Goal: Task Accomplishment & Management: Use online tool/utility

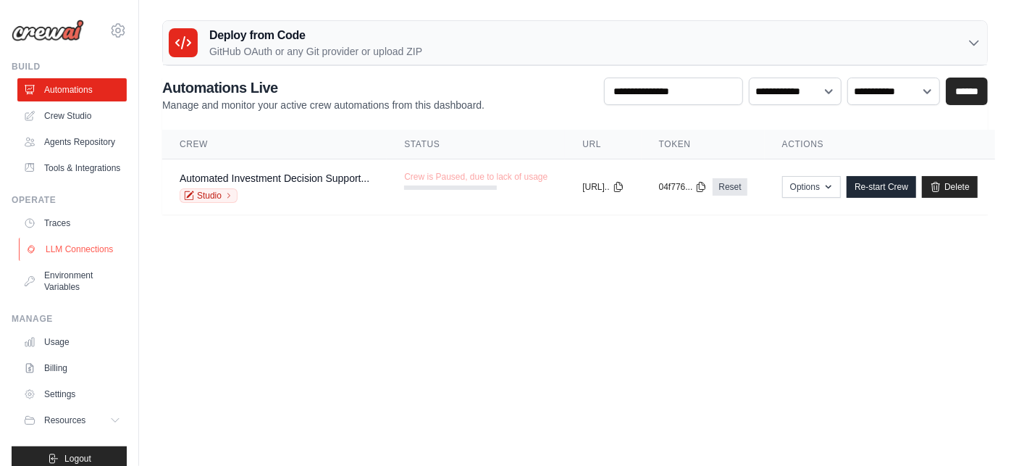
click at [68, 261] on link "LLM Connections" at bounding box center [73, 249] width 109 height 23
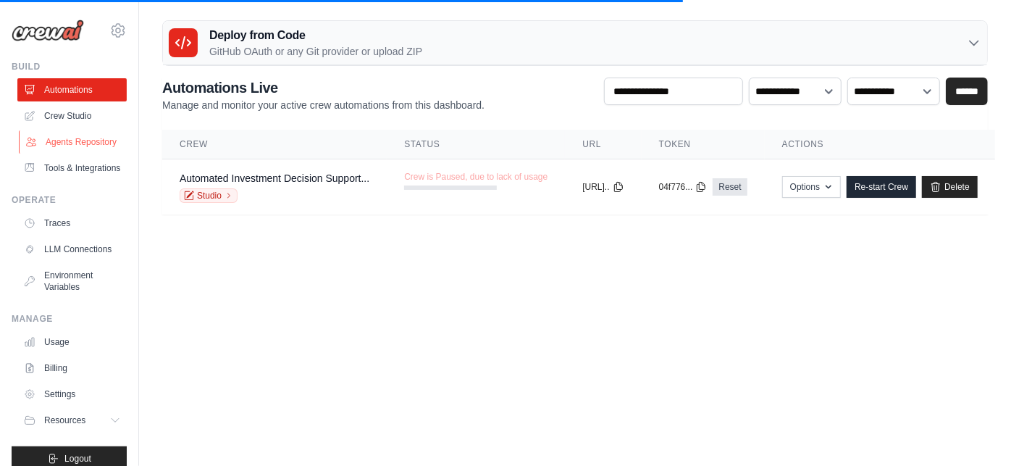
click at [79, 136] on link "Agents Repository" at bounding box center [73, 141] width 109 height 23
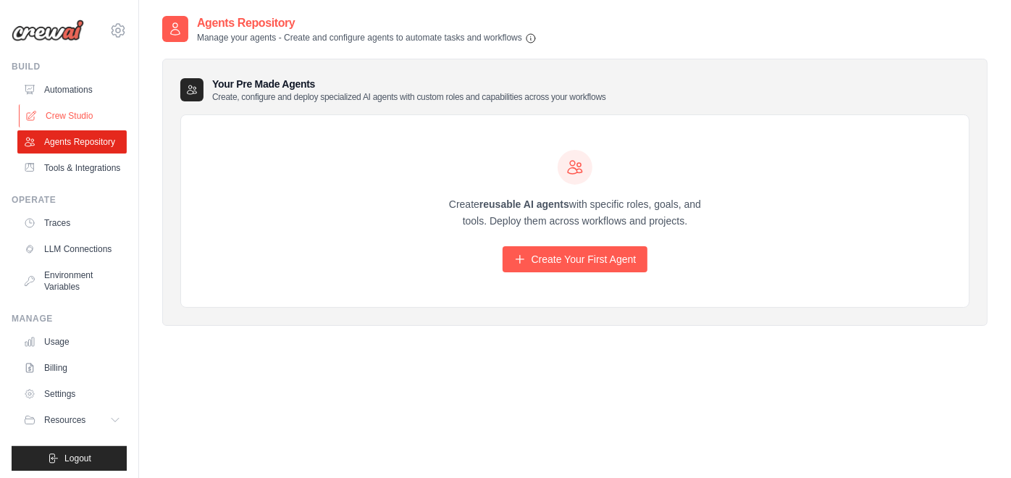
click at [99, 120] on link "Crew Studio" at bounding box center [73, 115] width 109 height 23
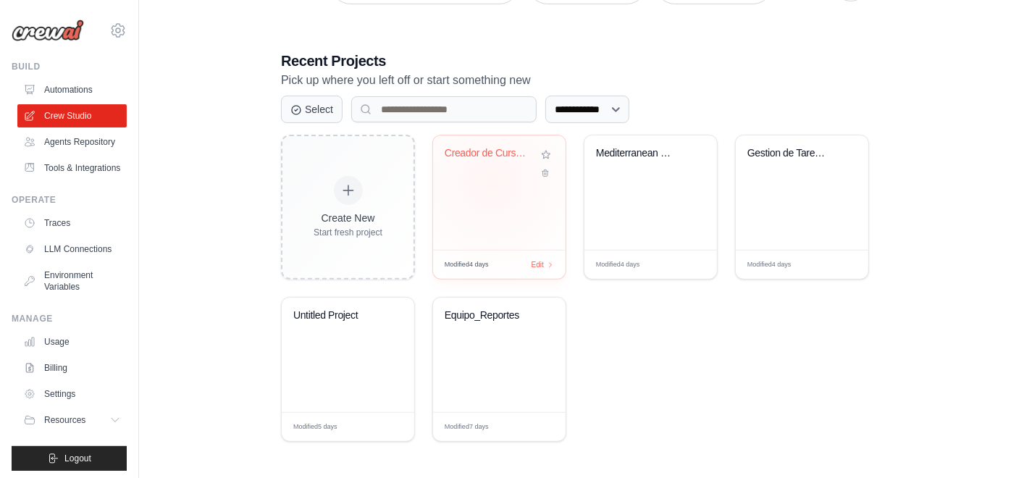
click at [492, 181] on div "Creador de Cursos Personalizado con..." at bounding box center [499, 192] width 133 height 114
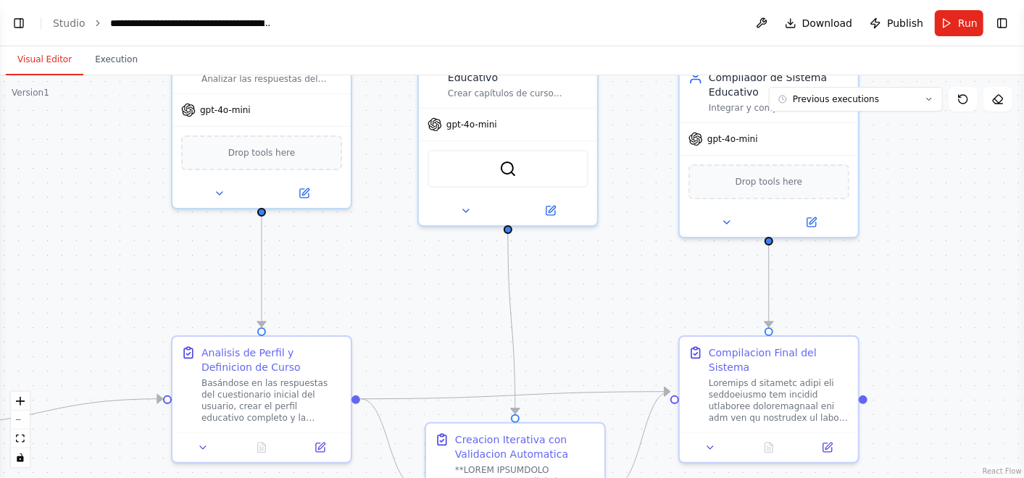
drag, startPoint x: 768, startPoint y: 259, endPoint x: 672, endPoint y: 182, distance: 123.1
click at [672, 182] on div ".deletable-edge-delete-btn { width: 20px; height: 20px; border: 0px solid #ffff…" at bounding box center [512, 276] width 1024 height 403
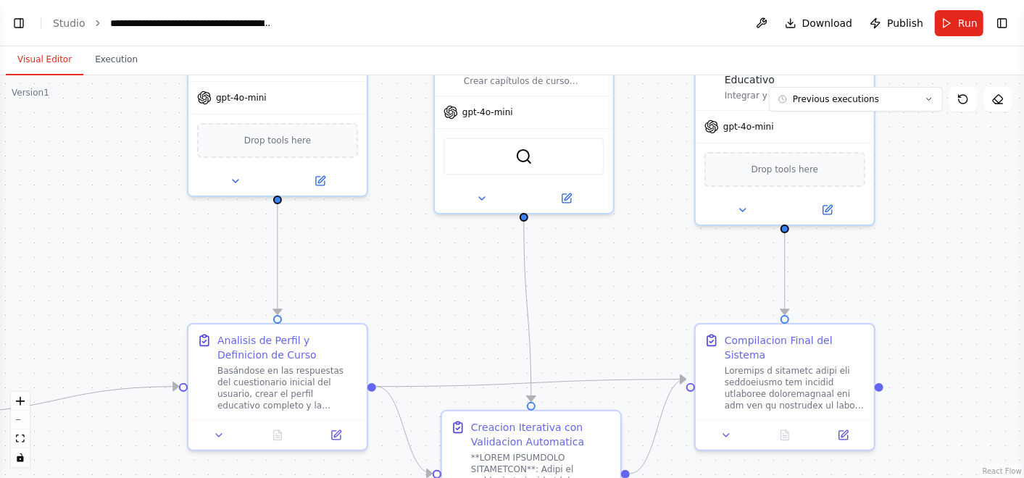
drag, startPoint x: 470, startPoint y: 344, endPoint x: 224, endPoint y: 234, distance: 269.2
click at [725, 196] on div ".deletable-edge-delete-btn { width: 20px; height: 20px; border: 0px solid #ffff…" at bounding box center [512, 276] width 1024 height 403
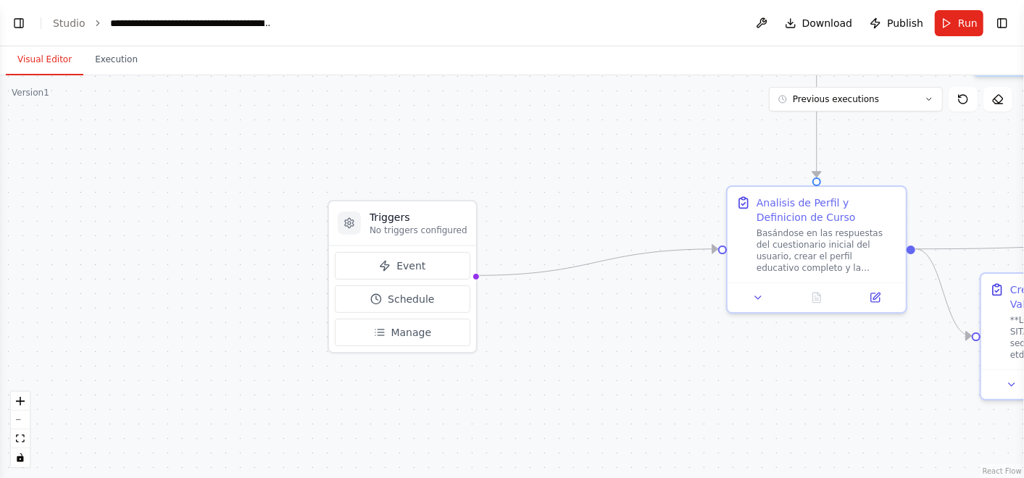
drag, startPoint x: 224, startPoint y: 234, endPoint x: 501, endPoint y: 234, distance: 276.8
click at [501, 234] on div ".deletable-edge-delete-btn { width: 20px; height: 20px; border: 0px solid #ffff…" at bounding box center [512, 276] width 1024 height 403
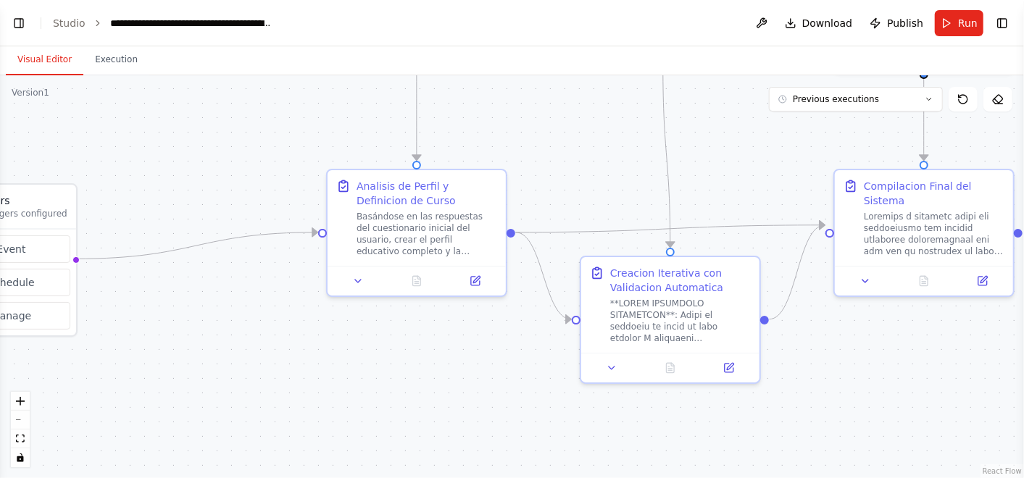
drag, startPoint x: 699, startPoint y: 414, endPoint x: 925, endPoint y: 370, distance: 229.6
click at [378, 382] on div ".deletable-edge-delete-btn { width: 20px; height: 20px; border: 0px solid #ffff…" at bounding box center [512, 276] width 1024 height 403
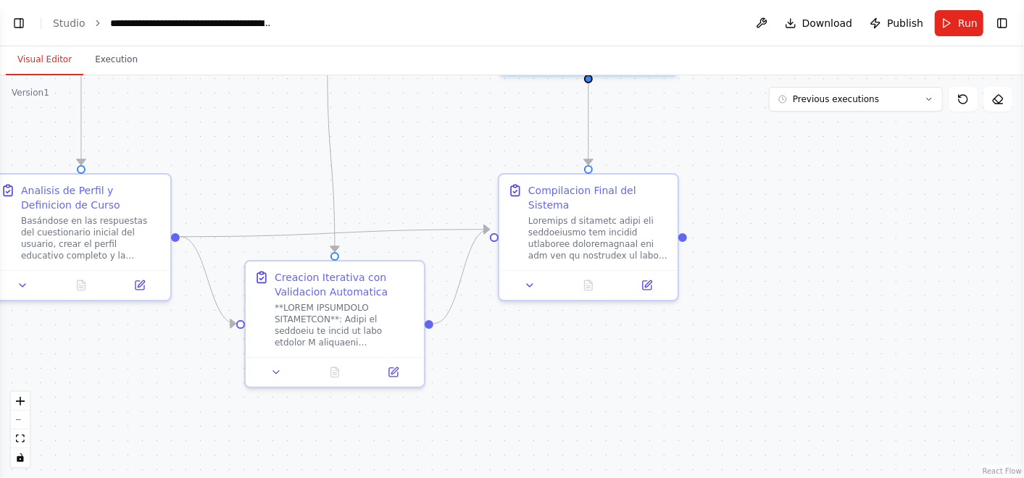
drag, startPoint x: 919, startPoint y: 375, endPoint x: 541, endPoint y: 393, distance: 378.7
click at [541, 393] on div ".deletable-edge-delete-btn { width: 20px; height: 20px; border: 0px solid #ffff…" at bounding box center [512, 276] width 1024 height 403
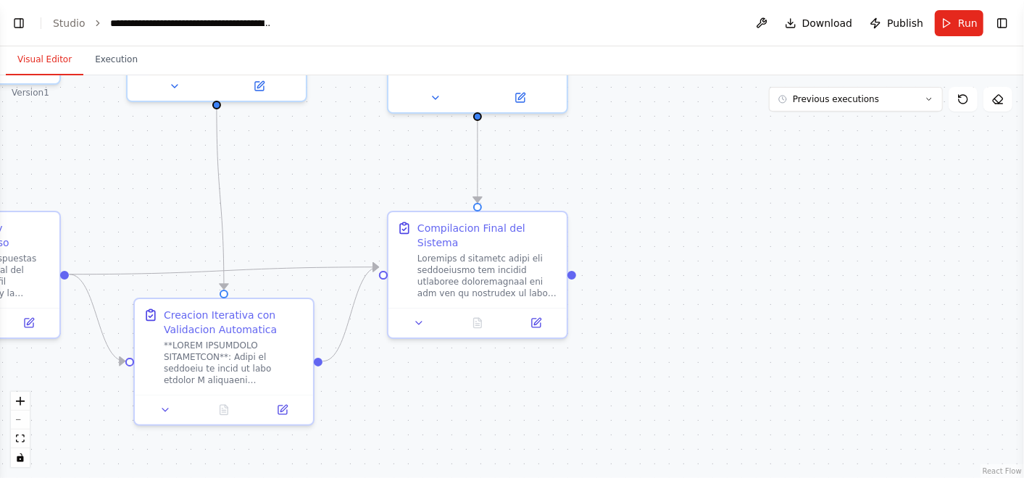
drag, startPoint x: 996, startPoint y: 361, endPoint x: 907, endPoint y: 387, distance: 92.9
click at [907, 387] on div ".deletable-edge-delete-btn { width: 20px; height: 20px; border: 0px solid #ffff…" at bounding box center [512, 276] width 1024 height 403
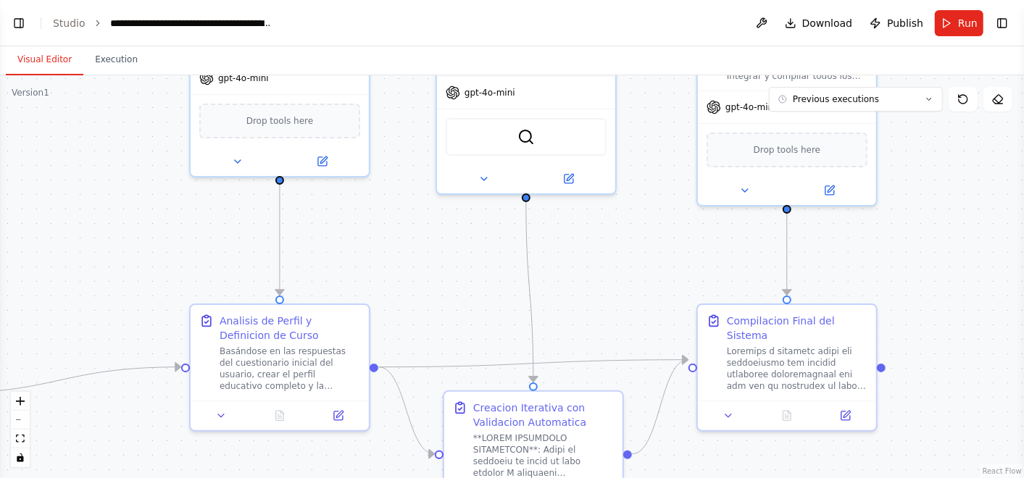
drag, startPoint x: 691, startPoint y: 283, endPoint x: 1020, endPoint y: 259, distance: 329.8
click at [1020, 259] on div "Hello! I'm the CrewAI assistant. What kind of automation do you want to build? …" at bounding box center [512, 239] width 1024 height 478
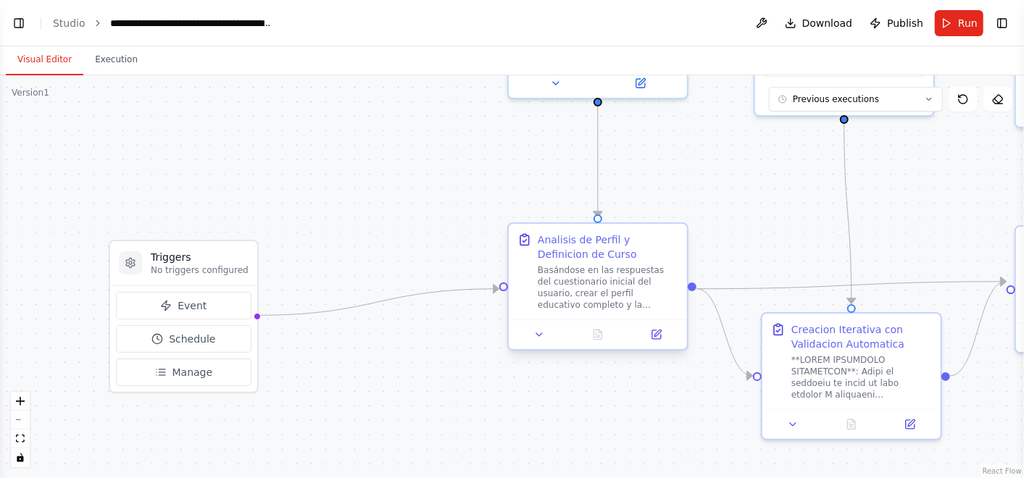
drag, startPoint x: 635, startPoint y: 188, endPoint x: 585, endPoint y: 279, distance: 103.1
click at [764, 213] on div ".deletable-edge-delete-btn { width: 20px; height: 20px; border: 0px solid #ffff…" at bounding box center [512, 276] width 1024 height 403
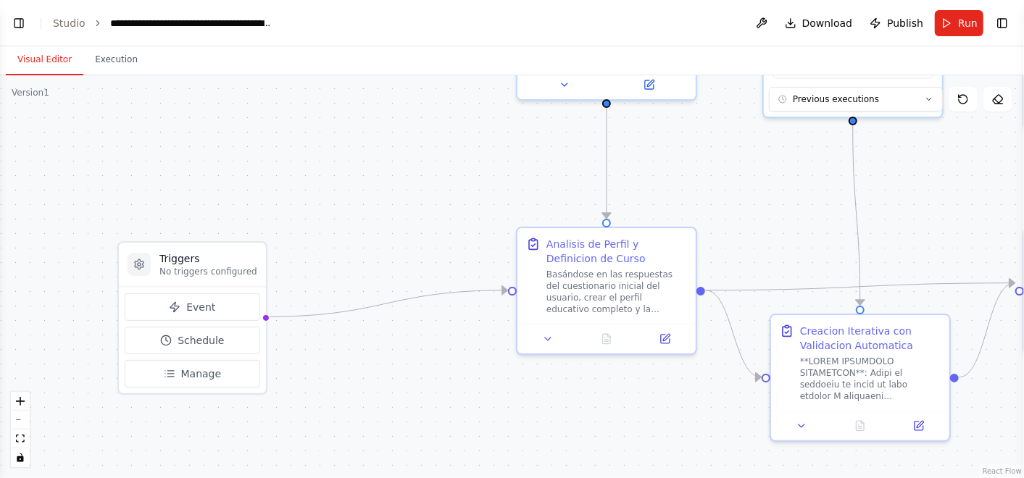
drag, startPoint x: 393, startPoint y: 271, endPoint x: 459, endPoint y: 244, distance: 70.5
click at [459, 244] on div ".deletable-edge-delete-btn { width: 20px; height: 20px; border: 0px solid #ffff…" at bounding box center [512, 276] width 1024 height 403
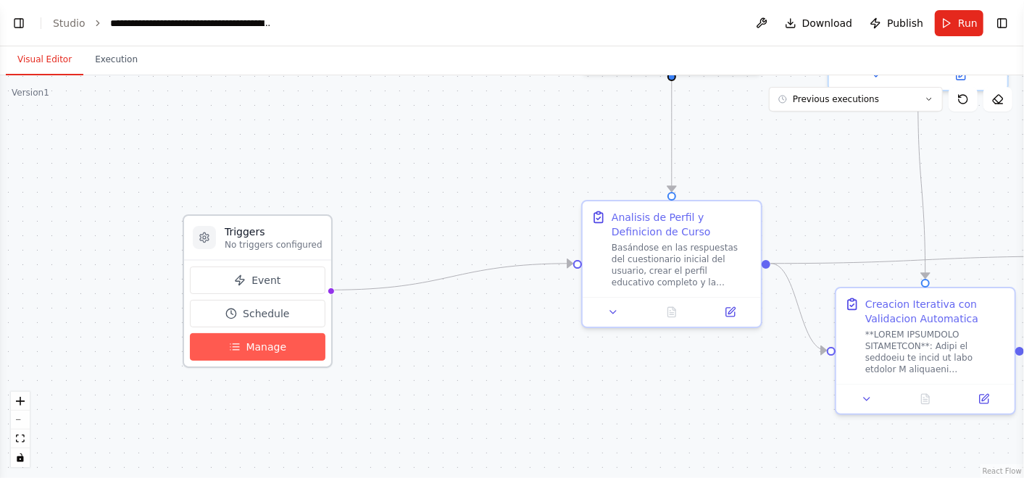
click at [284, 352] on button "Manage" at bounding box center [257, 347] width 135 height 28
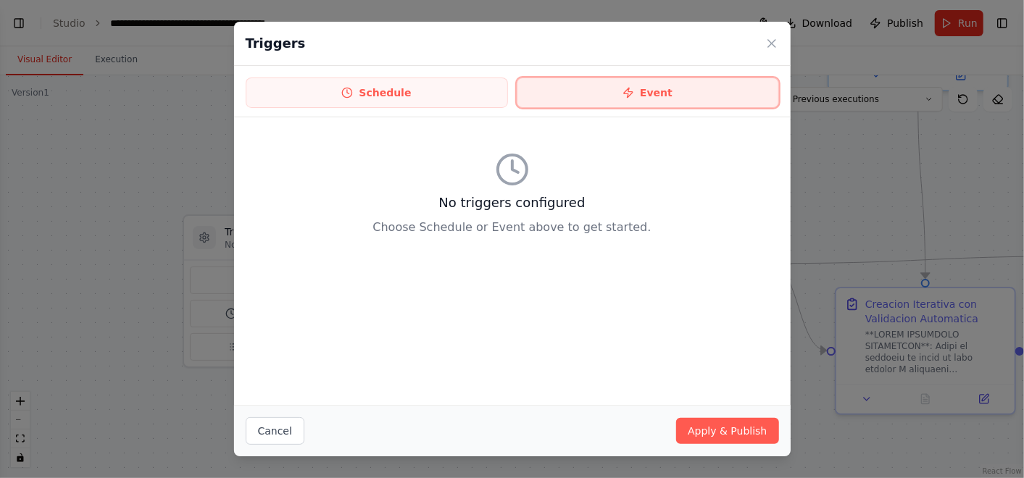
click at [699, 91] on button "Event" at bounding box center [648, 93] width 262 height 30
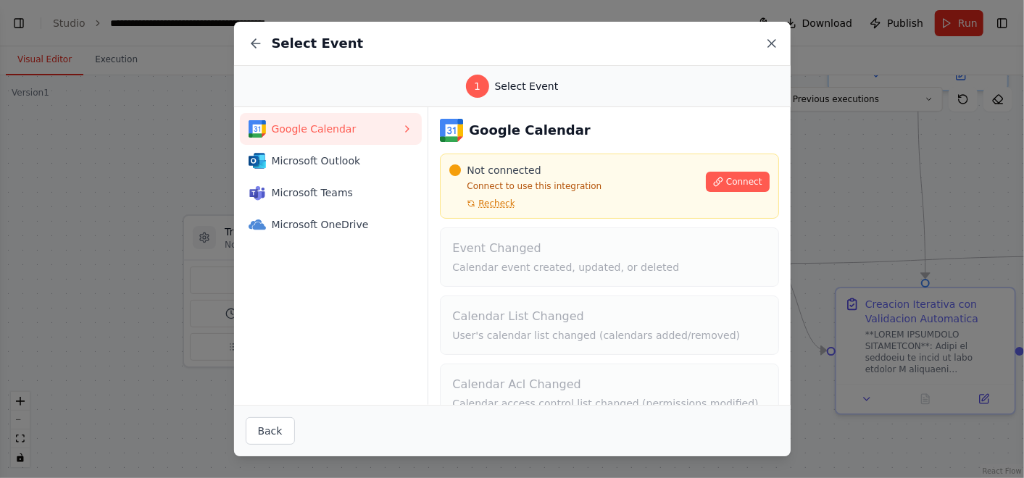
click at [767, 49] on icon at bounding box center [771, 43] width 14 height 14
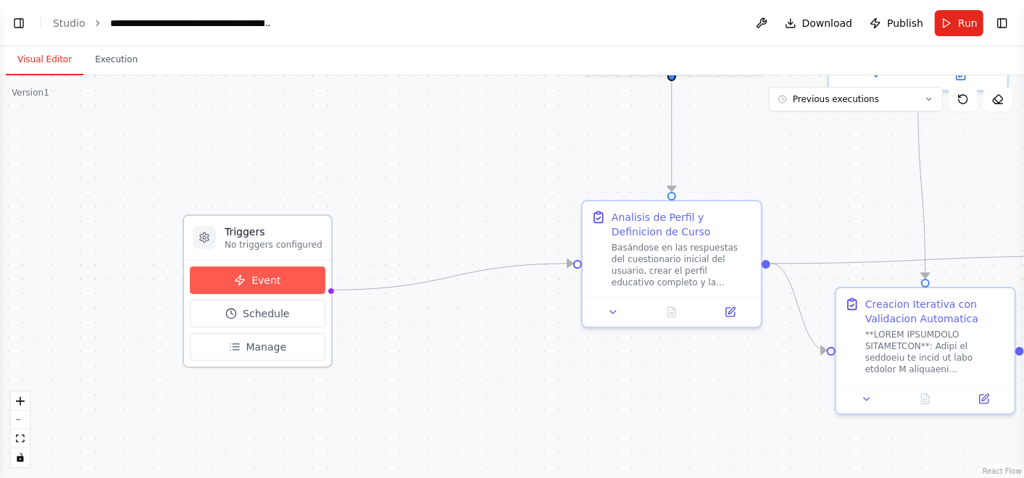
click at [290, 271] on button "Event" at bounding box center [257, 281] width 135 height 28
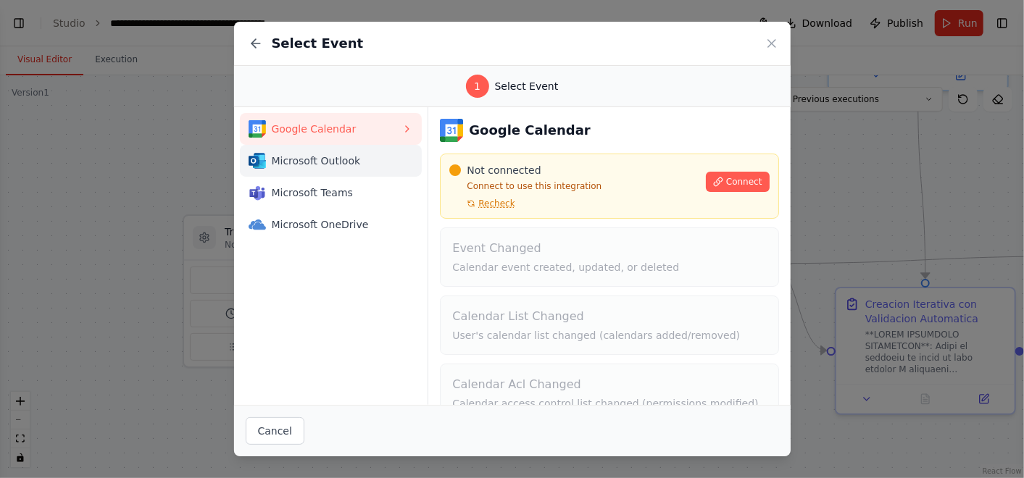
click at [341, 156] on span "Microsoft Outlook" at bounding box center [337, 161] width 130 height 14
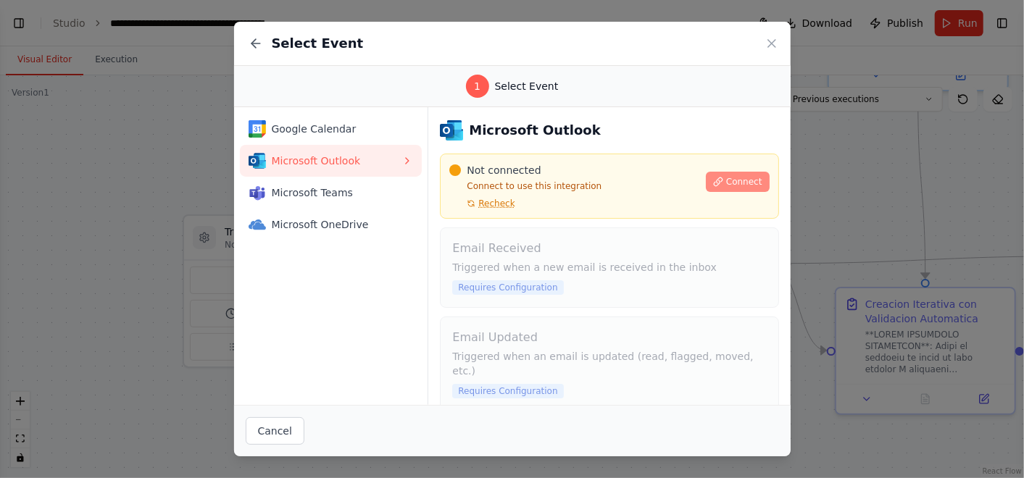
click at [726, 176] on span "Connect" at bounding box center [744, 182] width 36 height 12
click at [713, 178] on icon at bounding box center [718, 182] width 10 height 10
click at [278, 136] on div "Google Calendar" at bounding box center [326, 128] width 154 height 17
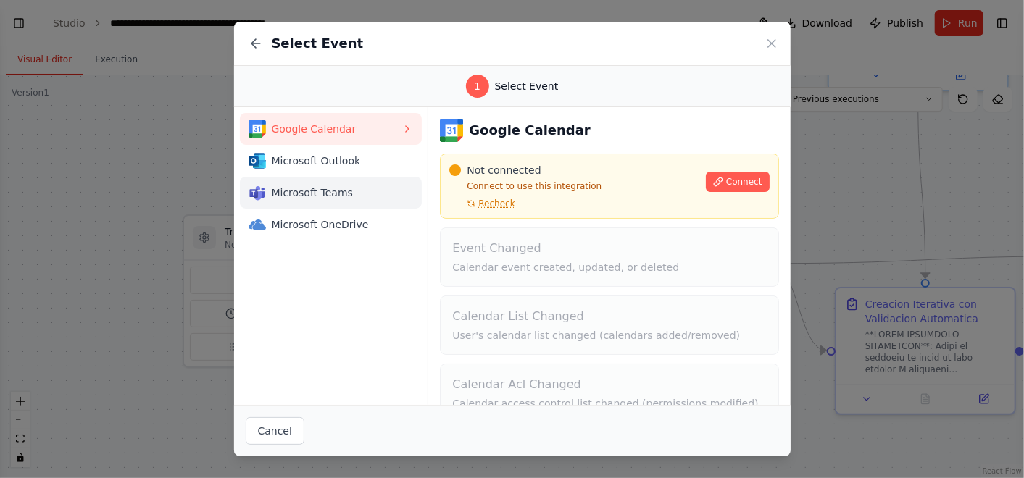
click at [318, 196] on span "Microsoft Teams" at bounding box center [337, 192] width 130 height 14
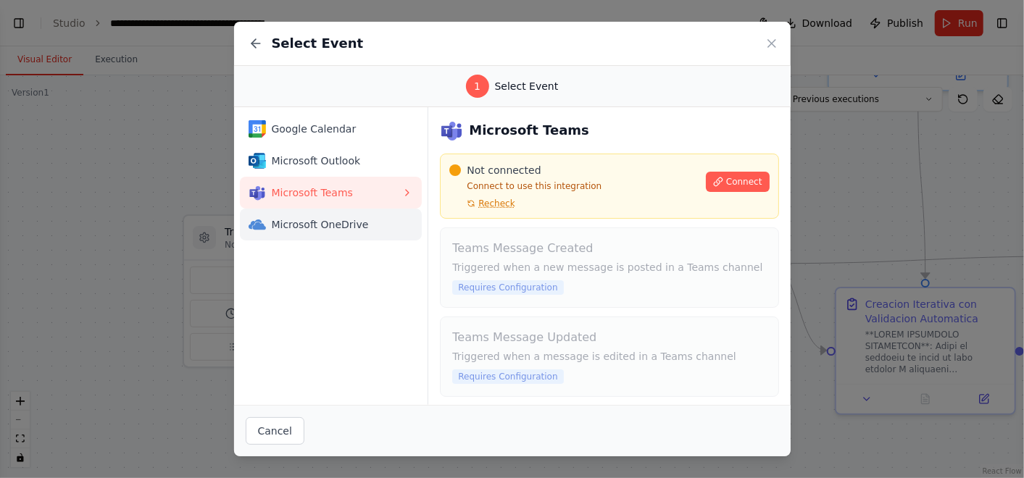
click at [326, 225] on span "Microsoft OneDrive" at bounding box center [337, 224] width 130 height 14
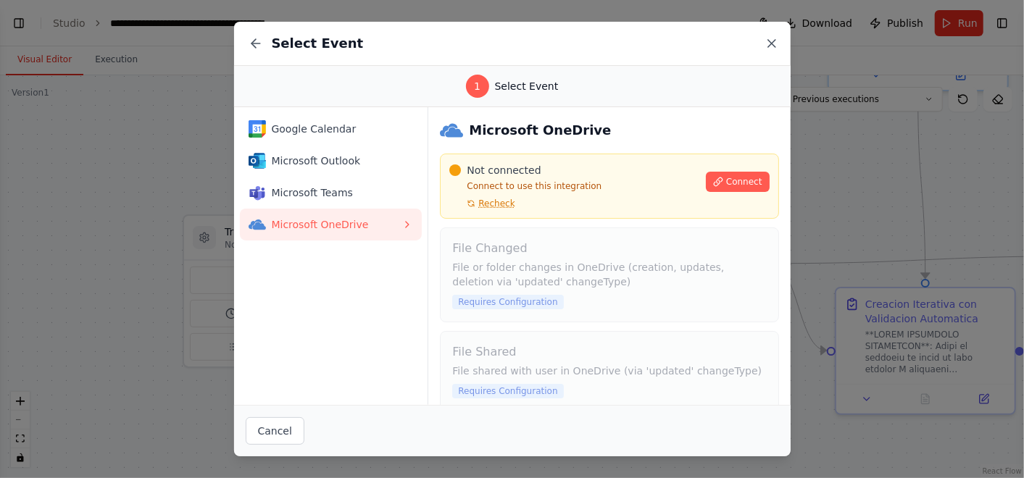
click at [771, 45] on icon at bounding box center [771, 43] width 14 height 14
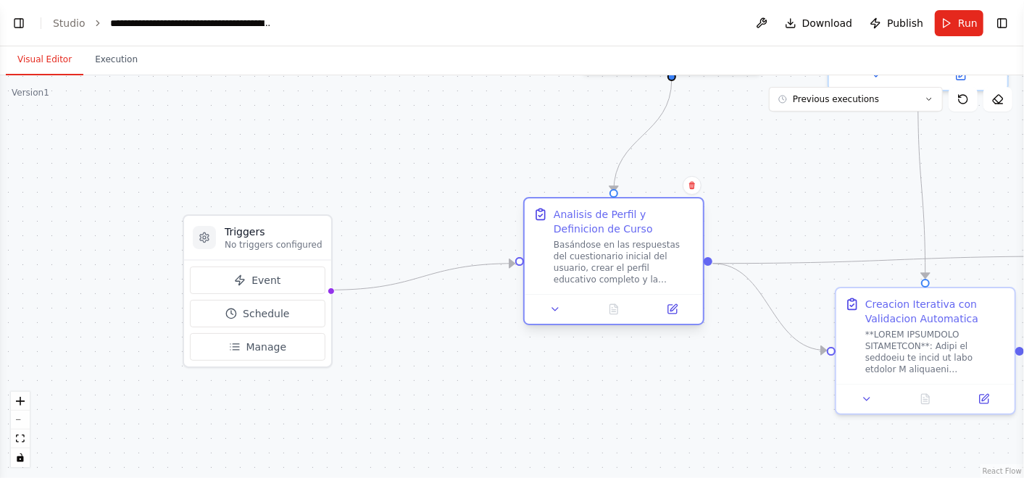
drag, startPoint x: 650, startPoint y: 212, endPoint x: 596, endPoint y: 204, distance: 54.2
click at [596, 204] on div "Analisis de Perfil y Definicion de Curso" at bounding box center [614, 247] width 178 height 96
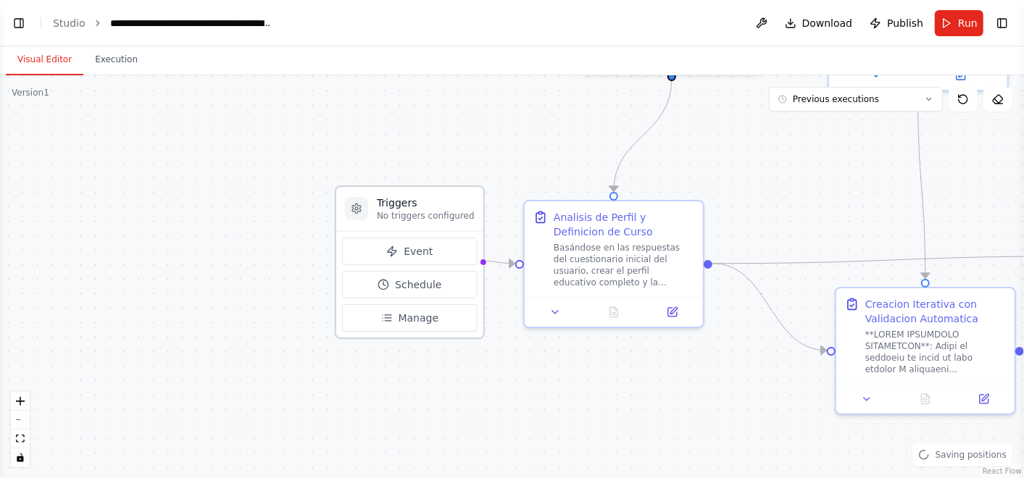
drag, startPoint x: 267, startPoint y: 243, endPoint x: 445, endPoint y: 210, distance: 181.3
click at [445, 210] on p "No triggers configured" at bounding box center [426, 216] width 98 height 12
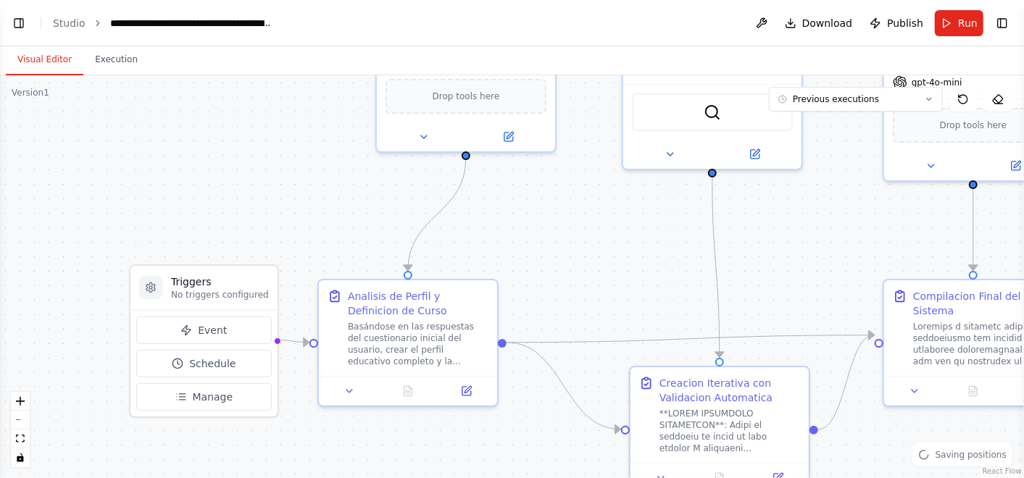
drag, startPoint x: 750, startPoint y: 180, endPoint x: 516, endPoint y: 259, distance: 247.0
click at [516, 259] on div ".deletable-edge-delete-btn { width: 20px; height: 20px; border: 0px solid #ffff…" at bounding box center [512, 276] width 1024 height 403
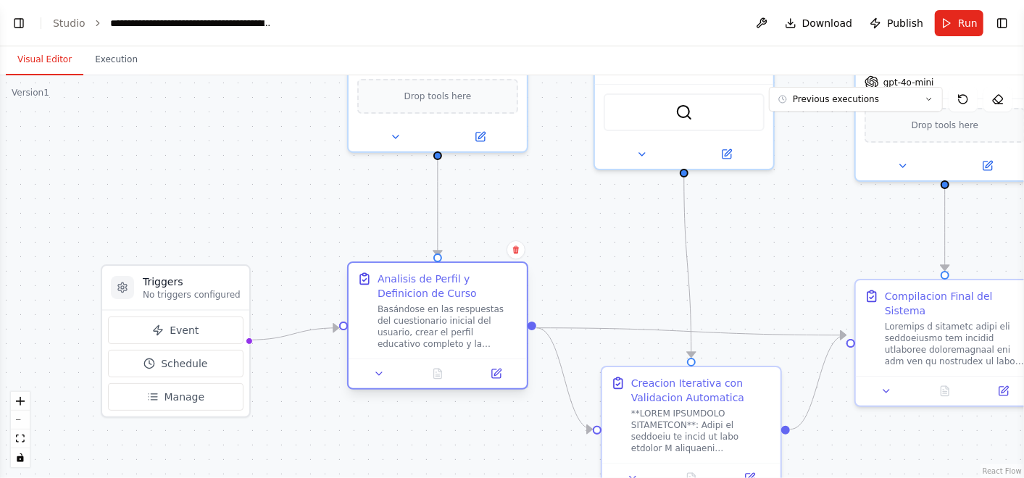
drag, startPoint x: 441, startPoint y: 300, endPoint x: 501, endPoint y: 286, distance: 61.7
click at [501, 286] on div "Analisis de Perfil y Definicion de Curso" at bounding box center [447, 286] width 141 height 29
click at [386, 377] on button at bounding box center [379, 373] width 50 height 17
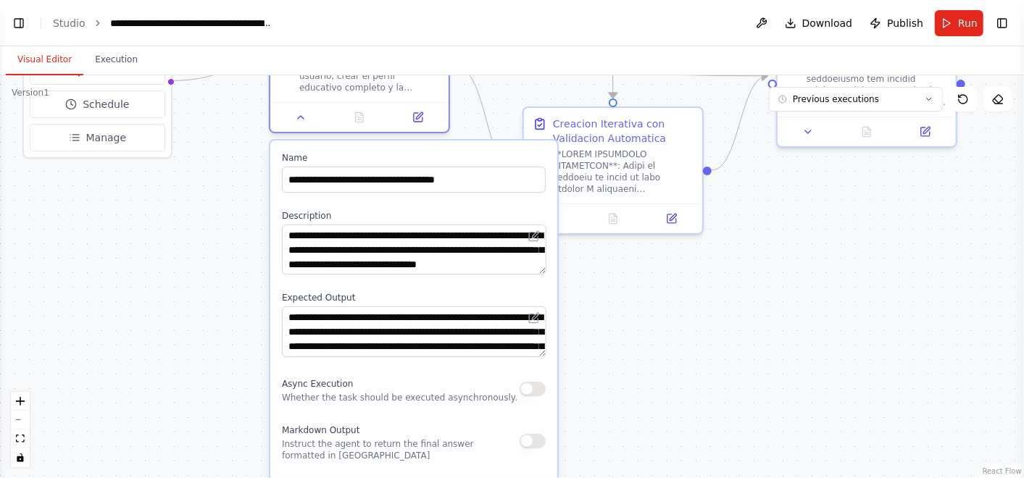
drag, startPoint x: 654, startPoint y: 279, endPoint x: 522, endPoint y: 225, distance: 143.0
click at [575, 28] on main "**********" at bounding box center [512, 239] width 1024 height 478
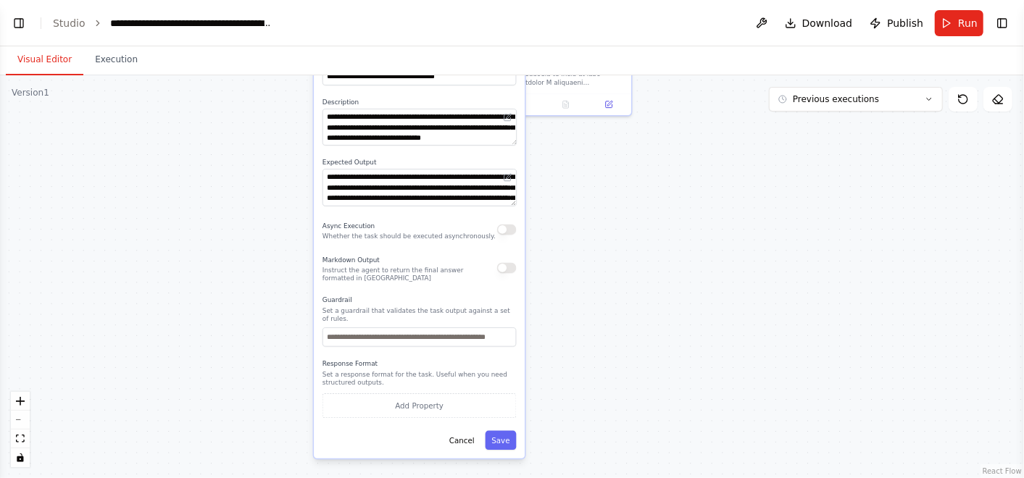
drag, startPoint x: 635, startPoint y: 341, endPoint x: 637, endPoint y: 153, distance: 188.4
click at [634, 146] on div ".deletable-edge-delete-btn { width: 20px; height: 20px; border: 0px solid #ffff…" at bounding box center [512, 276] width 1024 height 403
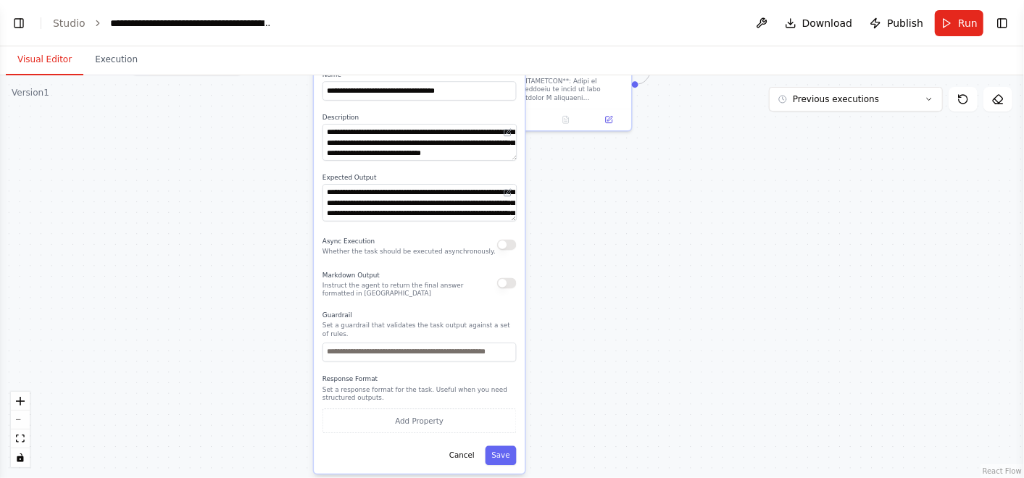
click at [667, 307] on div ".deletable-edge-delete-btn { width: 20px; height: 20px; border: 0px solid #ffff…" at bounding box center [512, 276] width 1024 height 403
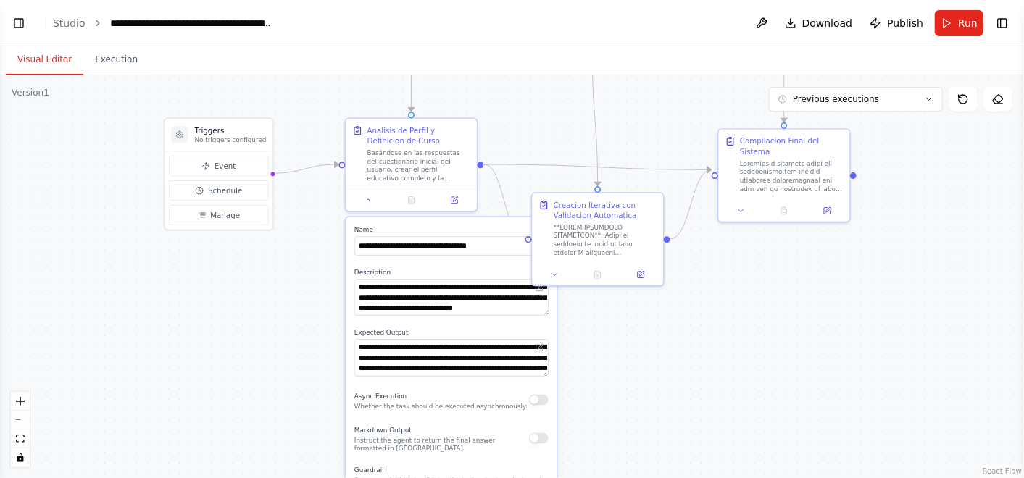
drag, startPoint x: 704, startPoint y: 333, endPoint x: 721, endPoint y: 455, distance: 122.9
click at [721, 455] on div ".deletable-edge-delete-btn { width: 20px; height: 20px; border: 0px solid #ffff…" at bounding box center [512, 276] width 1024 height 403
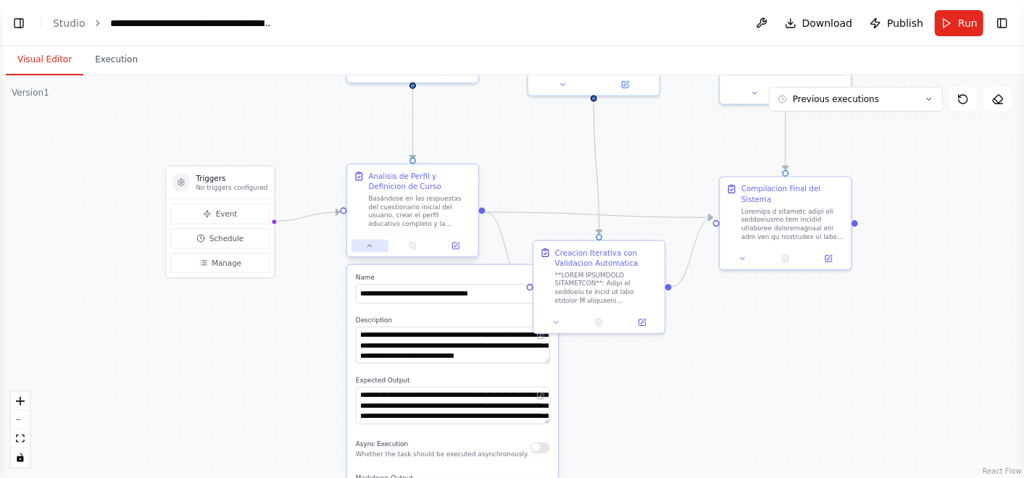
click at [377, 241] on button at bounding box center [369, 246] width 36 height 13
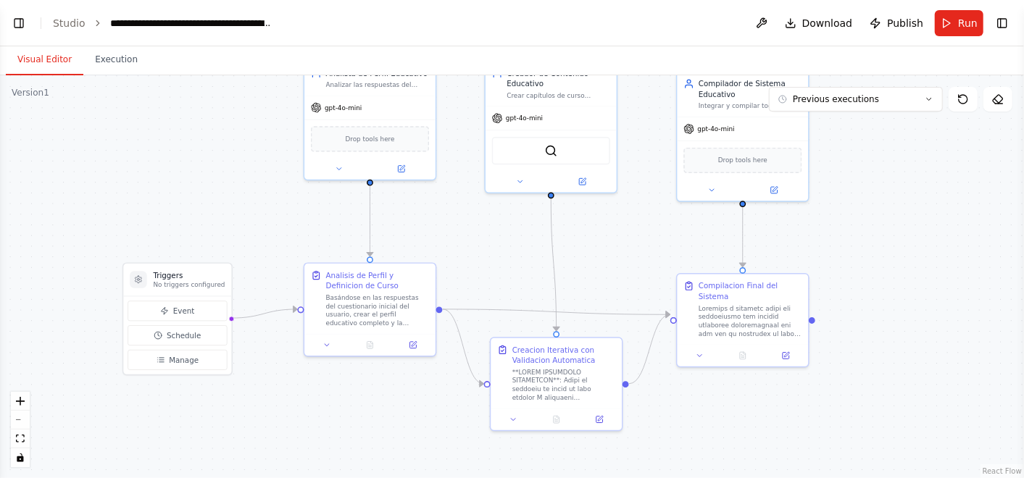
drag, startPoint x: 483, startPoint y: 354, endPoint x: 441, endPoint y: 449, distance: 104.1
click at [441, 449] on div ".deletable-edge-delete-btn { width: 20px; height: 20px; border: 0px solid #ffff…" at bounding box center [512, 276] width 1024 height 403
click at [917, 246] on div ".deletable-edge-delete-btn { width: 20px; height: 20px; border: 0px solid #ffff…" at bounding box center [512, 276] width 1024 height 403
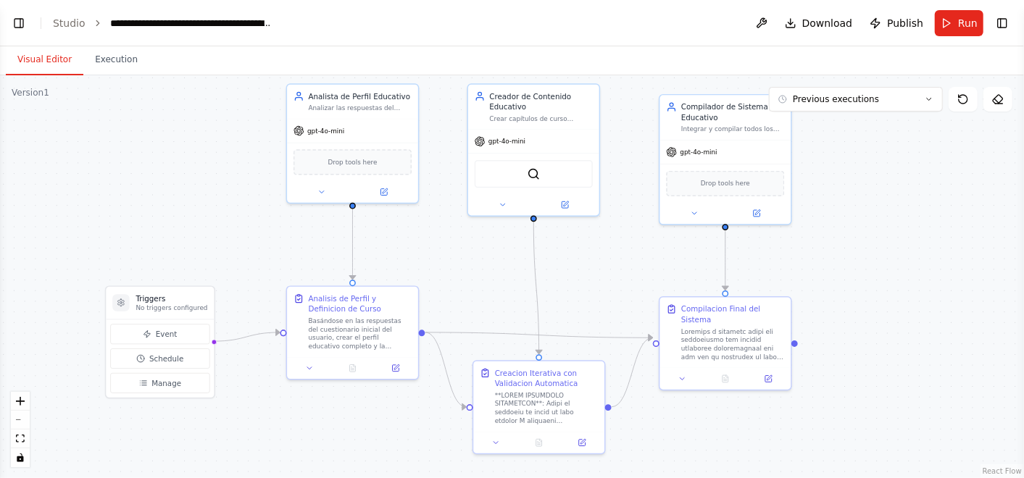
drag, startPoint x: 592, startPoint y: 221, endPoint x: 575, endPoint y: 246, distance: 30.7
click at [575, 246] on div ".deletable-edge-delete-btn { width: 20px; height: 20px; border: 0px solid #ffff…" at bounding box center [512, 276] width 1024 height 403
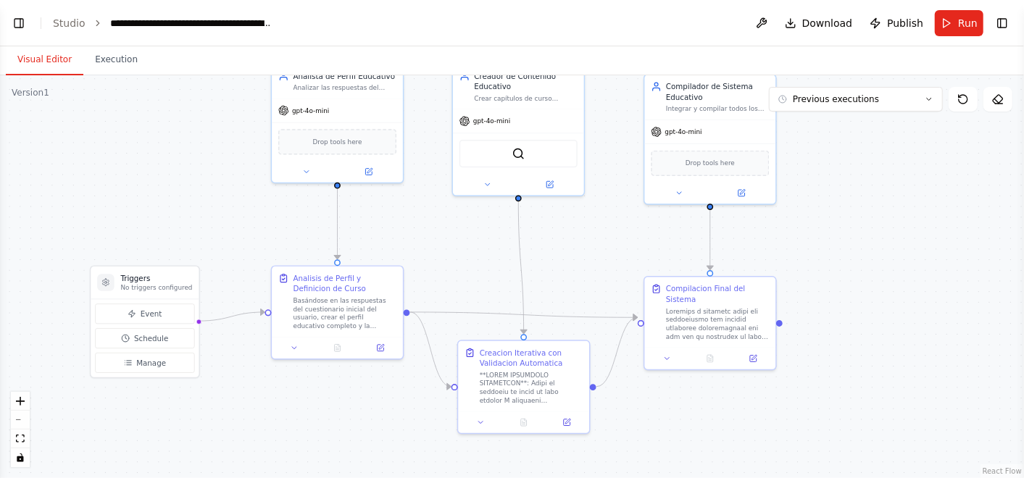
drag, startPoint x: 615, startPoint y: 281, endPoint x: 599, endPoint y: 261, distance: 25.8
click at [599, 261] on div ".deletable-edge-delete-btn { width: 20px; height: 20px; border: 0px solid #ffff…" at bounding box center [512, 276] width 1024 height 403
click at [868, 212] on div ".deletable-edge-delete-btn { width: 20px; height: 20px; border: 0px solid #ffff…" at bounding box center [512, 276] width 1024 height 403
click at [950, 30] on button "Run" at bounding box center [959, 23] width 49 height 26
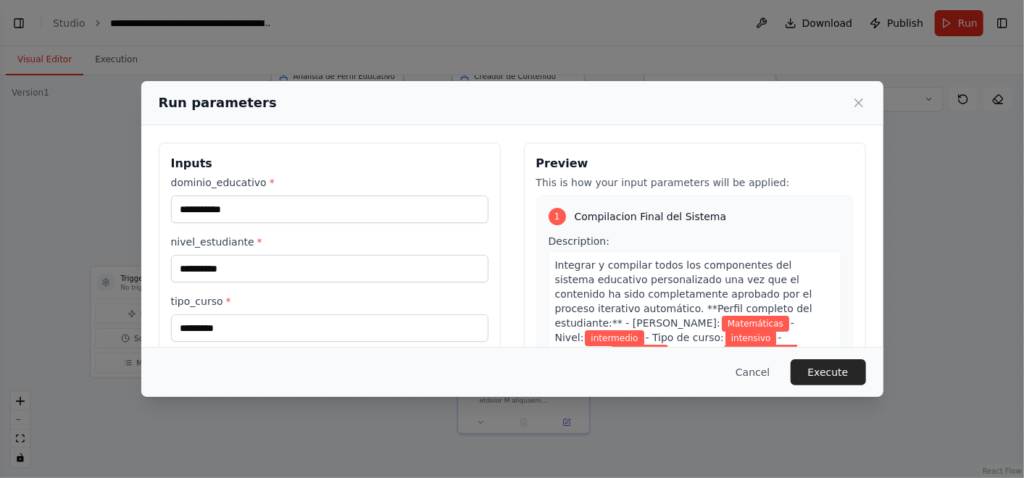
click at [526, 259] on div "Preview This is how your input parameters will be applied: 1 Compilacion Final …" at bounding box center [695, 314] width 342 height 343
click at [859, 366] on button "Execute" at bounding box center [827, 372] width 75 height 26
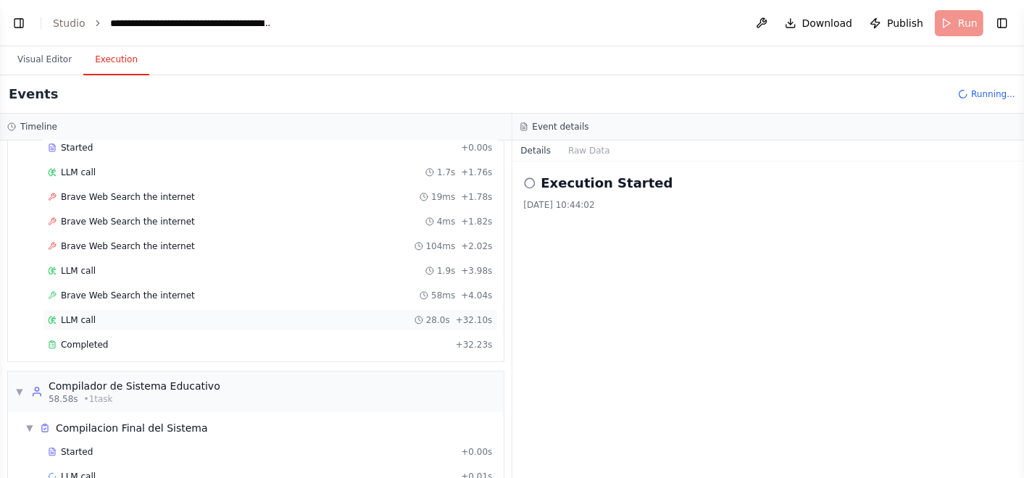
scroll to position [262, 0]
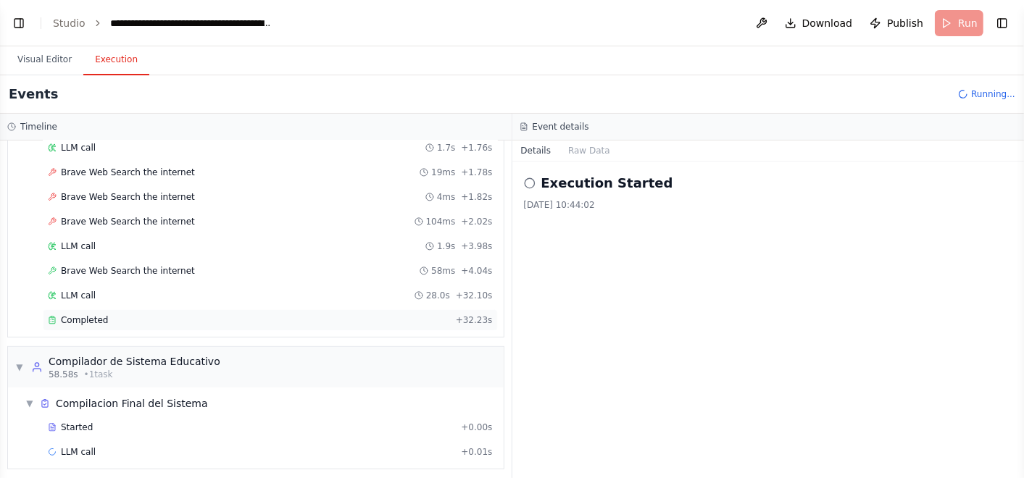
click at [163, 322] on div "Completed + 32.23s" at bounding box center [270, 320] width 455 height 22
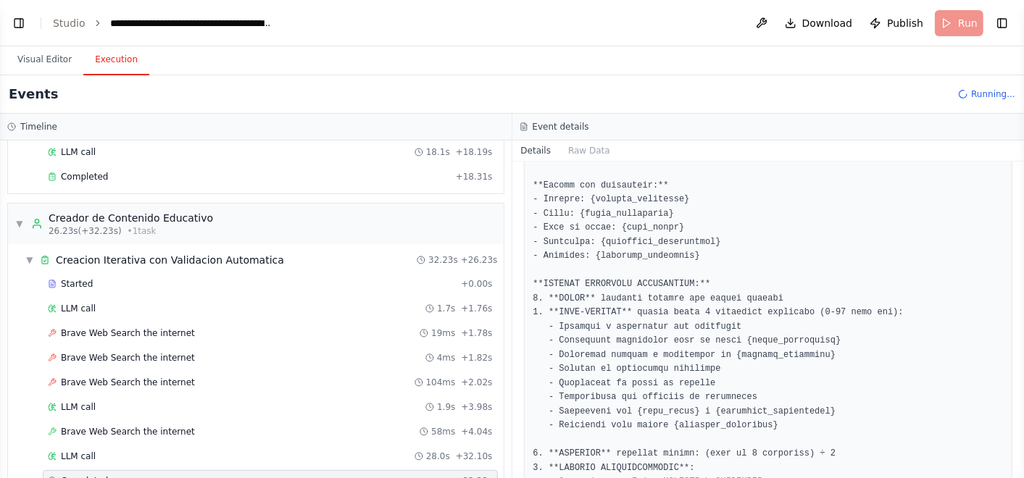
scroll to position [0, 0]
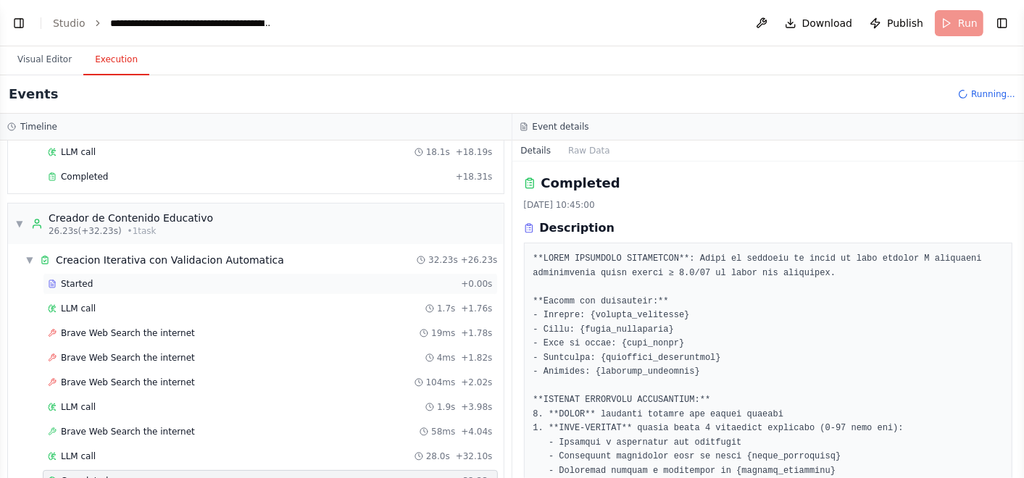
click at [145, 286] on div "Started" at bounding box center [251, 284] width 407 height 12
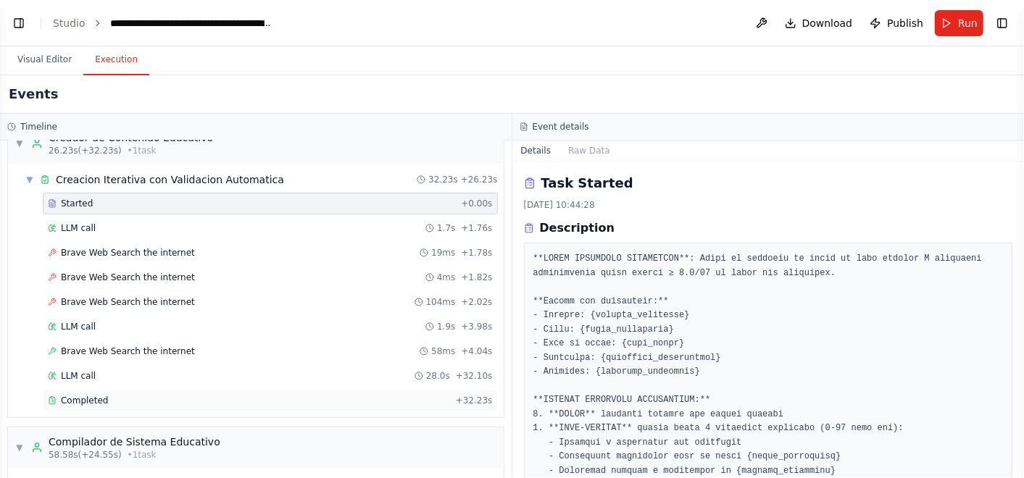
click at [126, 395] on div "Completed" at bounding box center [249, 401] width 402 height 12
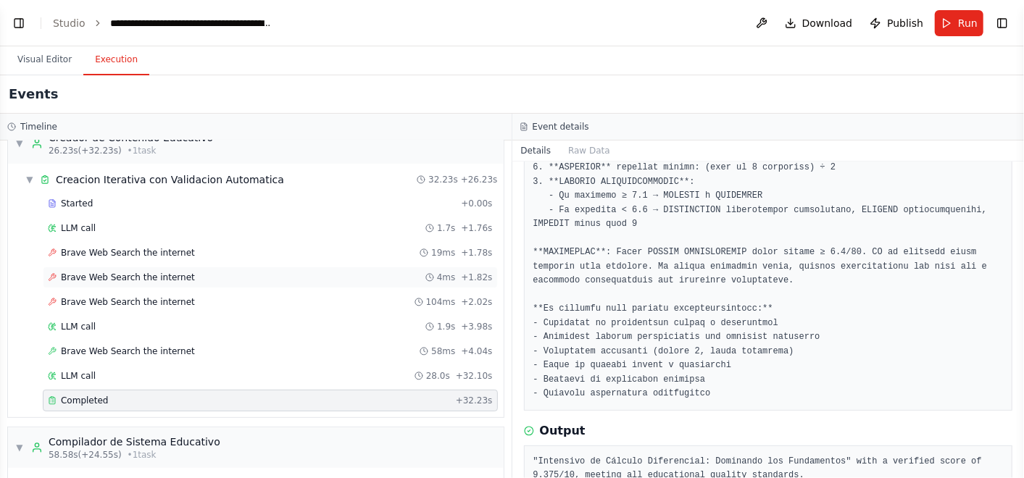
scroll to position [0, 0]
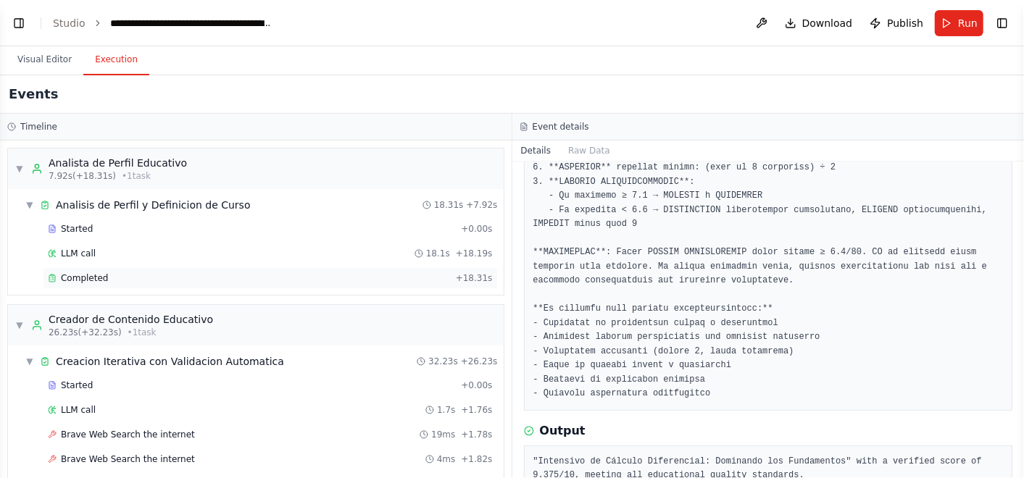
click at [115, 279] on div "Completed" at bounding box center [249, 278] width 402 height 12
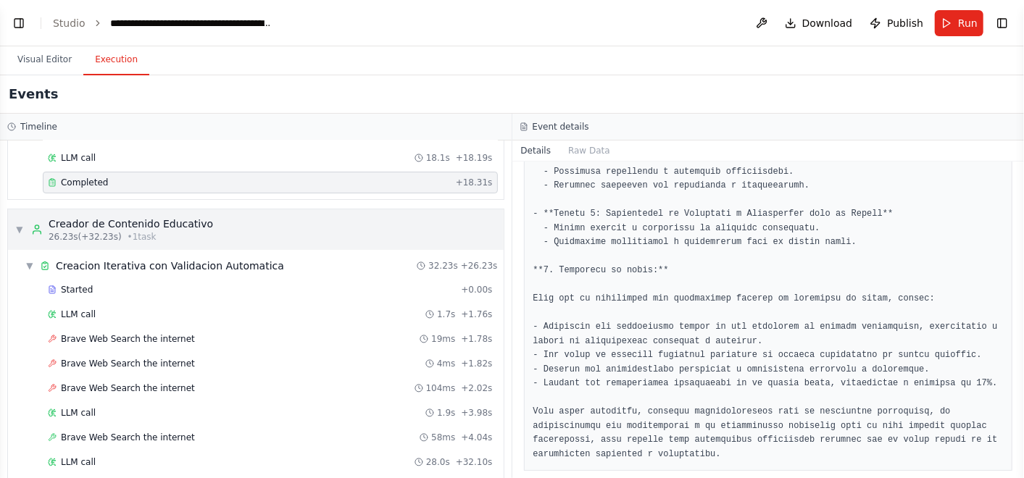
scroll to position [286, 0]
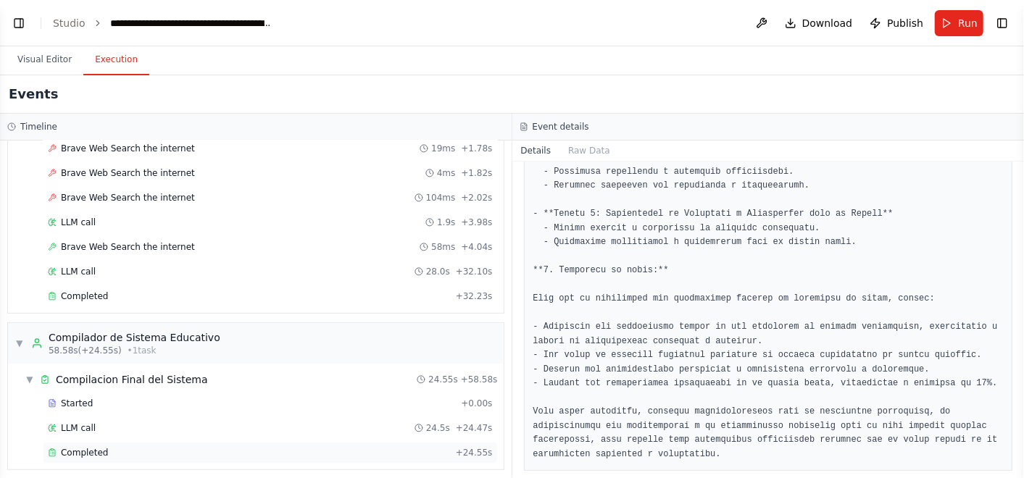
click at [144, 447] on div "Completed" at bounding box center [249, 453] width 402 height 12
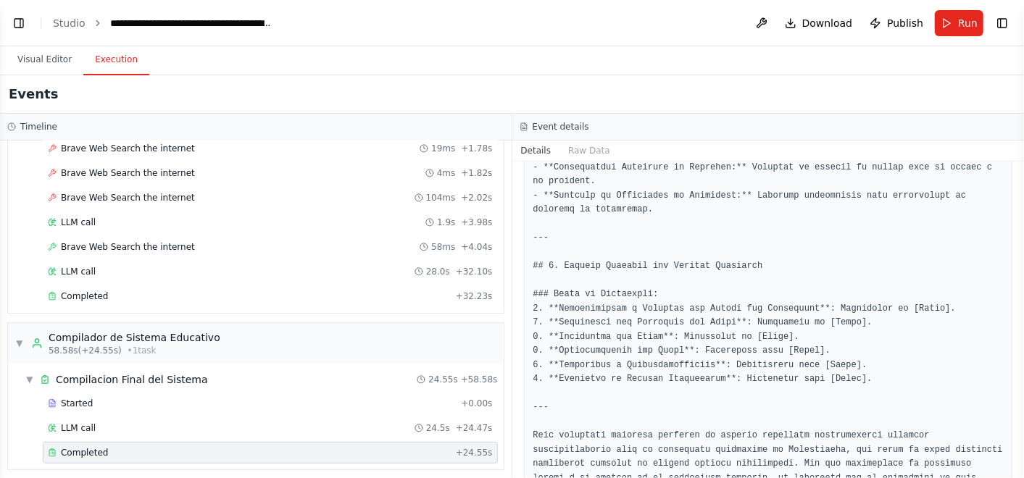
scroll to position [1808, 0]
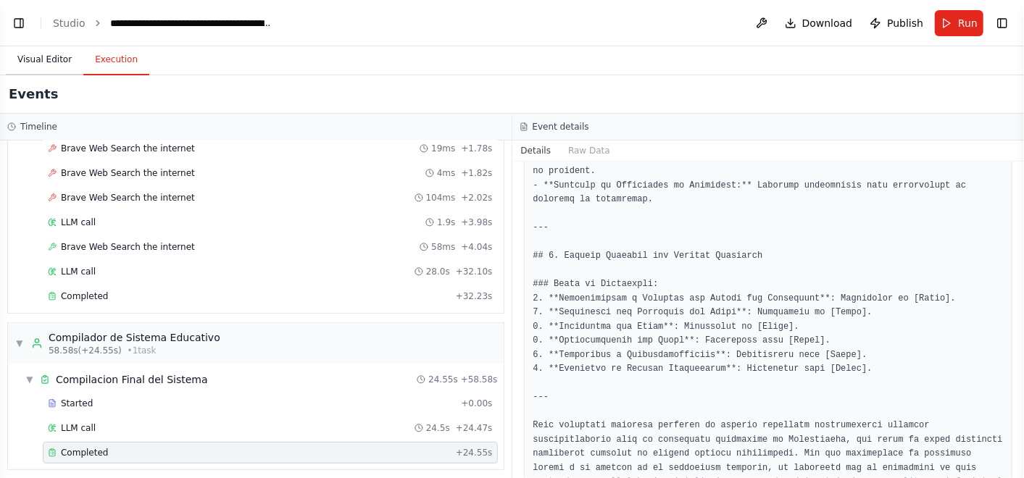
click at [26, 72] on button "Visual Editor" at bounding box center [45, 60] width 78 height 30
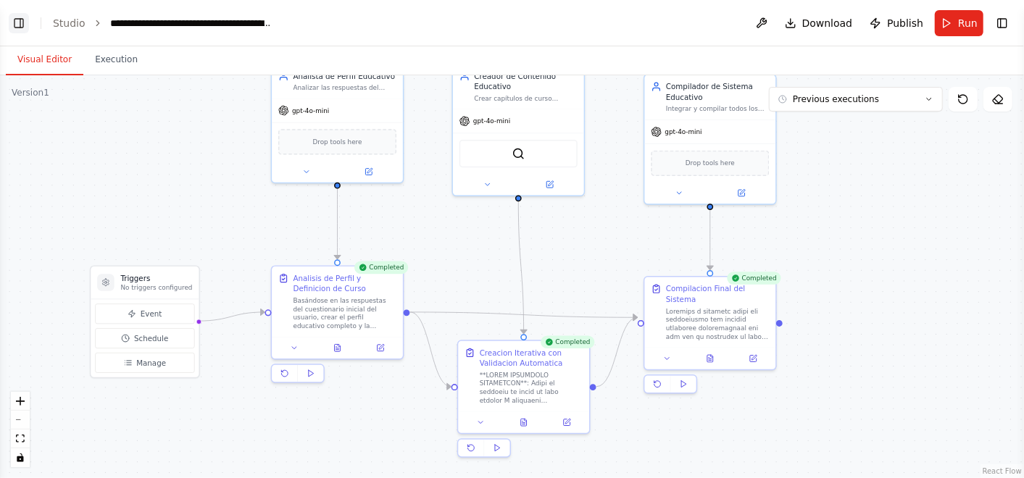
click at [22, 24] on button "Toggle Left Sidebar" at bounding box center [19, 23] width 20 height 20
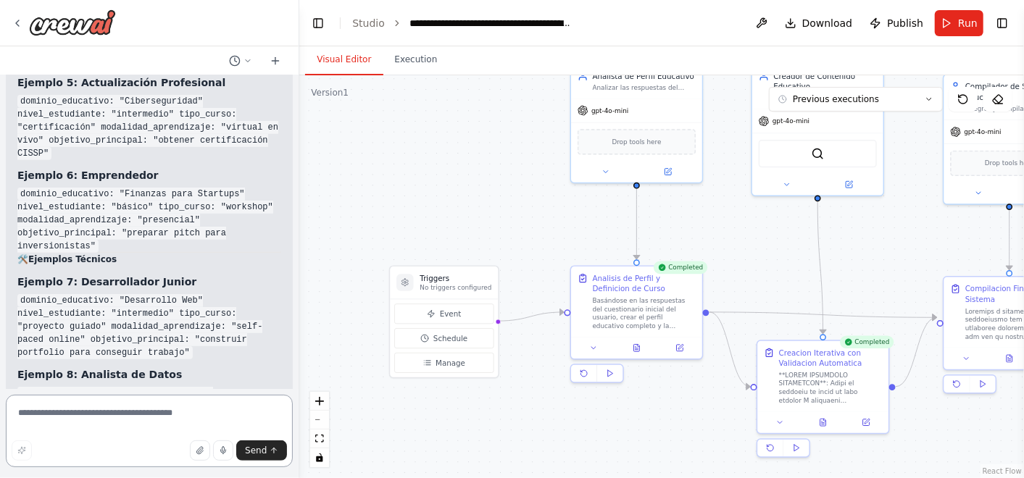
drag, startPoint x: 108, startPoint y: 407, endPoint x: 114, endPoint y: 393, distance: 15.6
click at [114, 394] on form "Send" at bounding box center [149, 433] width 299 height 89
type textarea "**********"
click at [246, 449] on button "Send" at bounding box center [261, 451] width 51 height 20
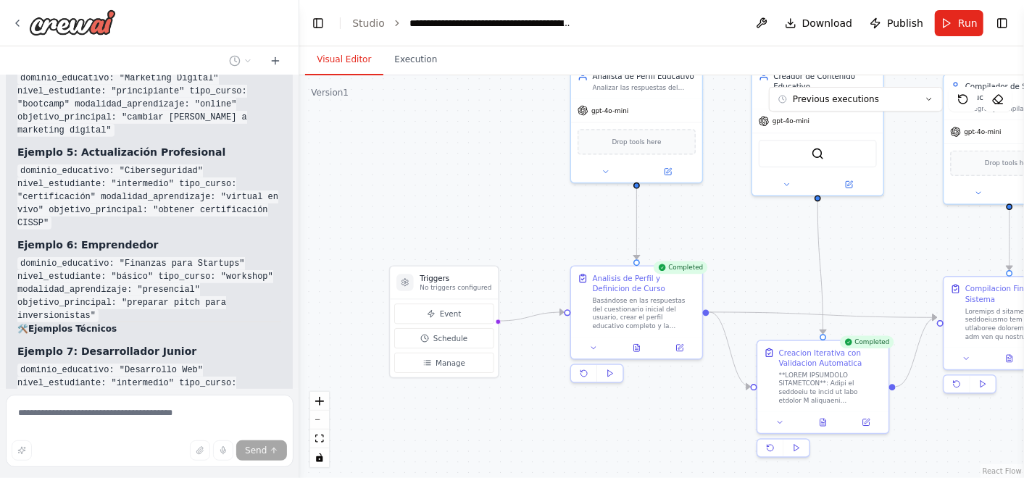
scroll to position [28181, 0]
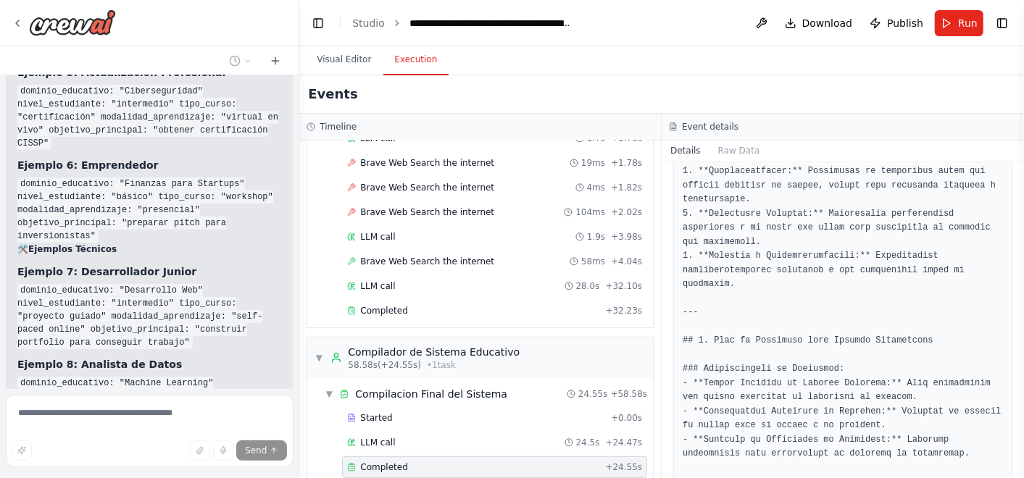
click at [418, 59] on button "Execution" at bounding box center [416, 60] width 66 height 30
click at [442, 300] on div "Completed + 32.23s" at bounding box center [494, 311] width 305 height 22
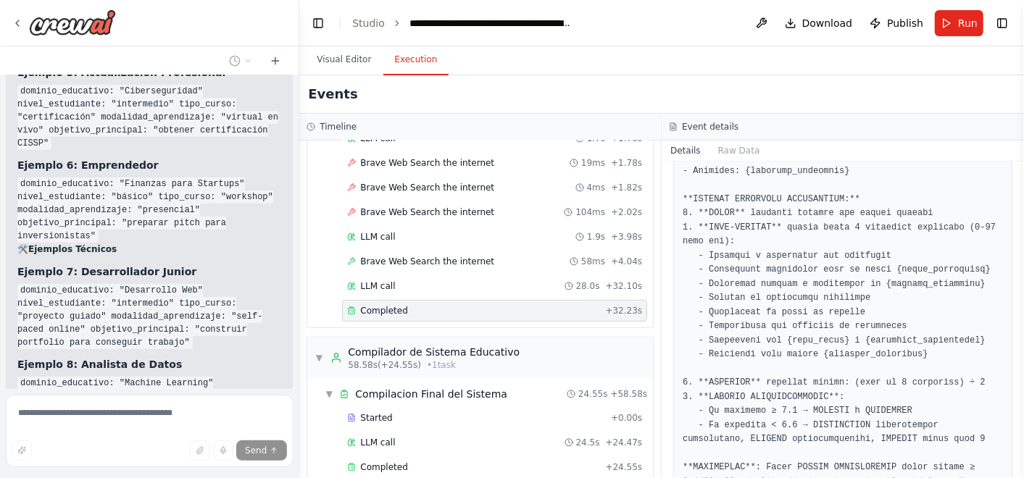
scroll to position [0, 0]
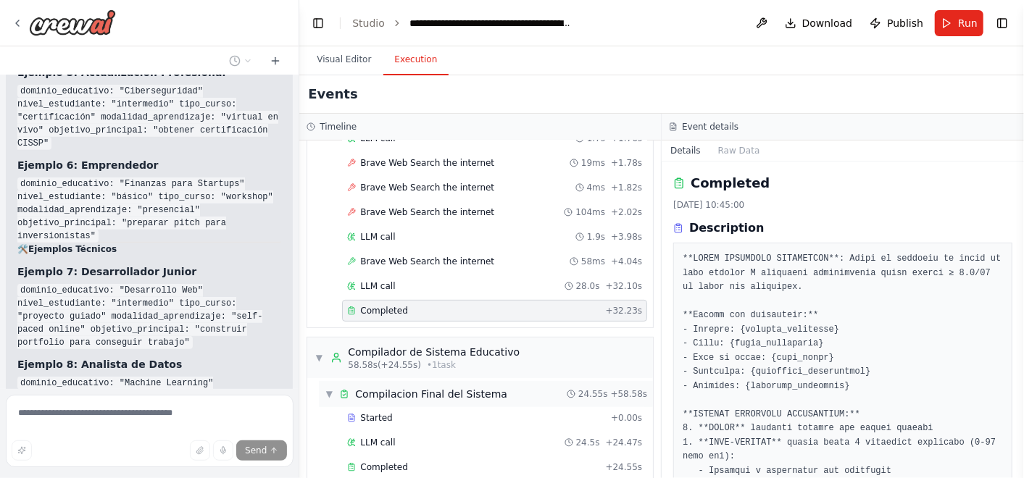
click at [417, 387] on span "Compilacion Final del Sistema" at bounding box center [431, 394] width 152 height 14
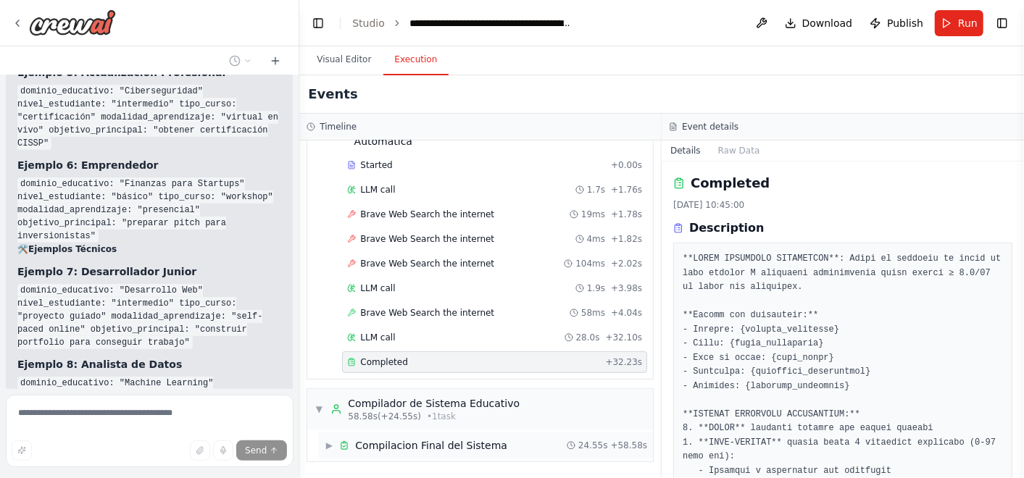
scroll to position [213, 0]
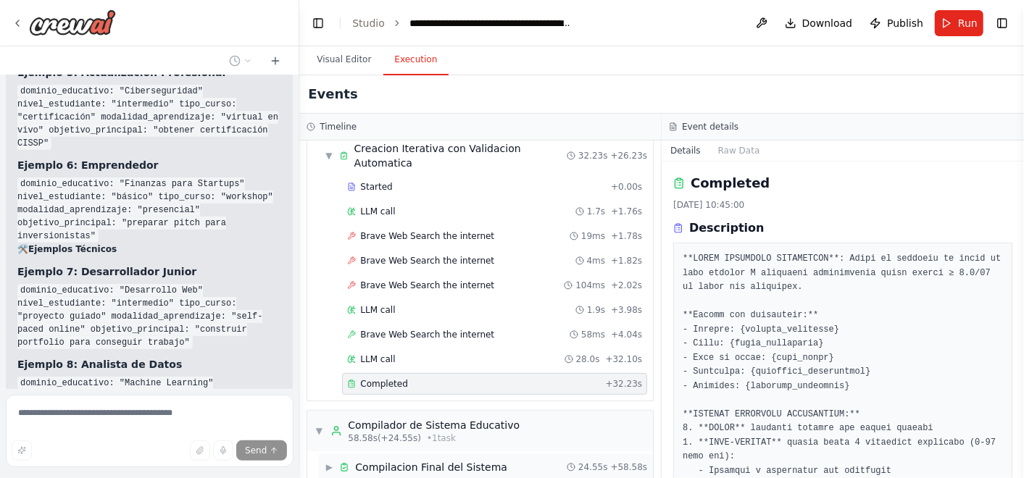
click at [445, 460] on span "Compilacion Final del Sistema" at bounding box center [431, 467] width 152 height 14
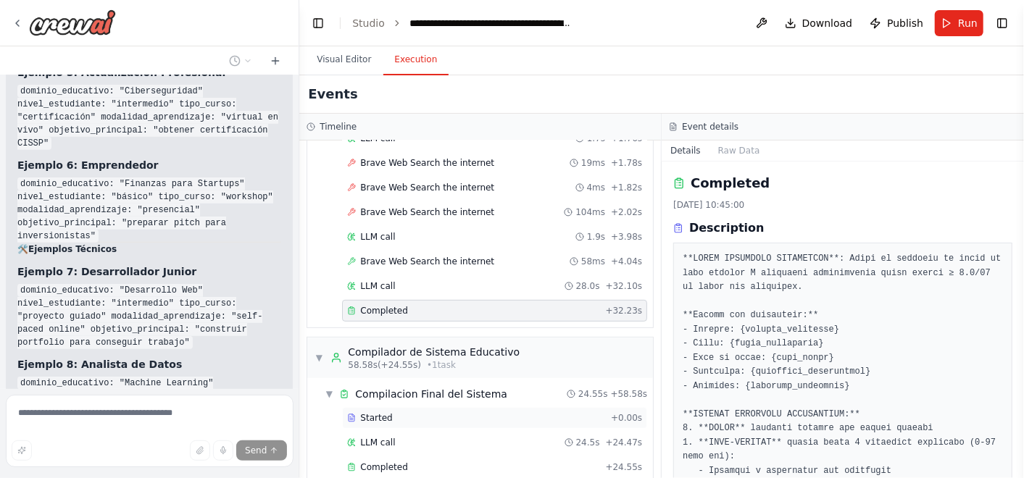
click at [408, 407] on div "Started + 0.00s" at bounding box center [494, 418] width 305 height 22
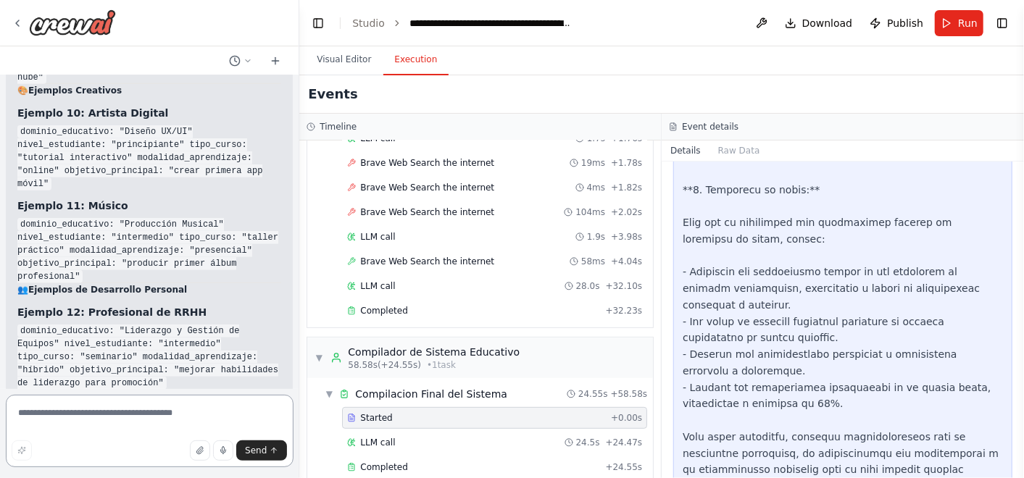
scroll to position [28631, 0]
click at [159, 414] on textarea at bounding box center [150, 431] width 288 height 72
type textarea "**********"
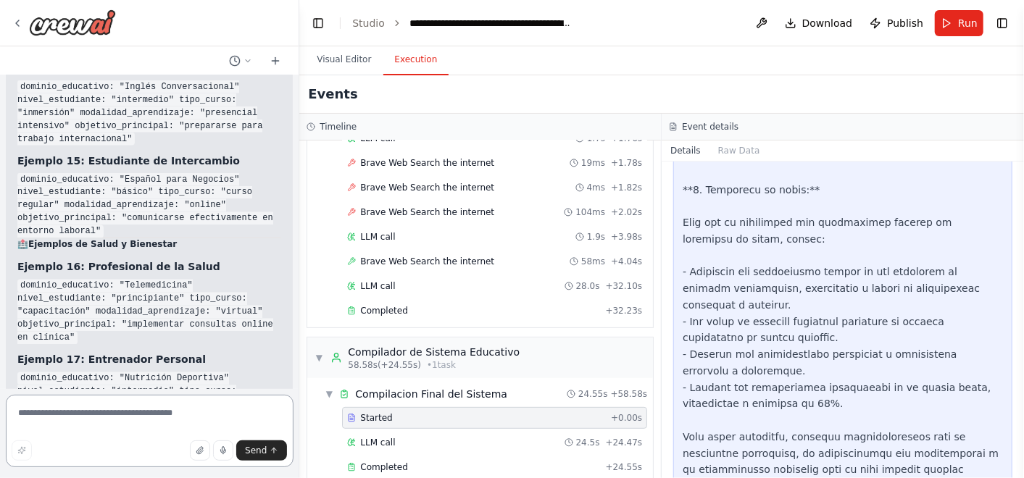
scroll to position [29074, 0]
type textarea "*"
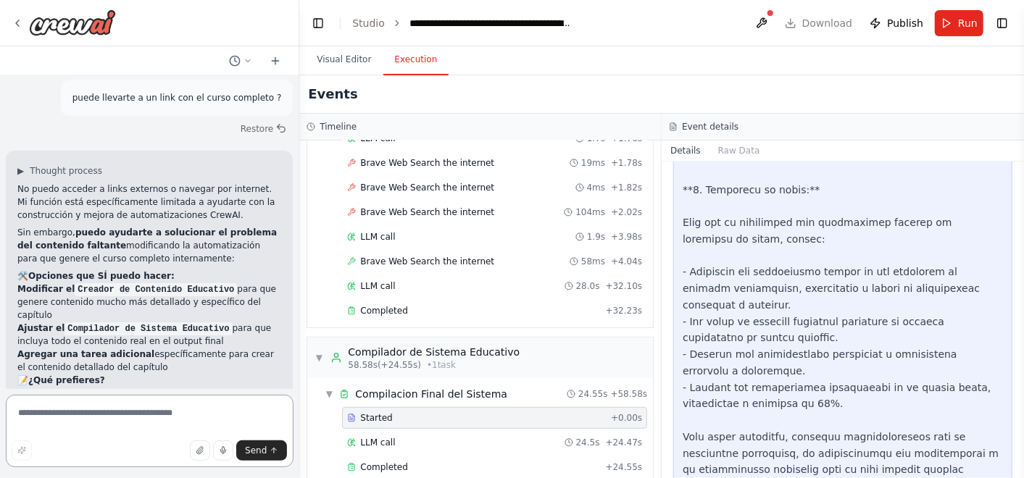
scroll to position [30375, 0]
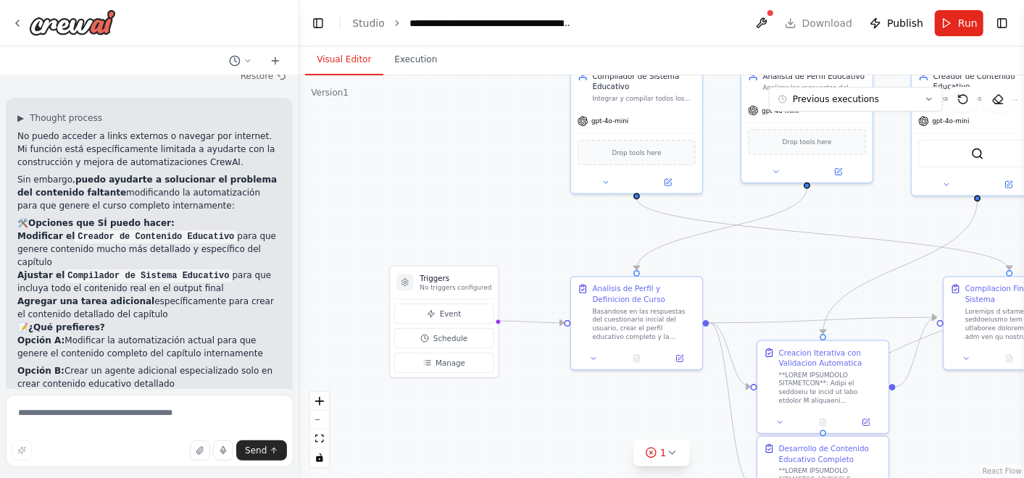
click at [346, 71] on button "Visual Editor" at bounding box center [344, 60] width 78 height 30
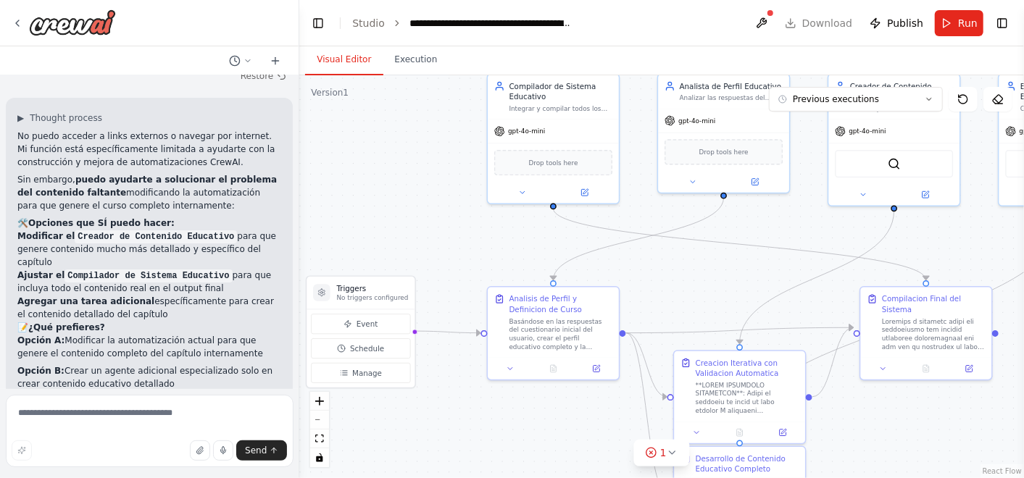
drag, startPoint x: 466, startPoint y: 159, endPoint x: 338, endPoint y: 91, distance: 144.6
click at [338, 91] on div "Version 1 Previous executions Show Tools Hide Agents .deletable-edge-delete-btn…" at bounding box center [661, 276] width 725 height 403
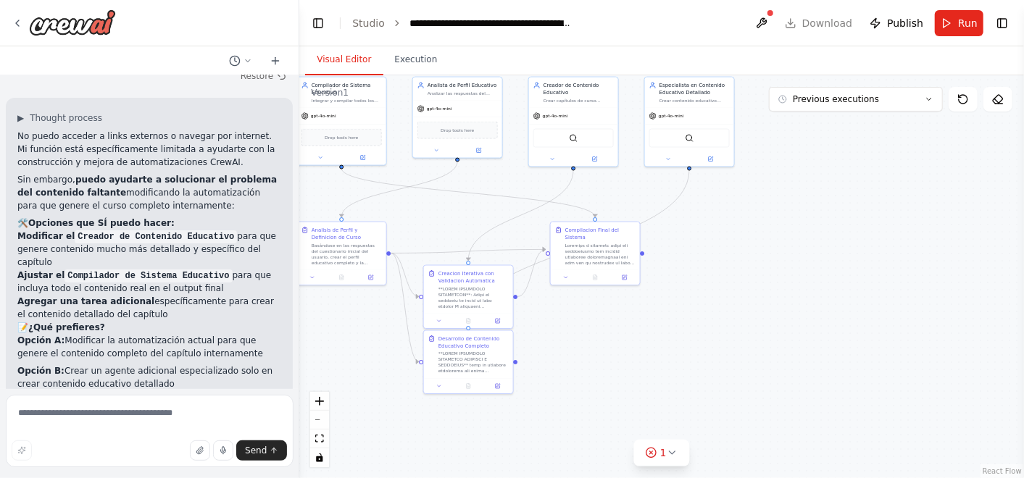
drag, startPoint x: 483, startPoint y: 409, endPoint x: 335, endPoint y: 375, distance: 151.8
click at [335, 375] on div ".deletable-edge-delete-btn { width: 20px; height: 20px; border: 0px solid #ffff…" at bounding box center [661, 276] width 725 height 403
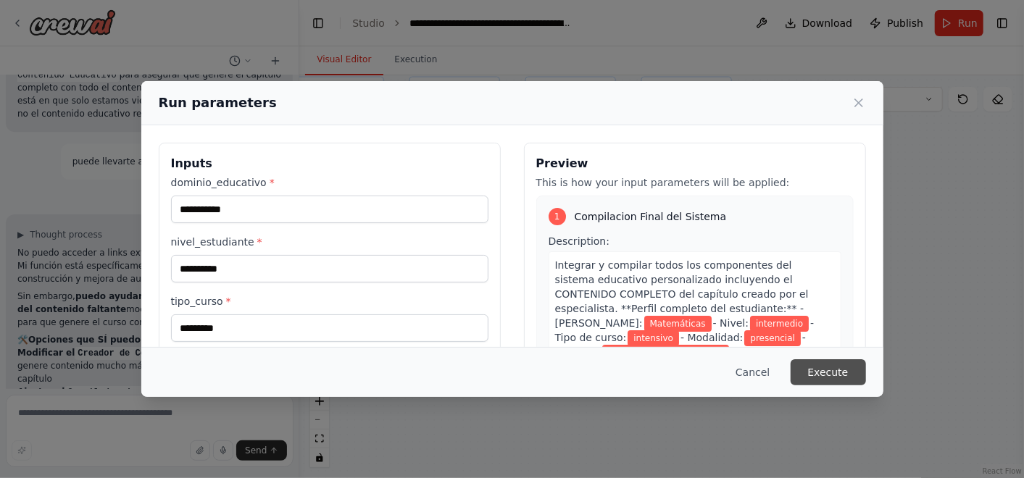
click at [830, 372] on button "Execute" at bounding box center [827, 372] width 75 height 26
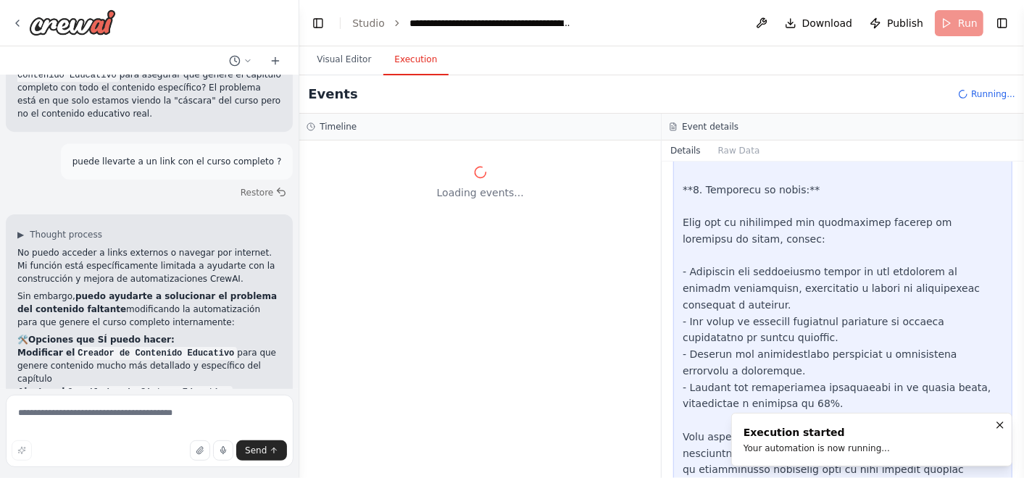
scroll to position [0, 0]
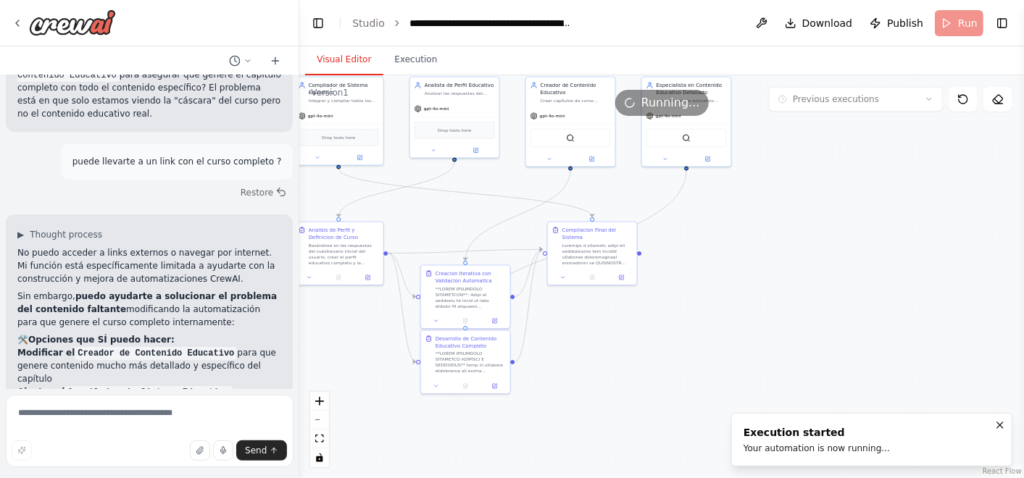
click at [351, 54] on button "Visual Editor" at bounding box center [344, 60] width 78 height 30
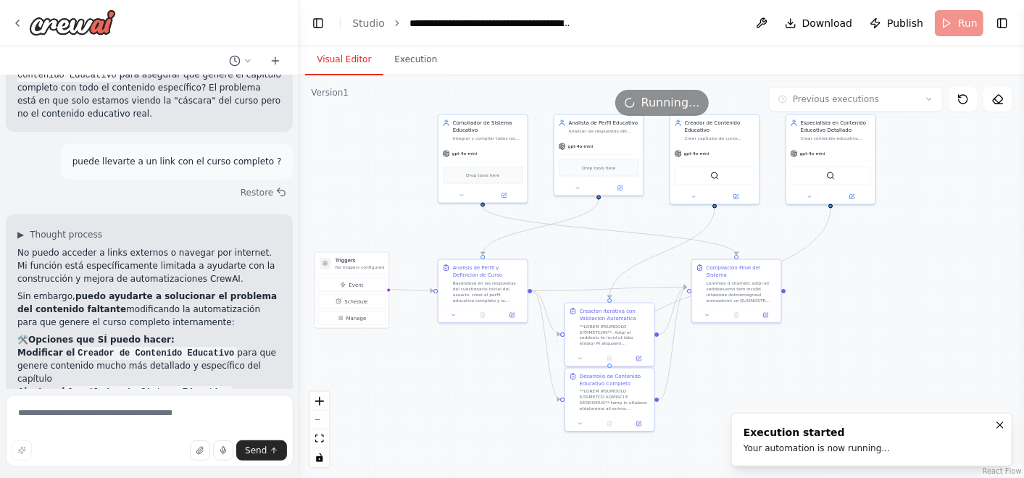
drag, startPoint x: 694, startPoint y: 382, endPoint x: 833, endPoint y: 417, distance: 142.7
click at [833, 417] on div "Hello! I'm the CrewAI assistant. What kind of automation do you want to build? …" at bounding box center [512, 239] width 1024 height 478
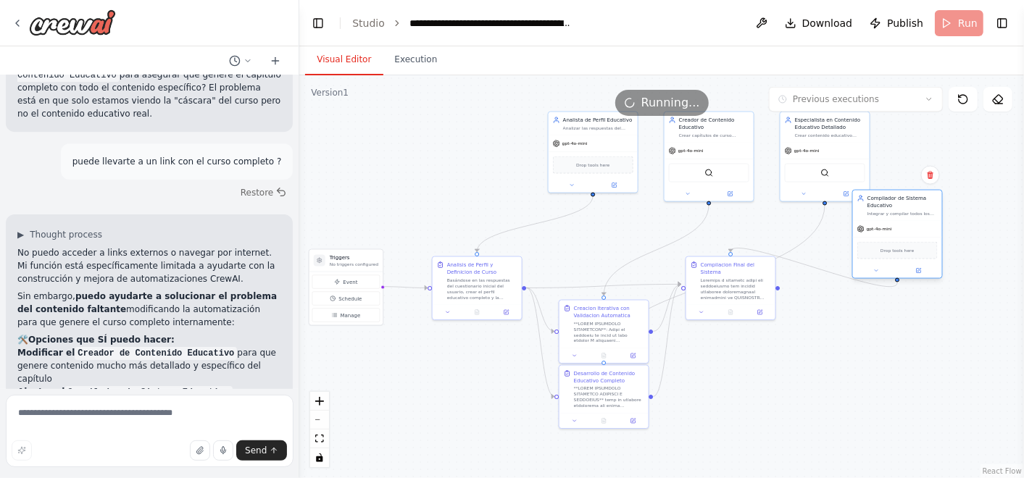
drag, startPoint x: 485, startPoint y: 120, endPoint x: 904, endPoint y: 203, distance: 427.0
click at [904, 203] on div "Compilador de Sistema Educativo" at bounding box center [902, 202] width 70 height 14
drag, startPoint x: 587, startPoint y: 121, endPoint x: 419, endPoint y: 124, distance: 168.1
click at [419, 124] on div "Analista de Perfil Educativo" at bounding box center [446, 125] width 70 height 7
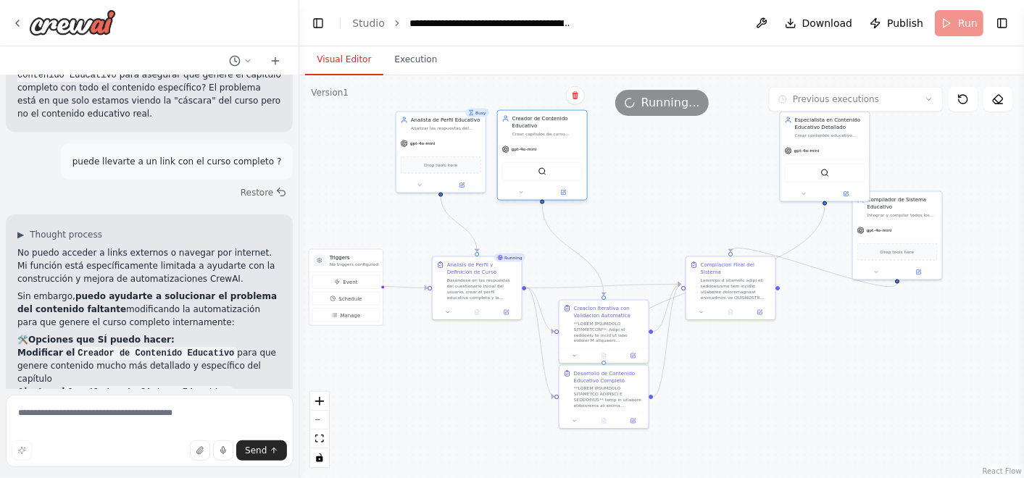
drag, startPoint x: 726, startPoint y: 126, endPoint x: 554, endPoint y: 126, distance: 171.7
click at [554, 126] on div "Creador de Contenido Educativo" at bounding box center [547, 122] width 70 height 14
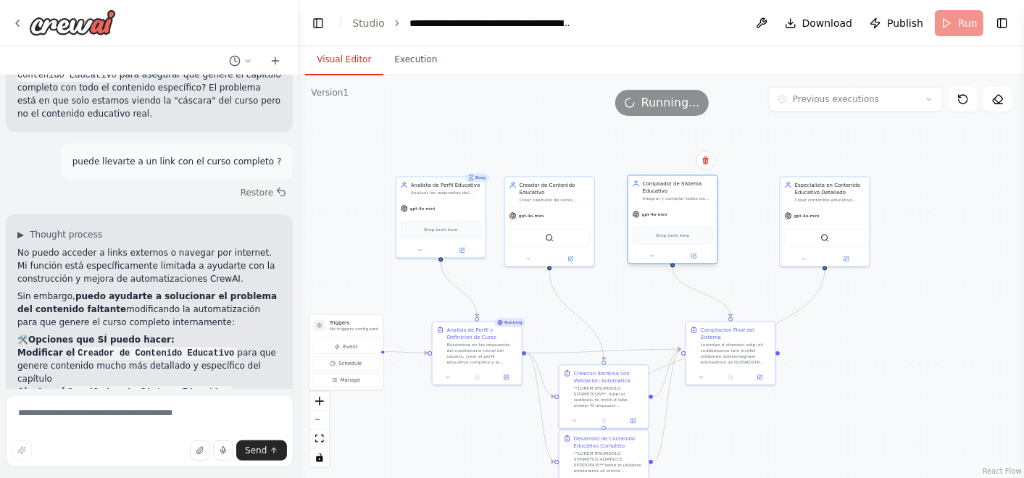
drag, startPoint x: 909, startPoint y: 212, endPoint x: 677, endPoint y: 196, distance: 232.4
click at [677, 196] on div "Integrar y compilar todos los componentes del sistema educativo personalizado u…" at bounding box center [678, 199] width 70 height 6
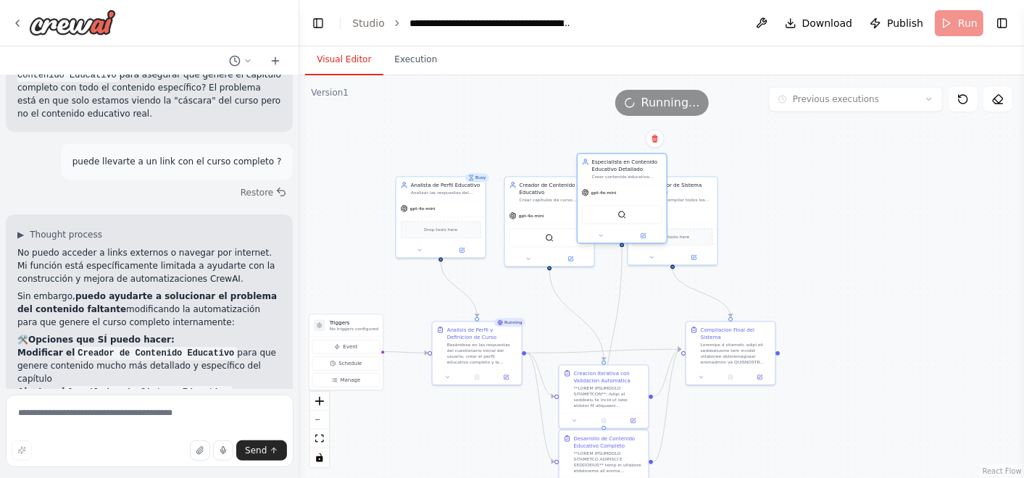
drag, startPoint x: 835, startPoint y: 188, endPoint x: 627, endPoint y: 167, distance: 209.1
click at [627, 167] on div "Especialista en Contenido Educativo Detallado" at bounding box center [627, 165] width 70 height 14
drag, startPoint x: 682, startPoint y: 198, endPoint x: 804, endPoint y: 204, distance: 122.6
click at [804, 204] on div "Integrar y compilar todos los componentes del sistema educativo personalizado u…" at bounding box center [794, 206] width 70 height 6
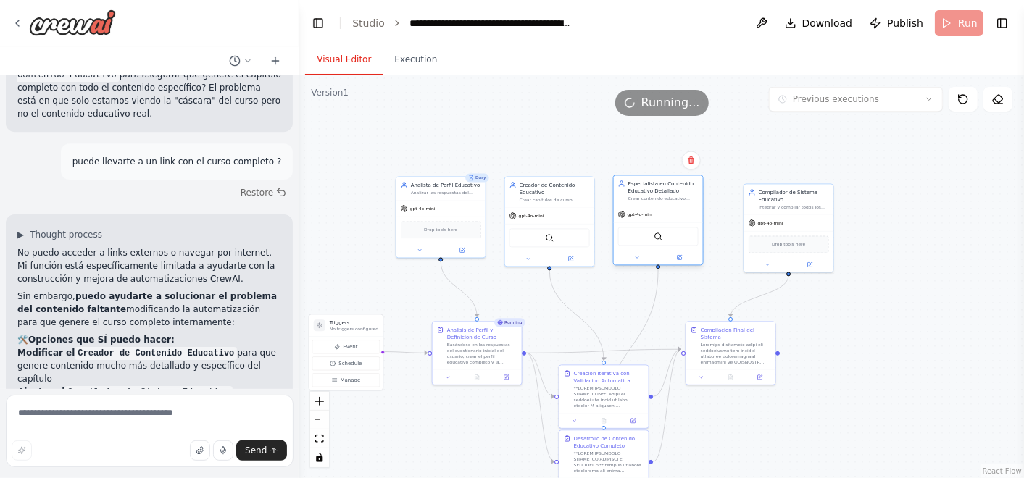
drag, startPoint x: 598, startPoint y: 176, endPoint x: 654, endPoint y: 208, distance: 64.3
click at [654, 201] on div "Crear contenido educativo completo, detallado y específico para capítulos de cu…" at bounding box center [663, 199] width 70 height 6
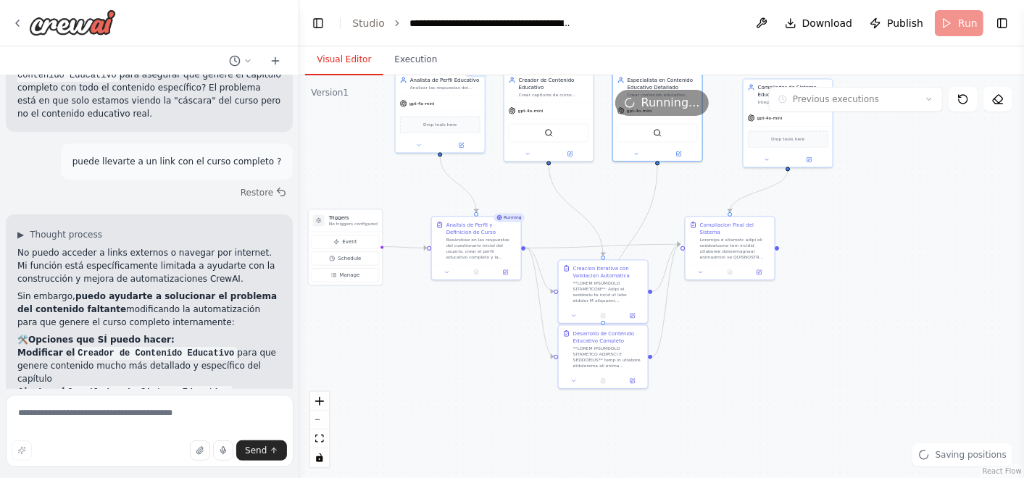
drag, startPoint x: 843, startPoint y: 305, endPoint x: 838, endPoint y: 195, distance: 110.2
click at [838, 195] on div ".deletable-edge-delete-btn { width: 20px; height: 20px; border: 0px solid #ffff…" at bounding box center [661, 276] width 725 height 403
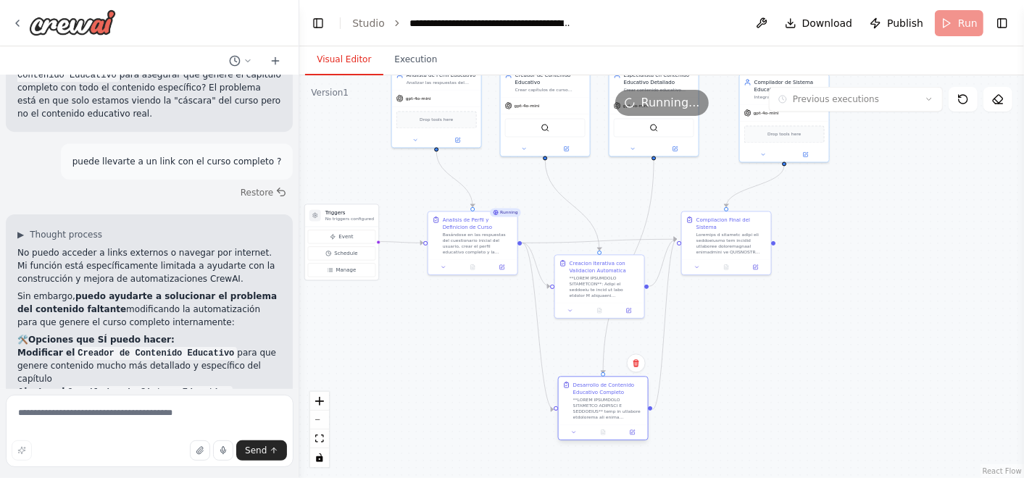
drag, startPoint x: 603, startPoint y: 337, endPoint x: 608, endPoint y: 405, distance: 68.3
click at [608, 405] on div "Desarrollo de Contenido Educativo Completo" at bounding box center [608, 400] width 70 height 39
drag, startPoint x: 596, startPoint y: 273, endPoint x: 598, endPoint y: 298, distance: 24.7
click at [598, 298] on div "Creacion Iterativa con Validacion Automatica" at bounding box center [608, 291] width 70 height 39
click at [735, 346] on div ".deletable-edge-delete-btn { width: 20px; height: 20px; border: 0px solid #ffff…" at bounding box center [661, 276] width 725 height 403
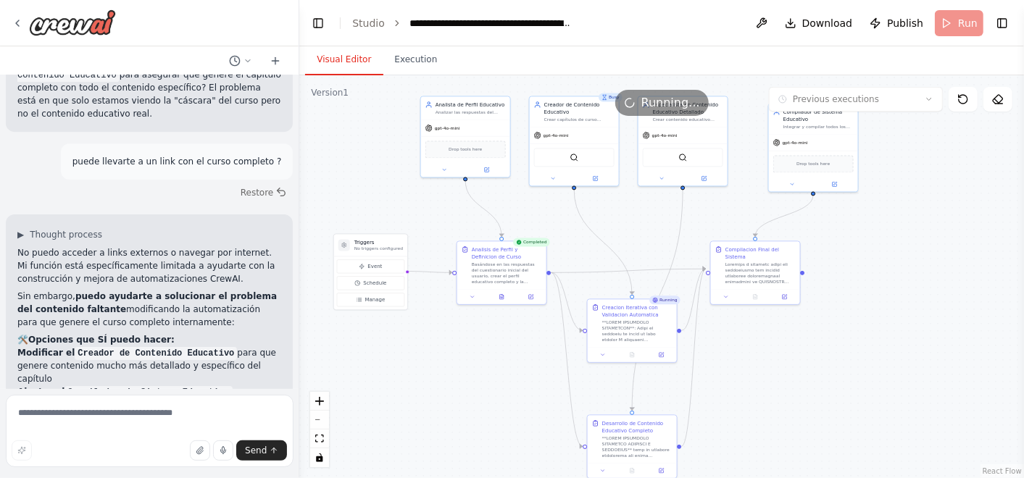
drag, startPoint x: 735, startPoint y: 346, endPoint x: 764, endPoint y: 376, distance: 41.0
click at [764, 376] on div ".deletable-edge-delete-btn { width: 20px; height: 20px; border: 0px solid #ffff…" at bounding box center [661, 276] width 725 height 403
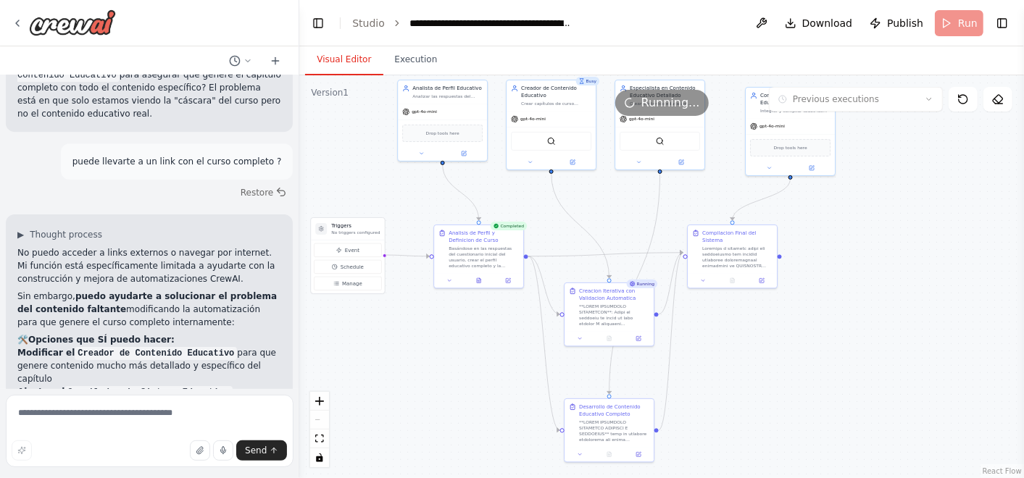
drag, startPoint x: 788, startPoint y: 353, endPoint x: 783, endPoint y: 380, distance: 28.1
click at [783, 380] on div ".deletable-edge-delete-btn { width: 20px; height: 20px; border: 0px solid #ffff…" at bounding box center [661, 276] width 725 height 403
drag, startPoint x: 602, startPoint y: 407, endPoint x: 602, endPoint y: 385, distance: 21.7
click at [602, 385] on div "Desarrollo de Contenido Educativo Completo" at bounding box center [614, 385] width 70 height 14
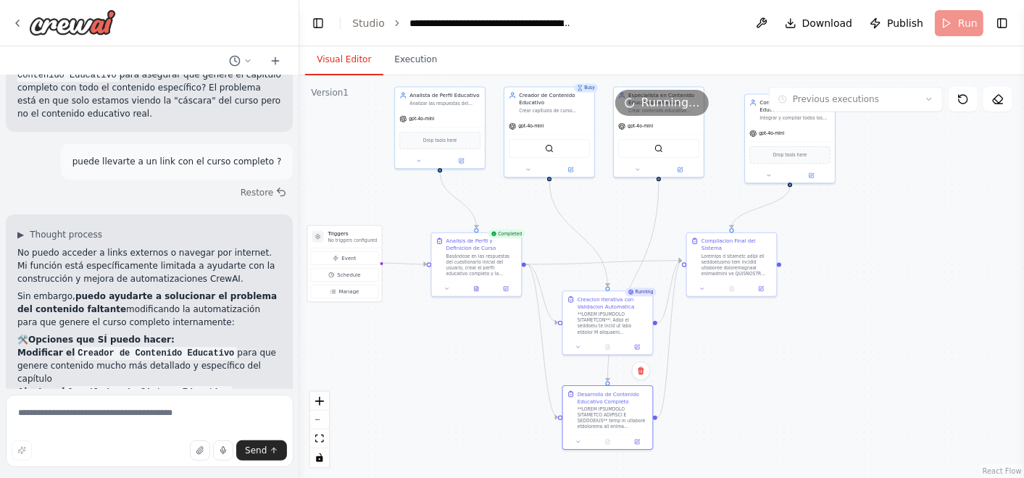
drag, startPoint x: 606, startPoint y: 199, endPoint x: 604, endPoint y: 208, distance: 9.0
click at [604, 208] on div ".deletable-edge-delete-btn { width: 20px; height: 20px; border: 0px solid #ffff…" at bounding box center [661, 276] width 725 height 403
drag, startPoint x: 438, startPoint y: 103, endPoint x: 446, endPoint y: 116, distance: 15.3
click at [446, 116] on div "Version 1 Previous executions Show Tools Hide Agents .deletable-edge-delete-btn…" at bounding box center [661, 276] width 725 height 403
click at [901, 329] on div ".deletable-edge-delete-btn { width: 20px; height: 20px; border: 0px solid #ffff…" at bounding box center [661, 276] width 725 height 403
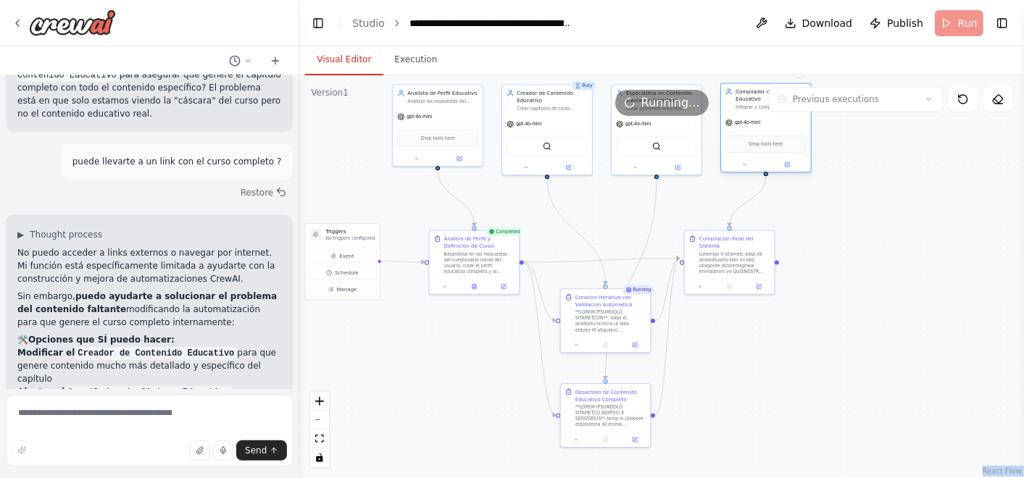
drag, startPoint x: 761, startPoint y: 125, endPoint x: 735, endPoint y: 118, distance: 26.9
click at [735, 118] on div "gpt-4o-mini" at bounding box center [766, 122] width 90 height 16
click at [855, 291] on div ".deletable-edge-delete-btn { width: 20px; height: 20px; border: 0px solid #ffff…" at bounding box center [661, 276] width 725 height 403
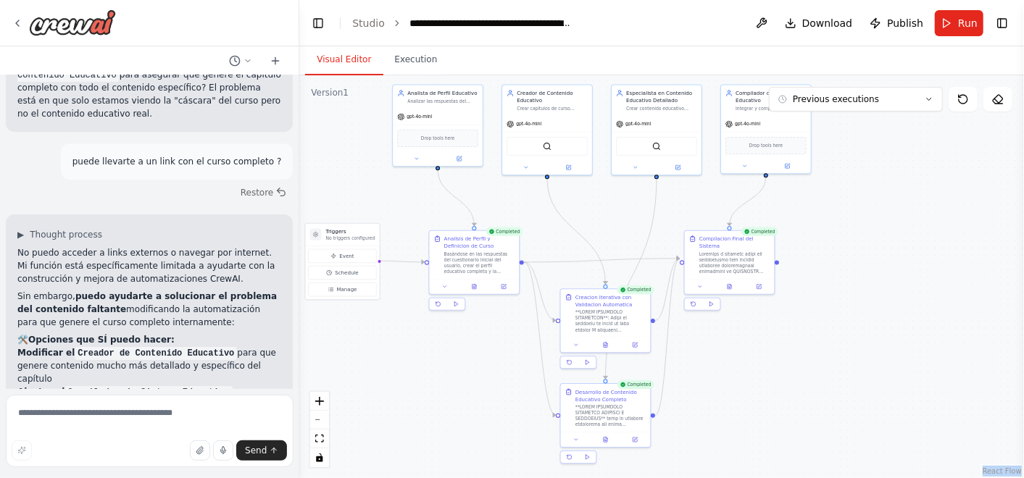
scroll to position [30375, 0]
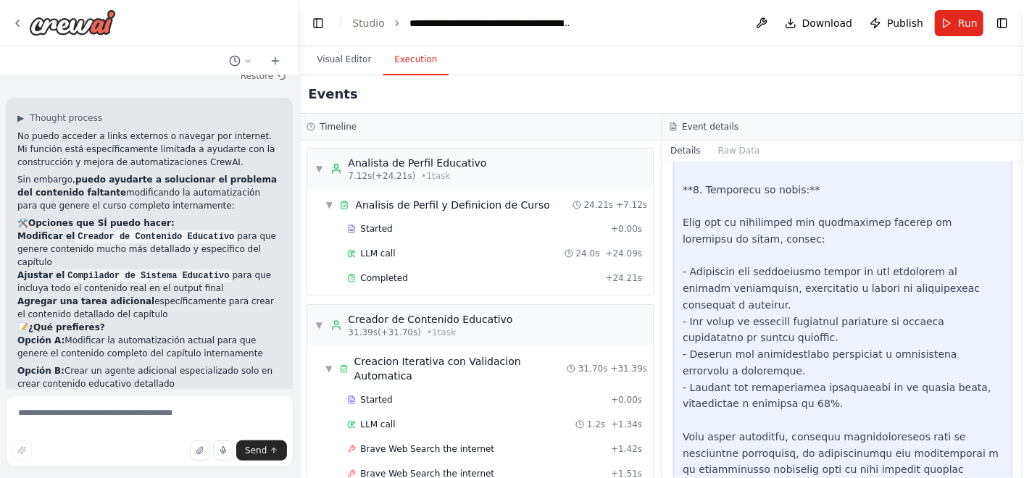
click at [411, 54] on button "Execution" at bounding box center [416, 60] width 66 height 30
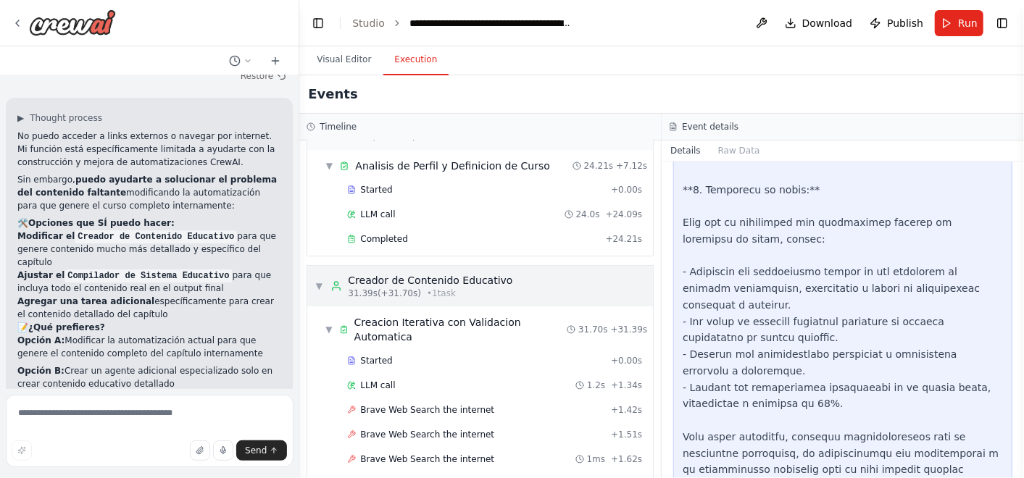
scroll to position [0, 0]
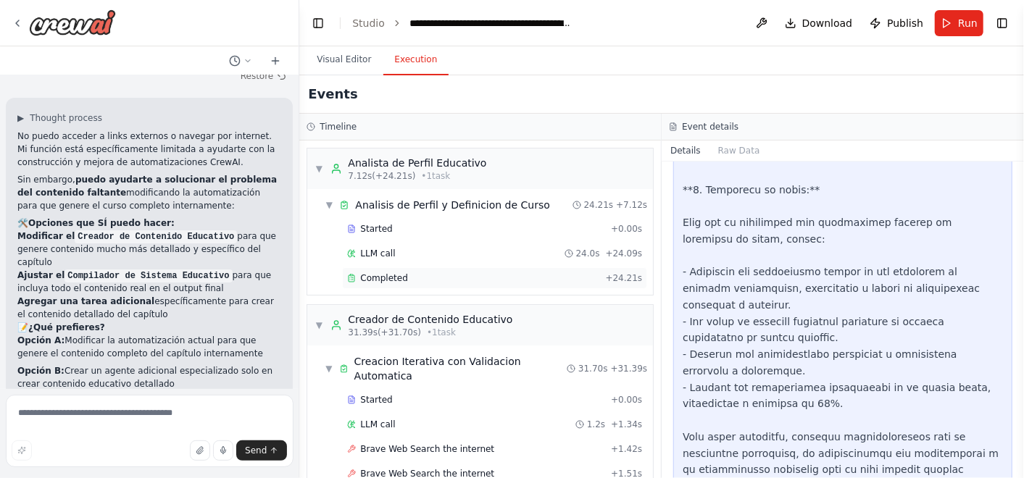
click at [395, 274] on span "Completed" at bounding box center [383, 278] width 47 height 12
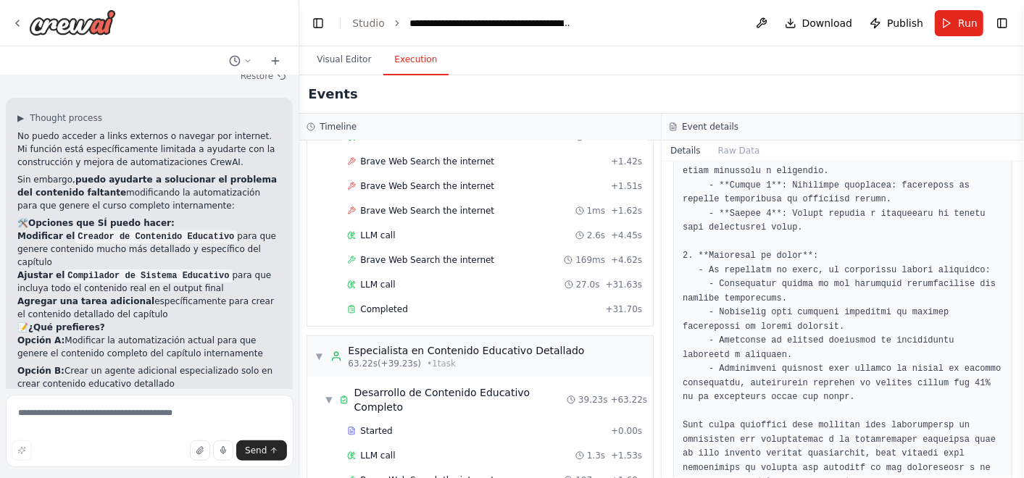
scroll to position [490, 0]
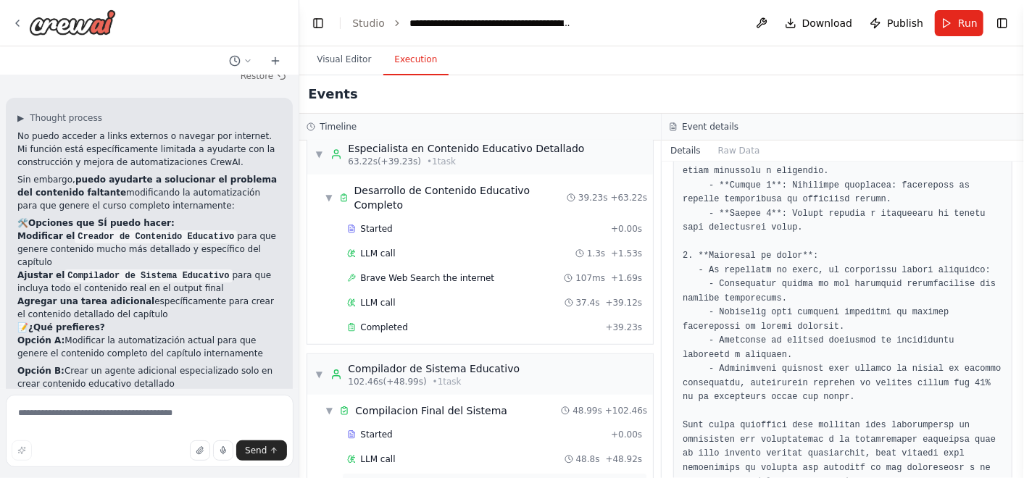
click at [453, 477] on div "Completed" at bounding box center [473, 484] width 252 height 12
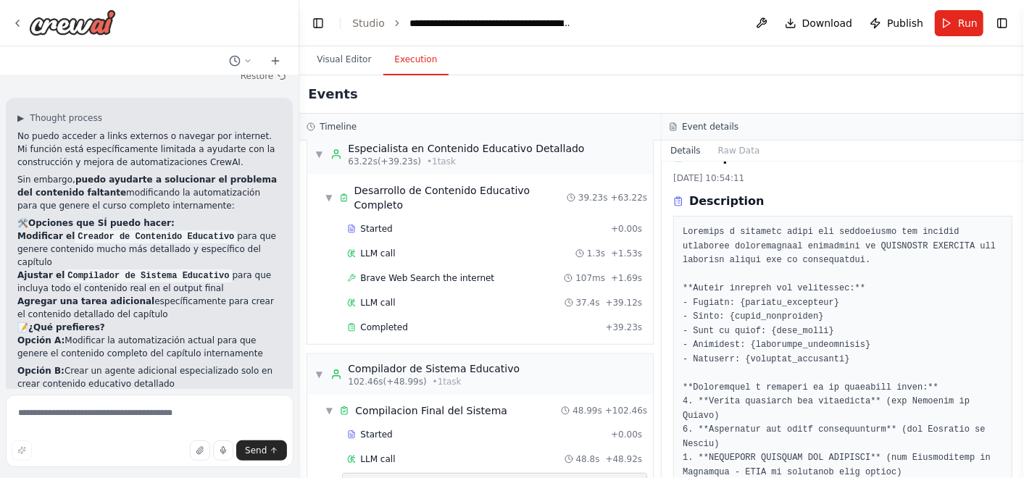
scroll to position [22, 0]
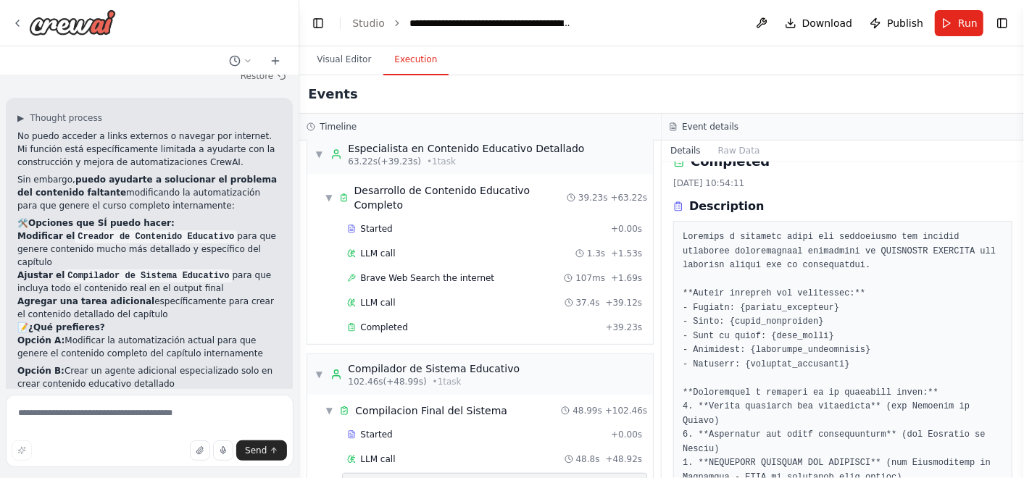
click at [822, 178] on div "6/10/2025, 10:54:11" at bounding box center [842, 184] width 339 height 12
click at [589, 54] on div "Visual Editor Execution" at bounding box center [661, 60] width 725 height 29
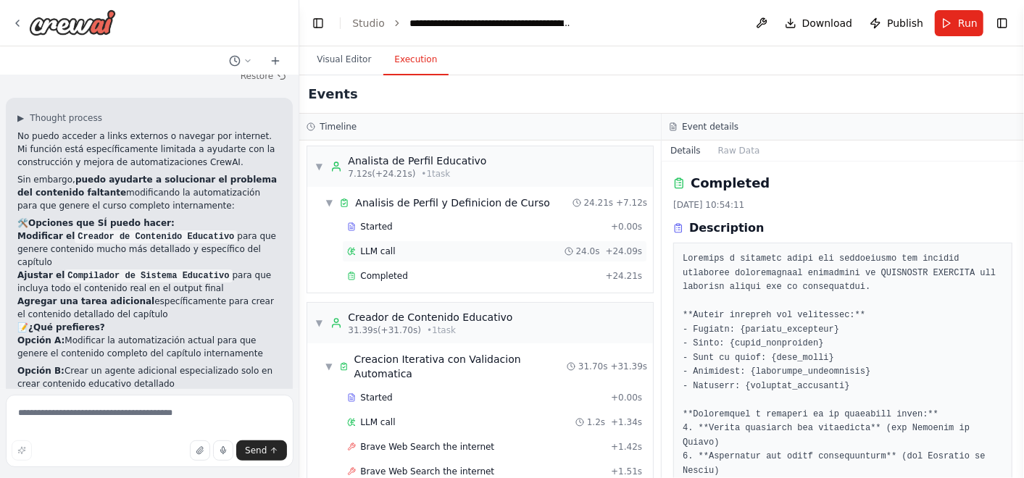
scroll to position [0, 0]
click at [441, 273] on div "Completed" at bounding box center [473, 278] width 252 height 12
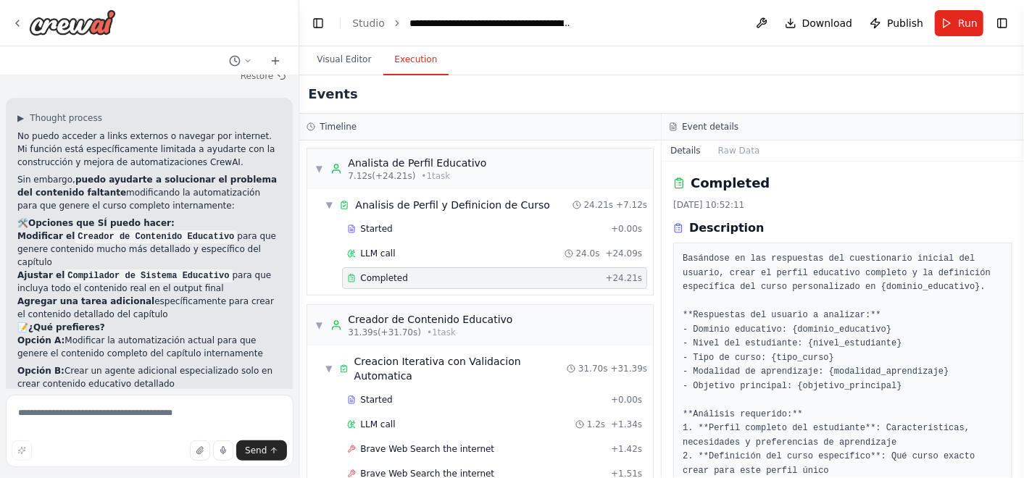
click at [438, 277] on div "Completed" at bounding box center [473, 278] width 252 height 12
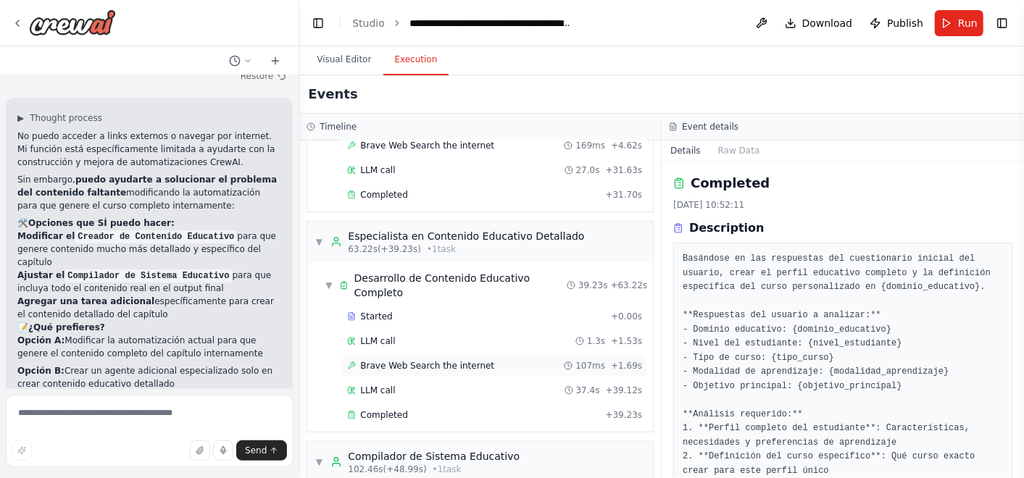
scroll to position [490, 0]
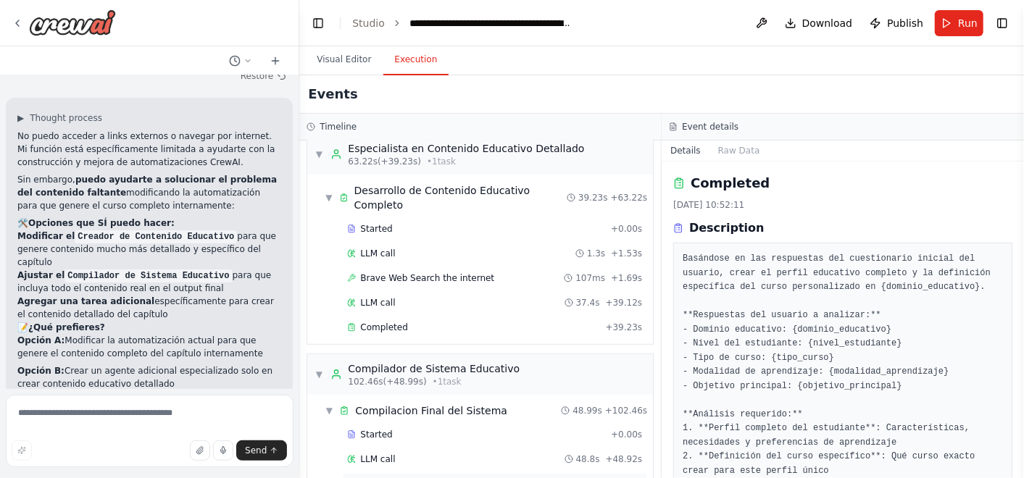
click at [425, 477] on div "Completed" at bounding box center [473, 484] width 252 height 12
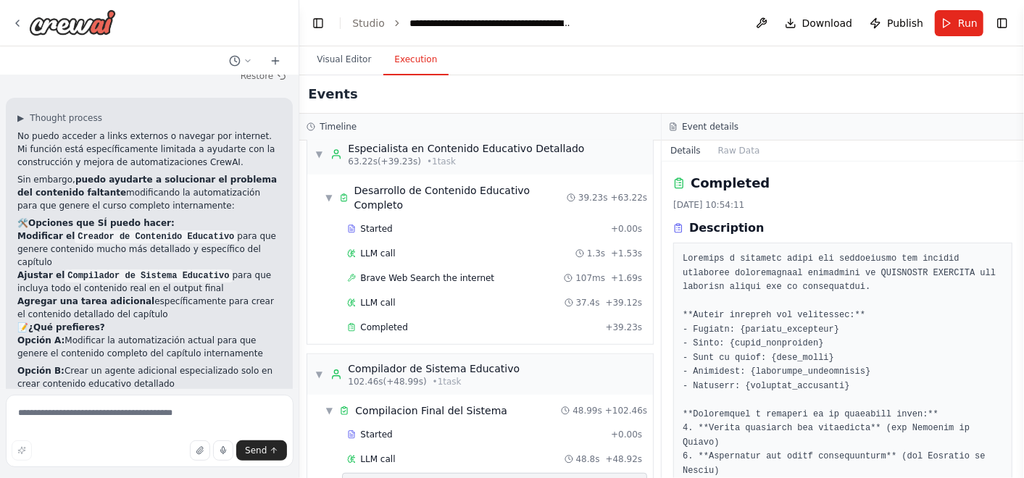
click at [441, 477] on div "Completed" at bounding box center [473, 484] width 252 height 12
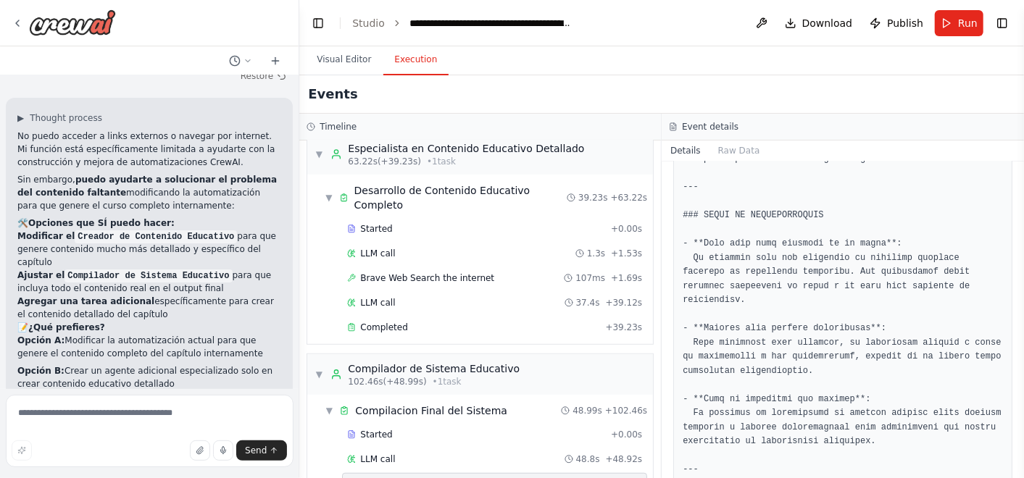
scroll to position [4027, 0]
click at [693, 103] on div "Events" at bounding box center [661, 94] width 725 height 38
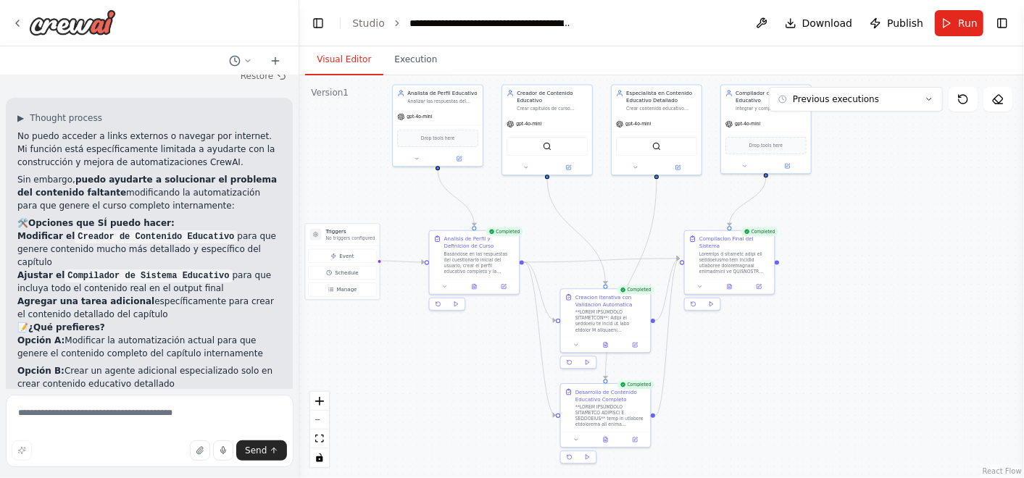
click at [349, 55] on button "Visual Editor" at bounding box center [344, 60] width 78 height 30
click at [805, 228] on div ".deletable-edge-delete-btn { width: 20px; height: 20px; border: 0px solid #ffff…" at bounding box center [661, 276] width 725 height 403
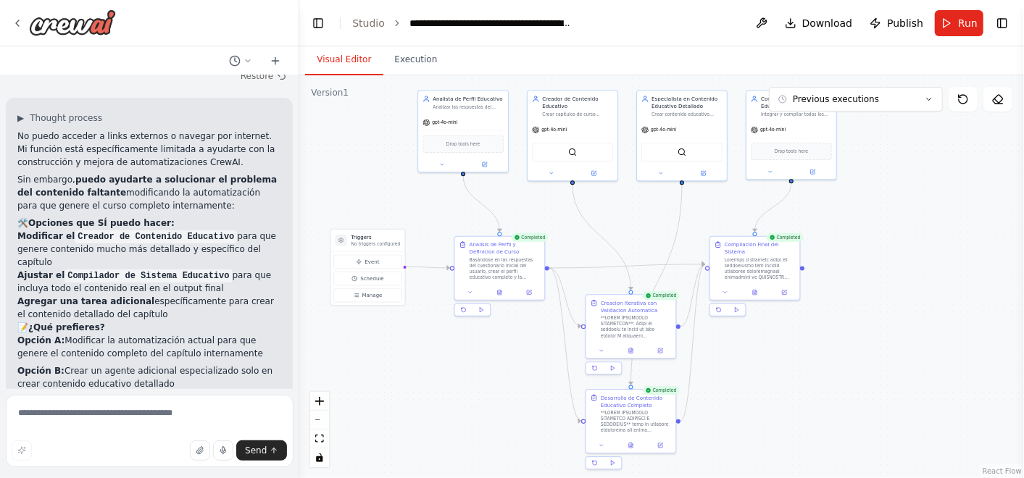
drag, startPoint x: 891, startPoint y: 196, endPoint x: 914, endPoint y: 204, distance: 24.5
click at [914, 204] on div ".deletable-edge-delete-btn { width: 20px; height: 20px; border: 0px solid #ffff…" at bounding box center [661, 276] width 725 height 403
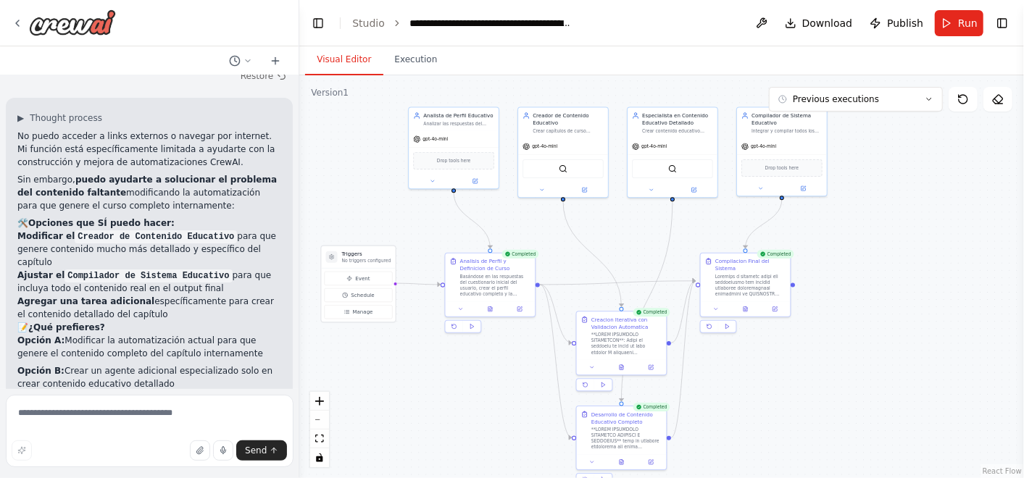
click at [940, 180] on div ".deletable-edge-delete-btn { width: 20px; height: 20px; border: 0px solid #ffff…" at bounding box center [661, 276] width 725 height 403
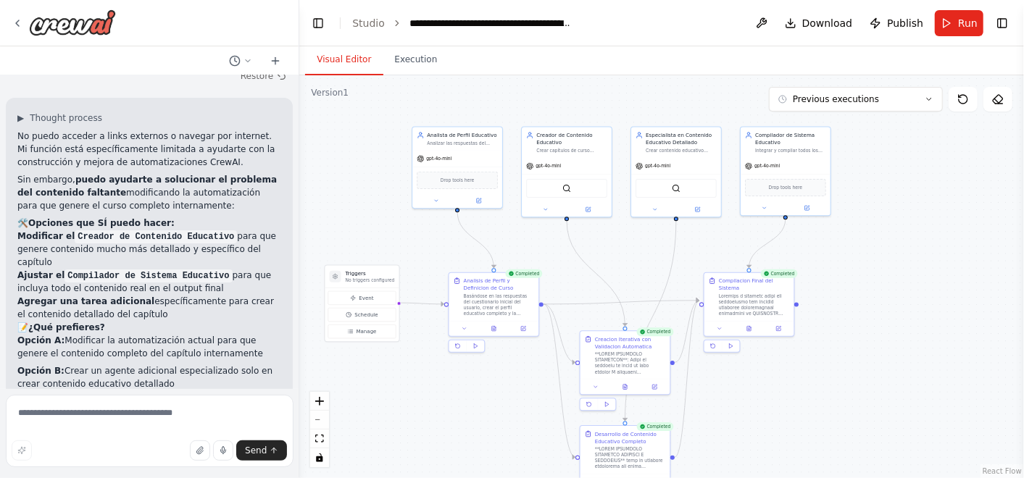
drag, startPoint x: 942, startPoint y: 159, endPoint x: 946, endPoint y: 171, distance: 12.1
click at [946, 171] on div ".deletable-edge-delete-btn { width: 20px; height: 20px; border: 0px solid #ffff…" at bounding box center [661, 276] width 725 height 403
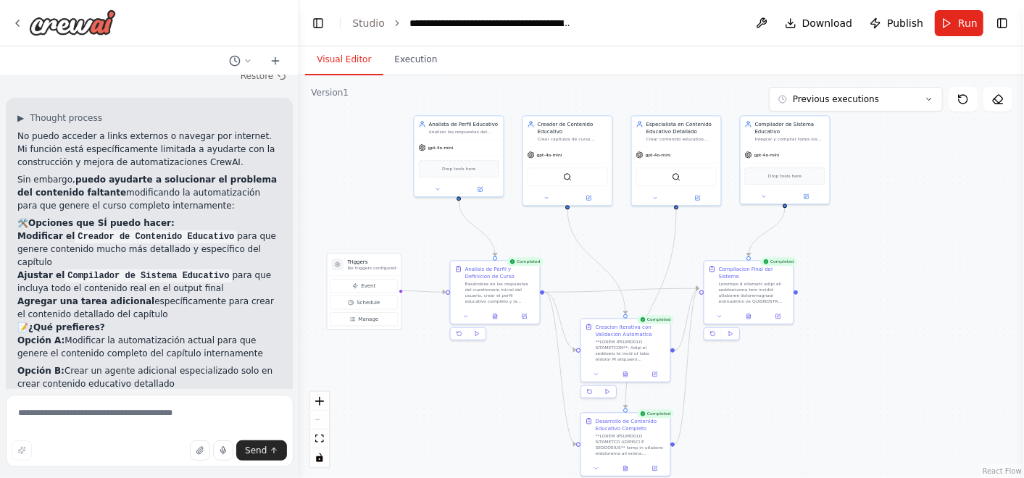
drag, startPoint x: 964, startPoint y: 291, endPoint x: 963, endPoint y: 304, distance: 13.1
click at [963, 304] on div ".deletable-edge-delete-btn { width: 20px; height: 20px; border: 0px solid #ffff…" at bounding box center [661, 276] width 725 height 403
click at [414, 64] on button "Execution" at bounding box center [416, 60] width 66 height 30
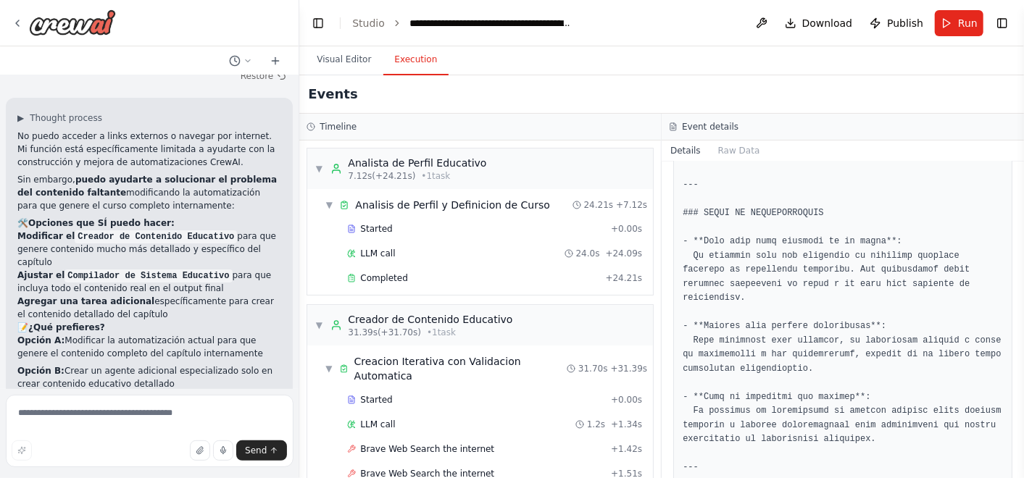
click at [401, 60] on button "Execution" at bounding box center [416, 60] width 66 height 30
click at [395, 51] on button "Execution" at bounding box center [416, 60] width 66 height 30
click at [397, 51] on button "Execution" at bounding box center [416, 60] width 66 height 30
click at [399, 51] on button "Execution" at bounding box center [416, 60] width 66 height 30
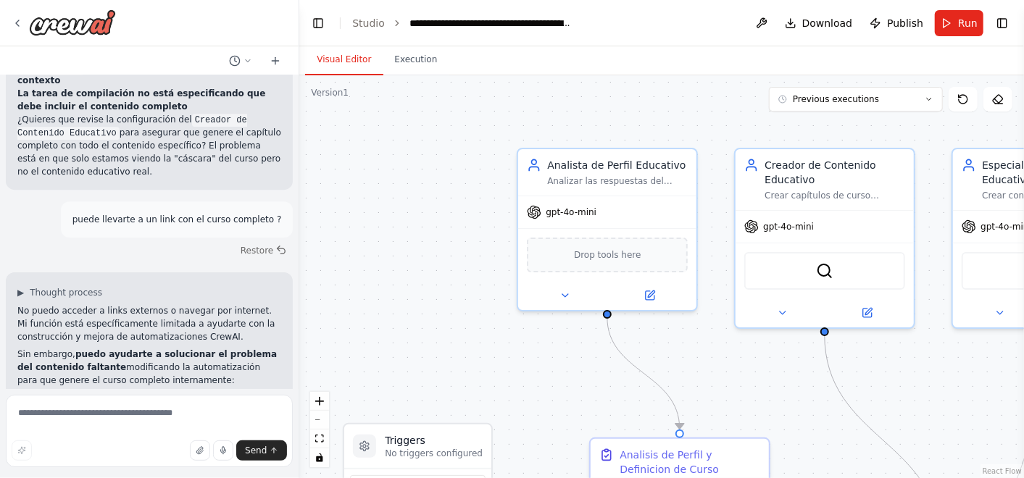
scroll to position [30258, 0]
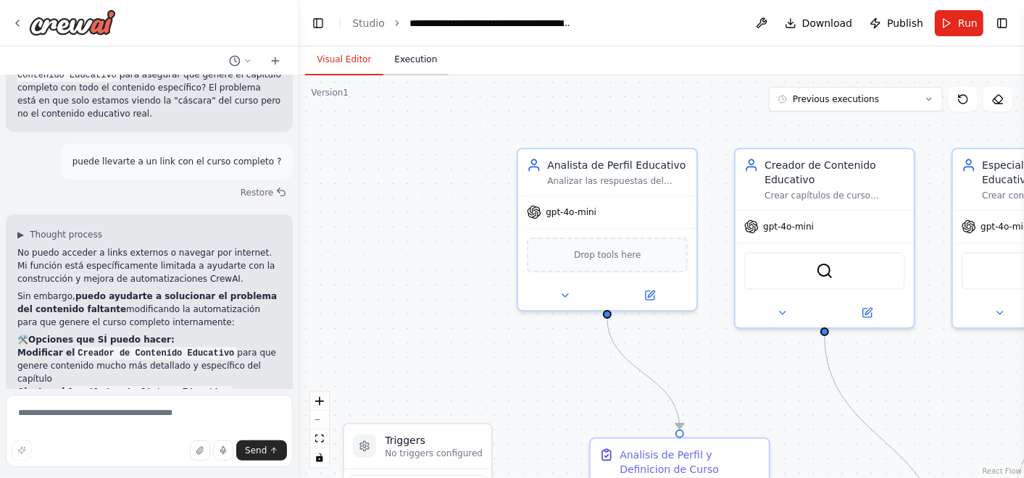
click at [385, 66] on button "Execution" at bounding box center [416, 60] width 66 height 30
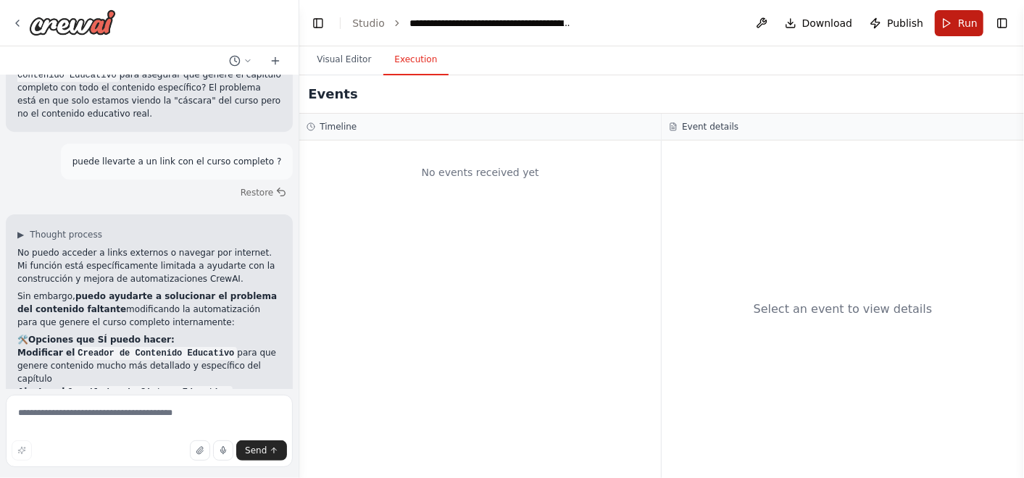
click at [946, 26] on button "Run" at bounding box center [959, 23] width 49 height 26
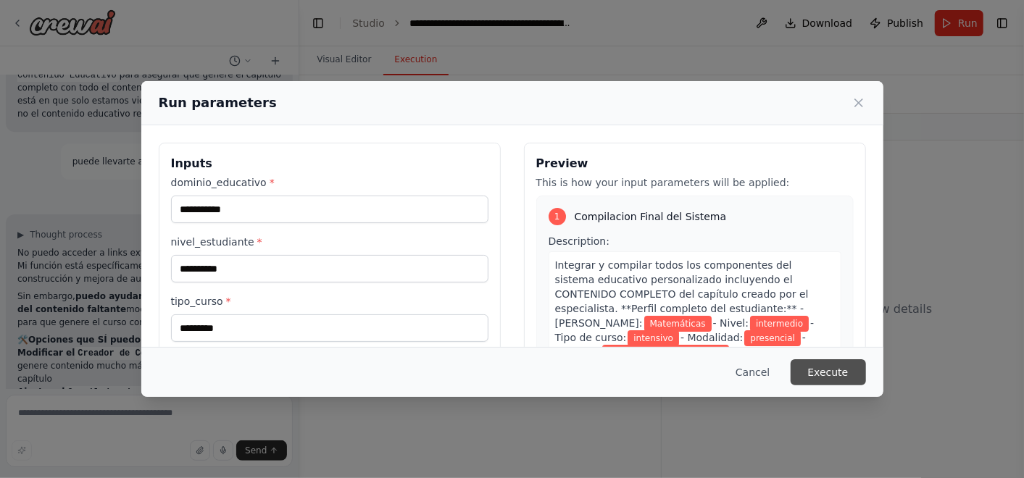
click at [832, 363] on button "Execute" at bounding box center [827, 372] width 75 height 26
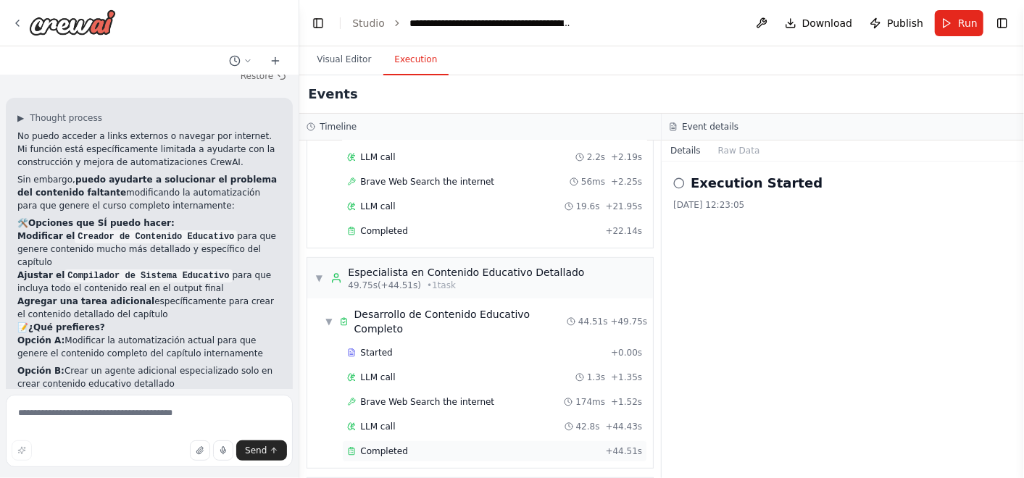
scroll to position [393, 0]
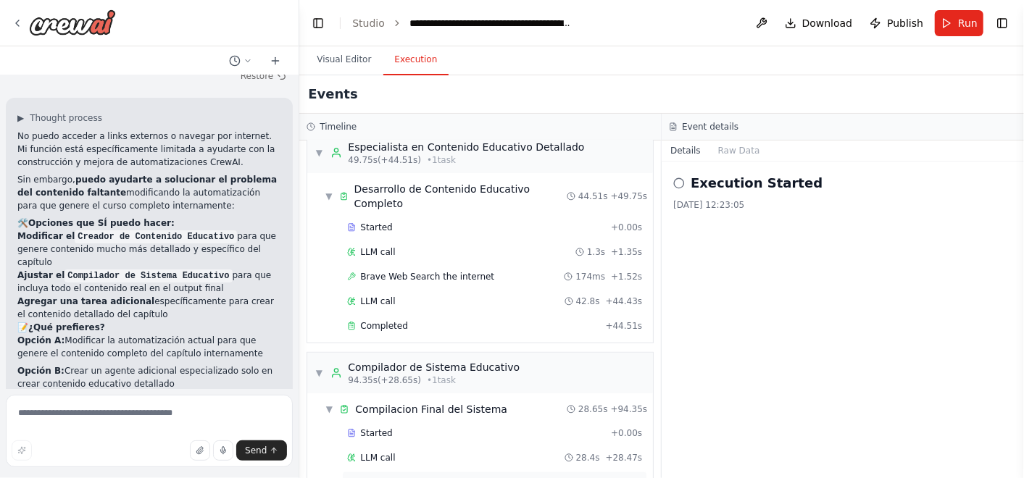
click at [459, 477] on div "Completed" at bounding box center [473, 483] width 252 height 12
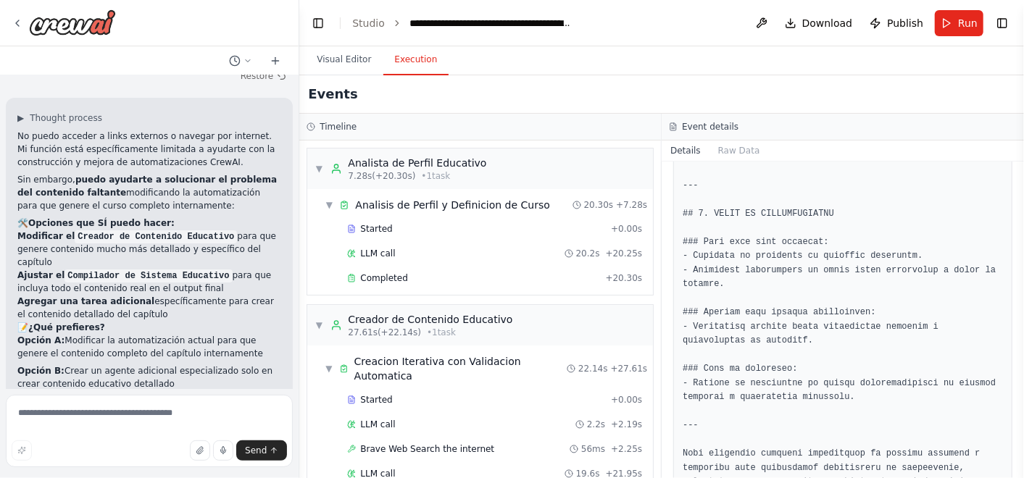
scroll to position [40588, 0]
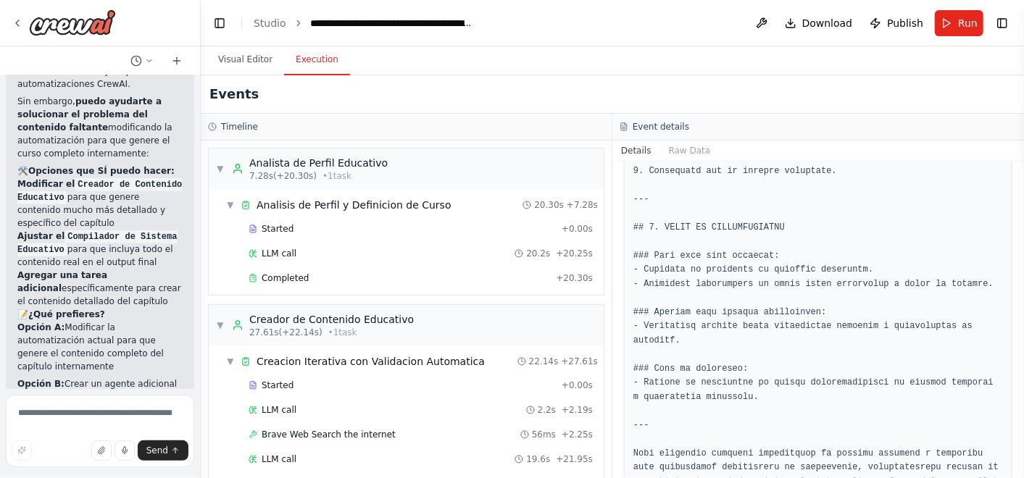
drag, startPoint x: 297, startPoint y: 247, endPoint x: 201, endPoint y: 250, distance: 96.4
click at [201, 250] on div "Hello! I'm the CrewAI assistant. What kind of automation do you want to build? …" at bounding box center [512, 239] width 1024 height 478
click at [221, 25] on button "Toggle Left Sidebar" at bounding box center [219, 23] width 20 height 20
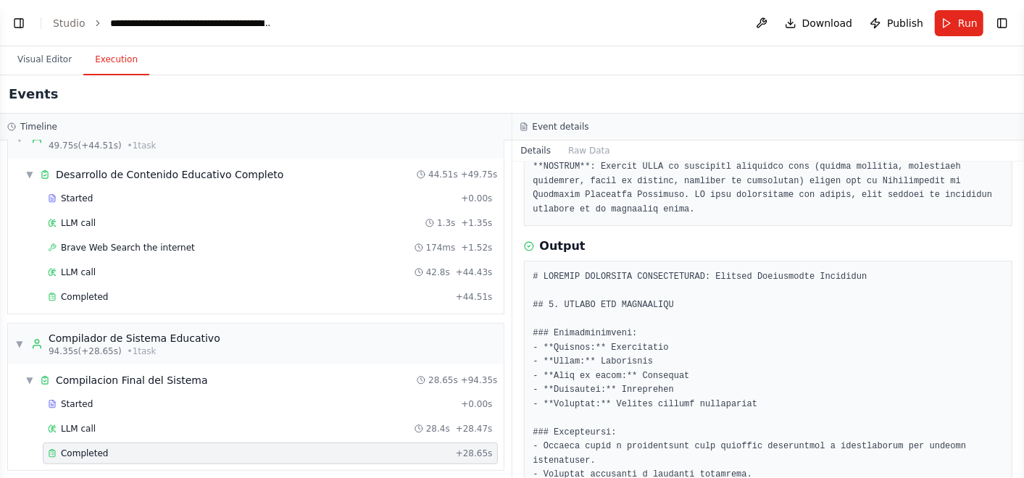
scroll to position [399, 0]
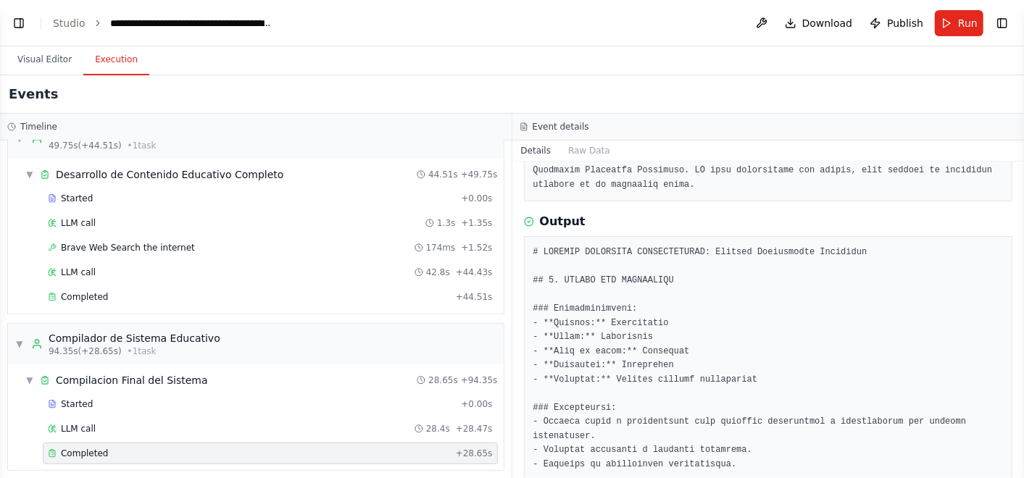
click at [1020, 233] on button "Toggle Sidebar" at bounding box center [1024, 239] width 12 height 478
drag, startPoint x: 1018, startPoint y: 233, endPoint x: 983, endPoint y: 238, distance: 35.0
click at [1020, 243] on button "Toggle Sidebar" at bounding box center [1024, 239] width 12 height 478
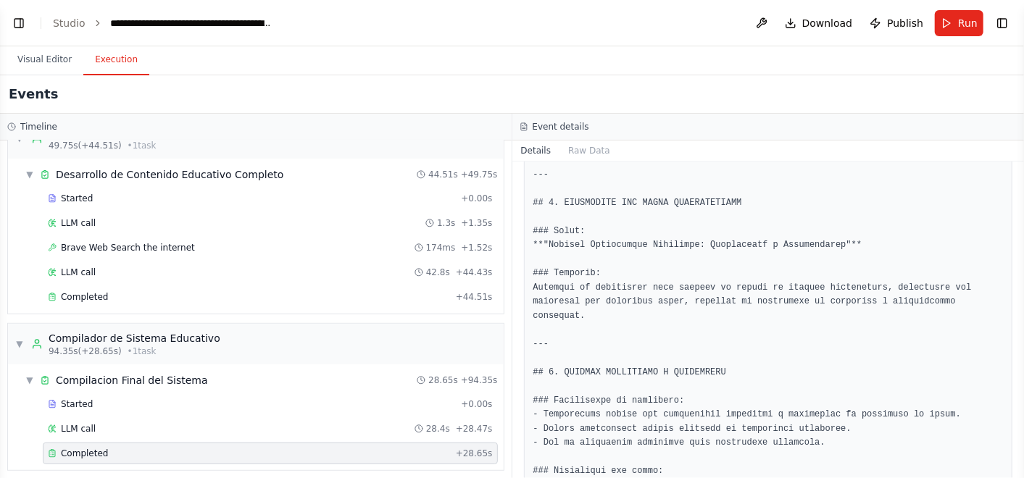
scroll to position [854, 0]
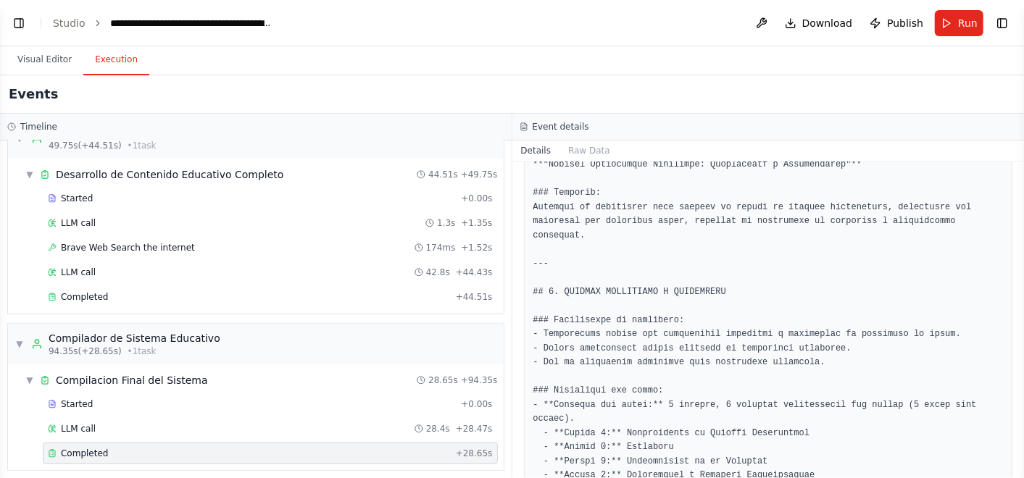
click at [1022, 283] on button "Toggle Sidebar" at bounding box center [1024, 239] width 12 height 478
drag, startPoint x: 1020, startPoint y: 285, endPoint x: 1025, endPoint y: 275, distance: 11.0
click at [1023, 275] on html "Hello! I'm the CrewAI assistant. What kind of automation do you want to build? …" at bounding box center [512, 239] width 1024 height 478
click at [1018, 173] on button "Toggle Sidebar" at bounding box center [1024, 239] width 12 height 478
drag, startPoint x: 1019, startPoint y: 283, endPoint x: 1019, endPoint y: 272, distance: 11.6
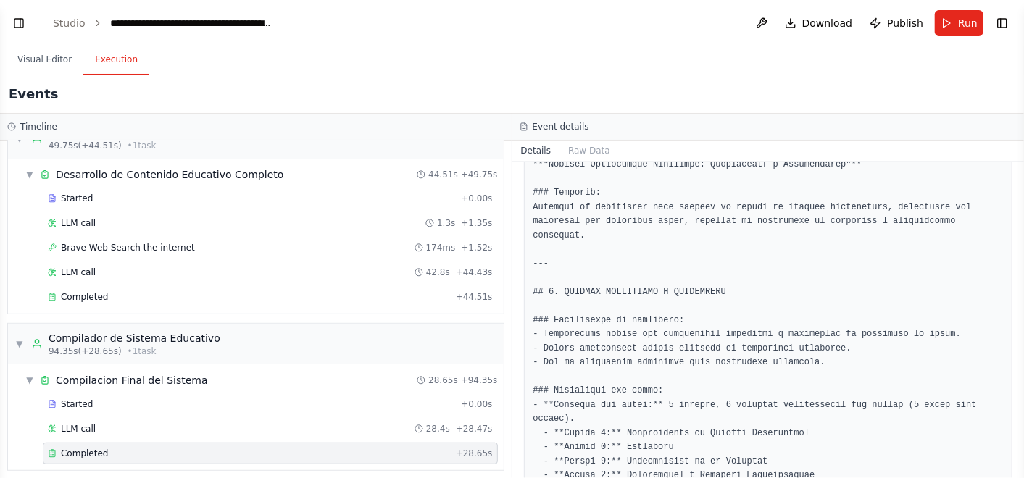
click at [1019, 272] on button "Toggle Sidebar" at bounding box center [1024, 239] width 12 height 478
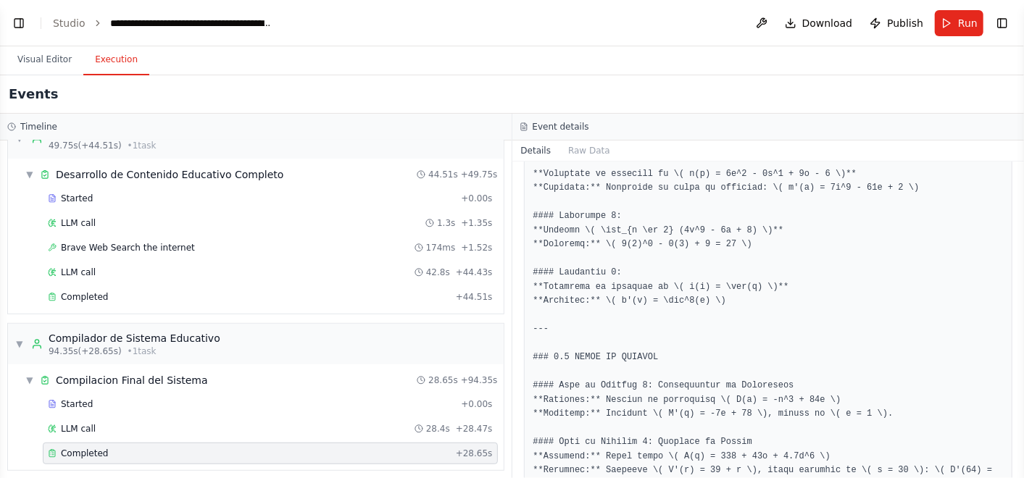
scroll to position [1703, 0]
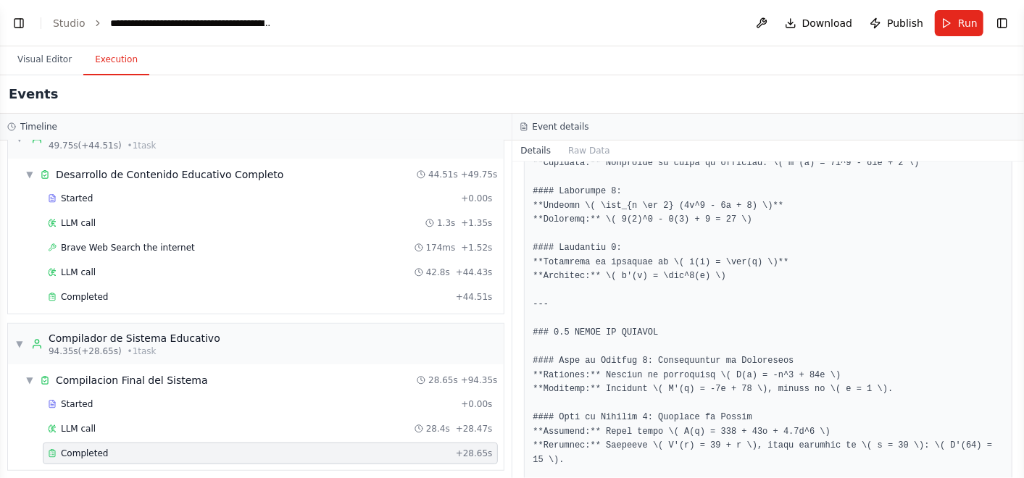
drag, startPoint x: 1018, startPoint y: 375, endPoint x: 1022, endPoint y: 363, distance: 12.4
click at [1022, 363] on button "Toggle Sidebar" at bounding box center [1024, 239] width 12 height 478
click at [1022, 170] on button "Toggle Sidebar" at bounding box center [1024, 239] width 12 height 478
click at [1021, 172] on button "Toggle Sidebar" at bounding box center [1024, 239] width 12 height 478
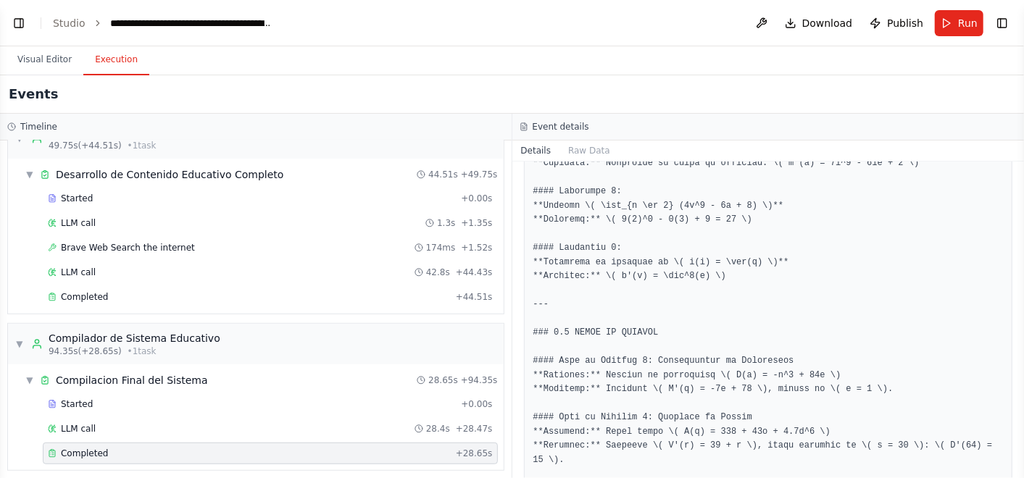
click at [1019, 172] on button "Toggle Sidebar" at bounding box center [1024, 239] width 12 height 478
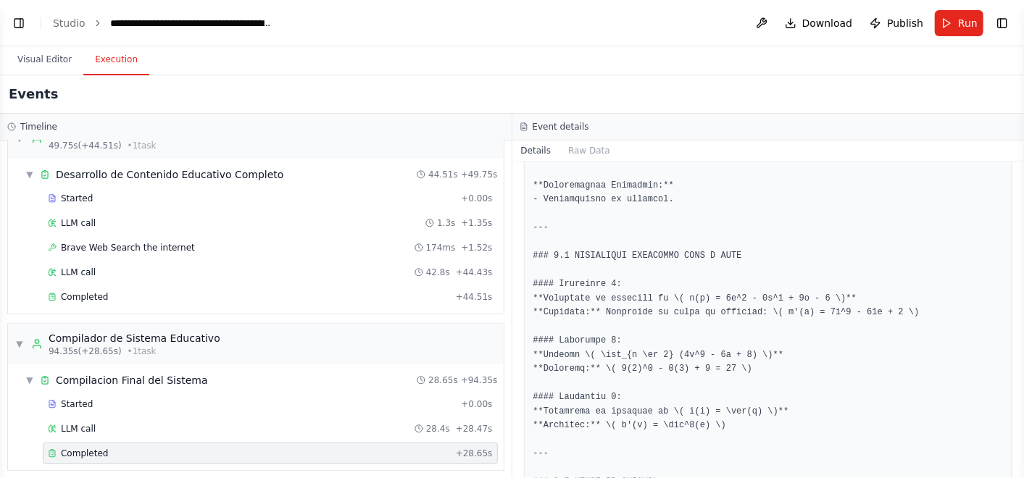
scroll to position [1635, 0]
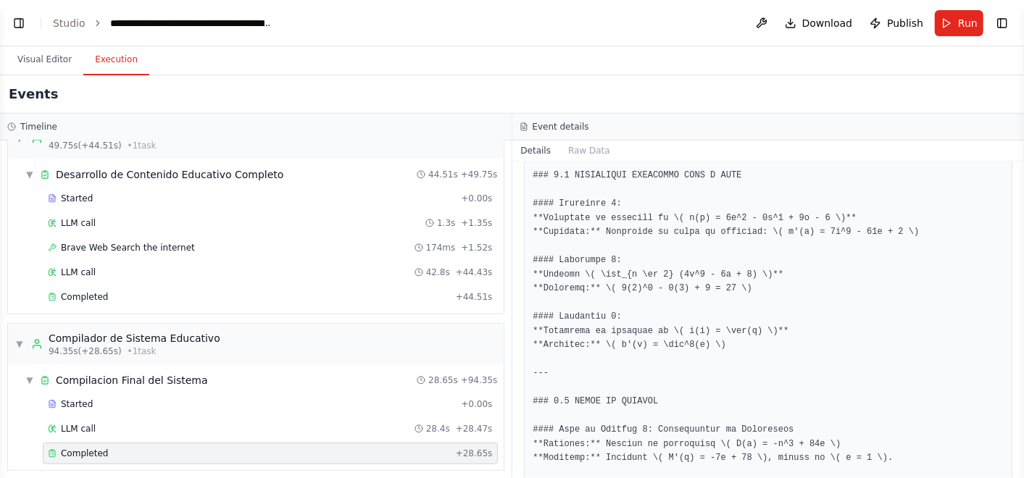
click at [1020, 372] on button "Toggle Sidebar" at bounding box center [1024, 239] width 12 height 478
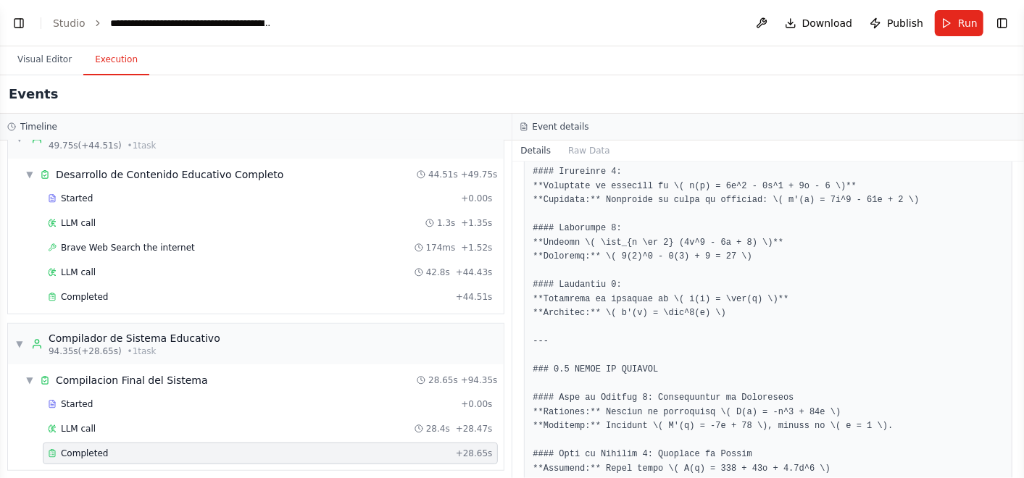
scroll to position [1699, 0]
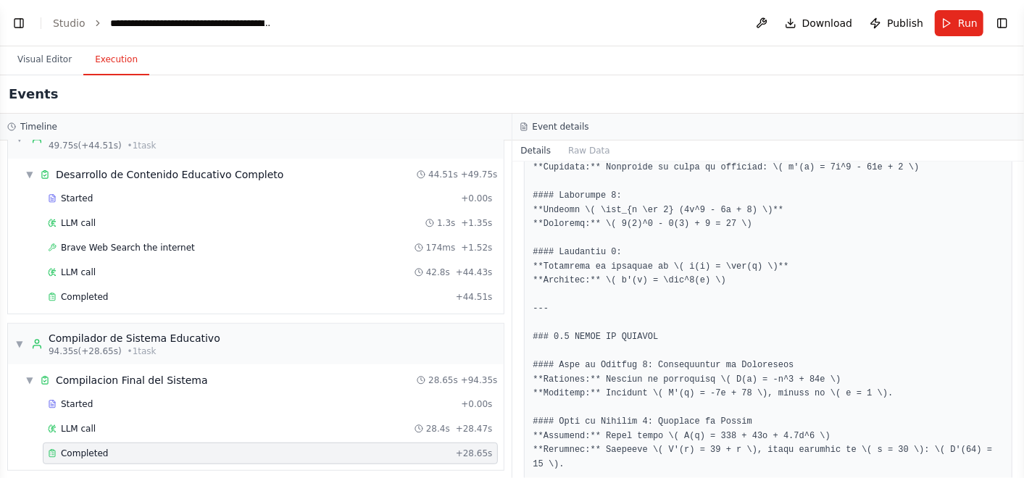
click at [1019, 174] on button "Toggle Sidebar" at bounding box center [1024, 239] width 12 height 478
click at [1018, 169] on button "Toggle Sidebar" at bounding box center [1024, 239] width 12 height 478
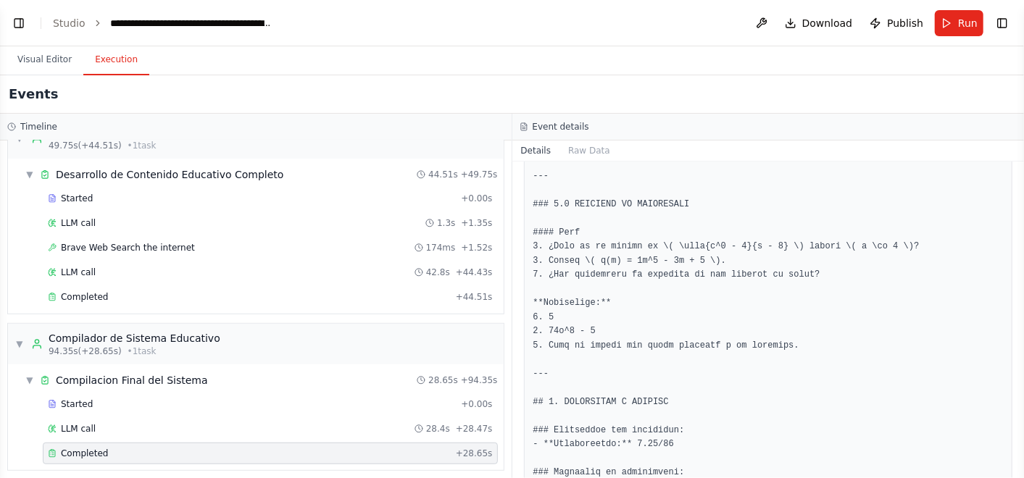
scroll to position [2021, 0]
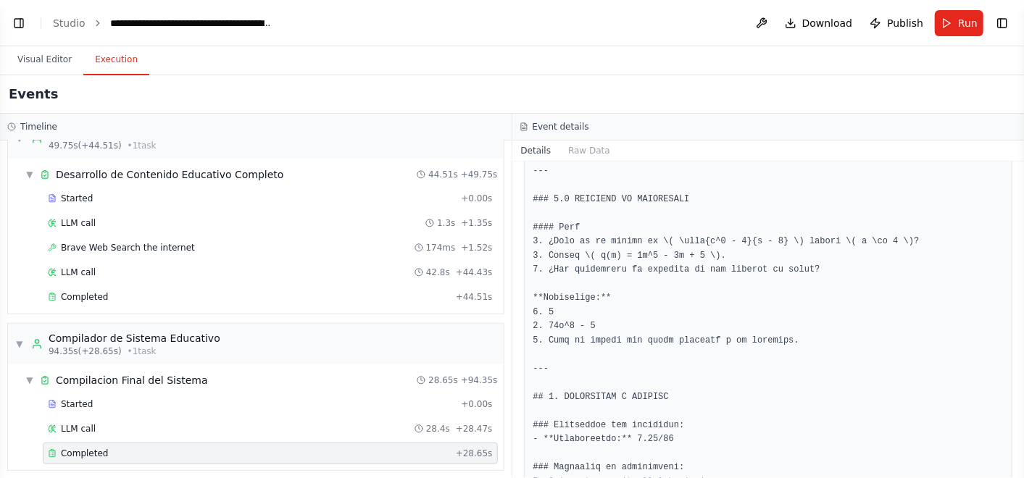
drag, startPoint x: 1021, startPoint y: 409, endPoint x: 1022, endPoint y: 398, distance: 11.7
click at [1022, 398] on button "Toggle Sidebar" at bounding box center [1024, 239] width 12 height 478
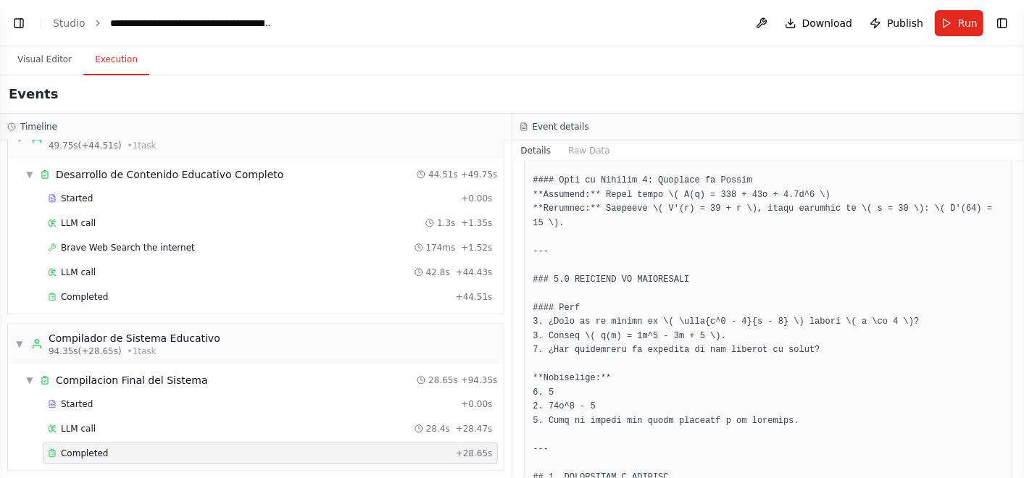
click at [1019, 468] on button "Toggle Sidebar" at bounding box center [1024, 239] width 12 height 478
click at [1020, 463] on button "Toggle Sidebar" at bounding box center [1024, 239] width 12 height 478
click at [1021, 463] on button "Toggle Sidebar" at bounding box center [1024, 239] width 12 height 478
drag, startPoint x: 1021, startPoint y: 463, endPoint x: 1020, endPoint y: 422, distance: 40.6
click at [1022, 459] on button "Toggle Sidebar" at bounding box center [1024, 239] width 12 height 478
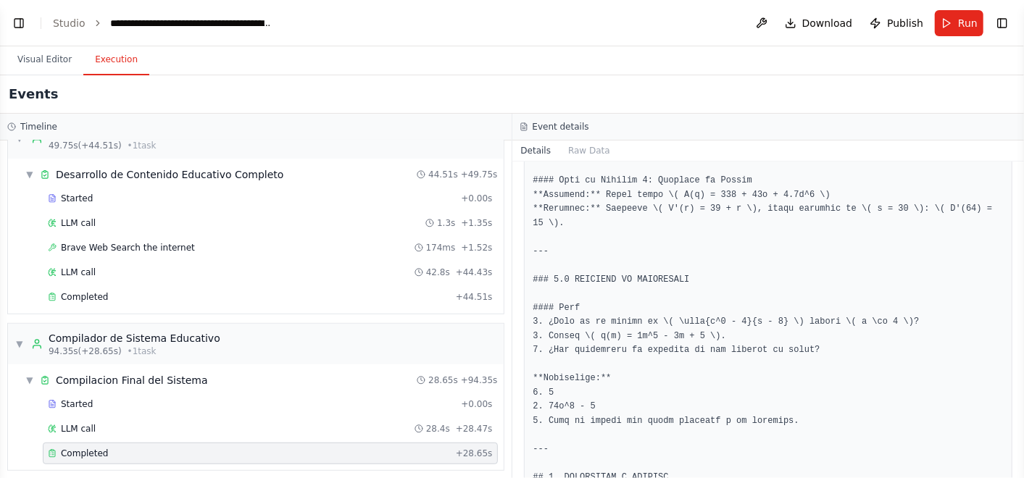
click at [1018, 414] on button "Toggle Sidebar" at bounding box center [1024, 239] width 12 height 478
drag, startPoint x: 856, startPoint y: 388, endPoint x: 844, endPoint y: 391, distance: 12.7
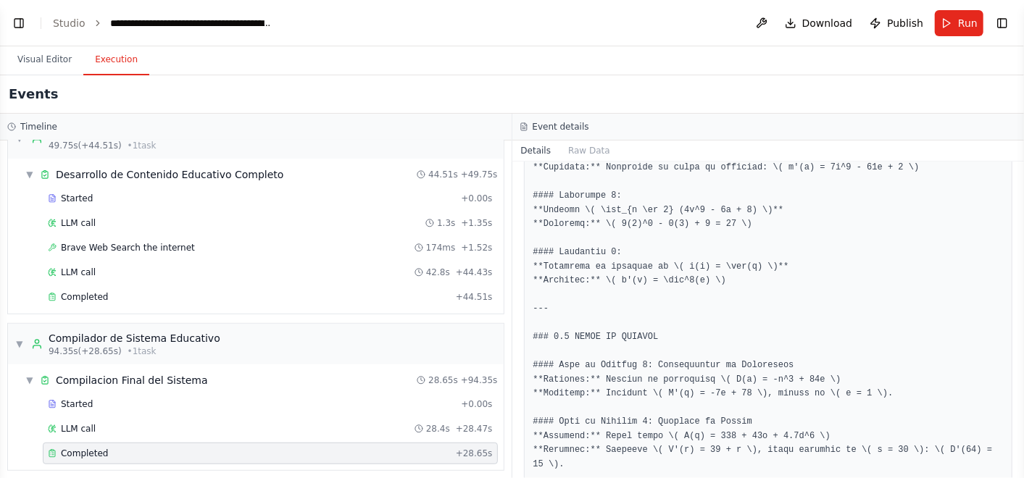
click at [838, 380] on pre at bounding box center [768, 41] width 470 height 2190
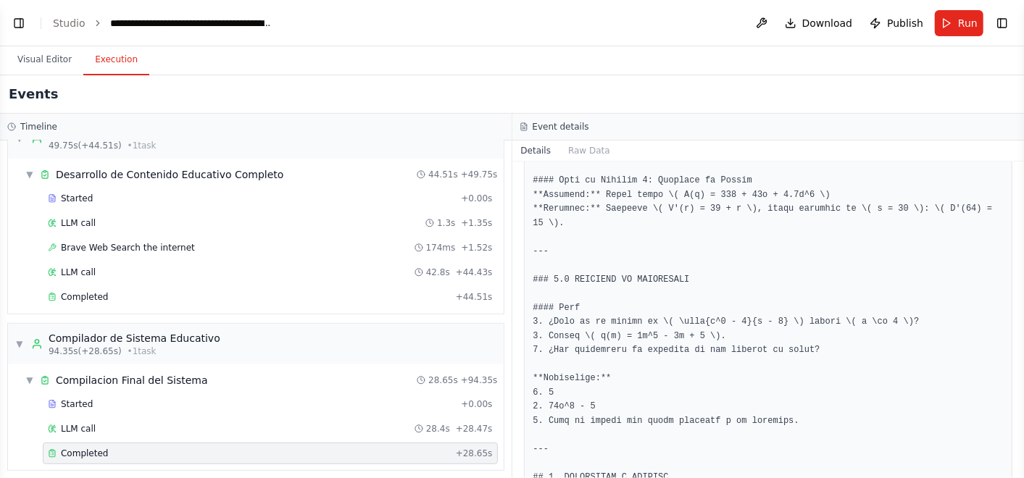
scroll to position [2021, 0]
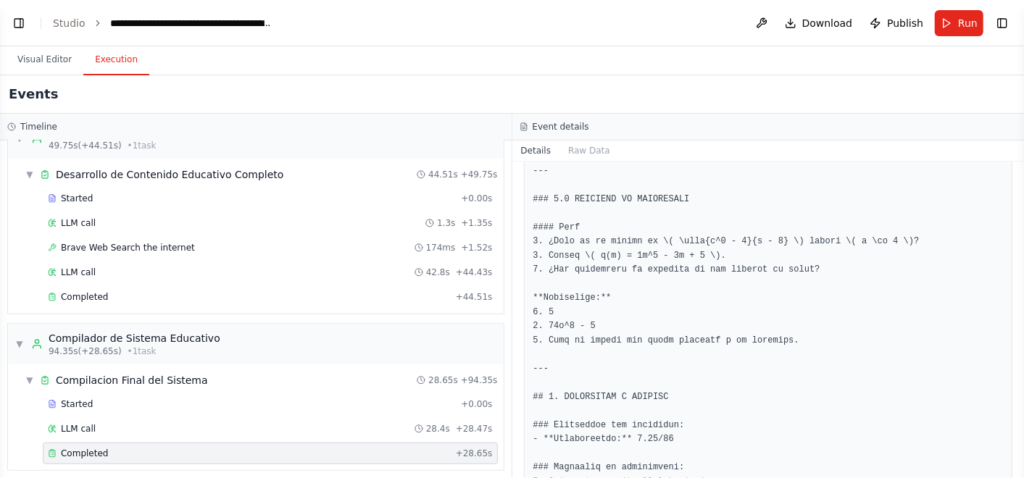
drag, startPoint x: 1019, startPoint y: 402, endPoint x: 964, endPoint y: 335, distance: 87.0
click at [1019, 396] on button "Toggle Sidebar" at bounding box center [1024, 239] width 12 height 478
click at [1020, 170] on button "Toggle Sidebar" at bounding box center [1024, 239] width 12 height 478
drag, startPoint x: 1020, startPoint y: 170, endPoint x: 919, endPoint y: 199, distance: 105.5
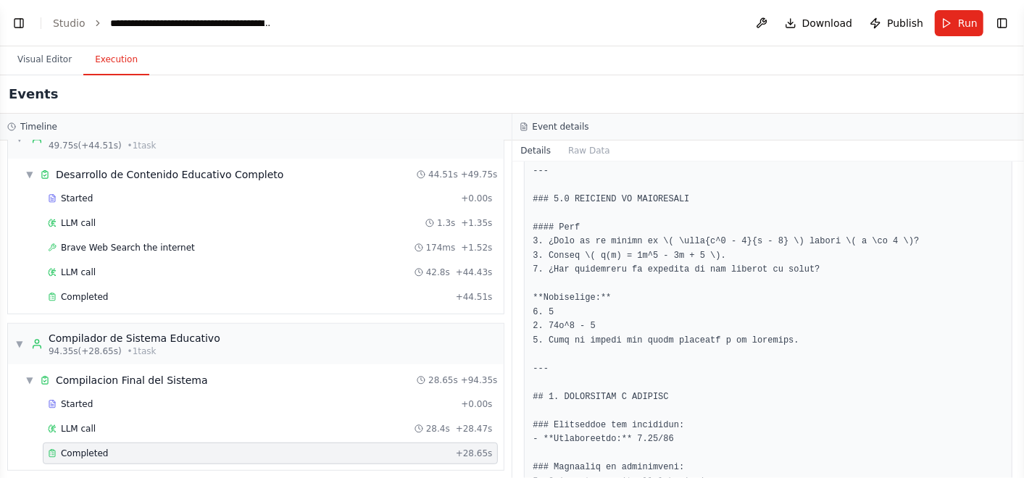
click at [1019, 172] on button "Toggle Sidebar" at bounding box center [1024, 239] width 12 height 478
click at [1018, 172] on button "Toggle Sidebar" at bounding box center [1024, 239] width 12 height 478
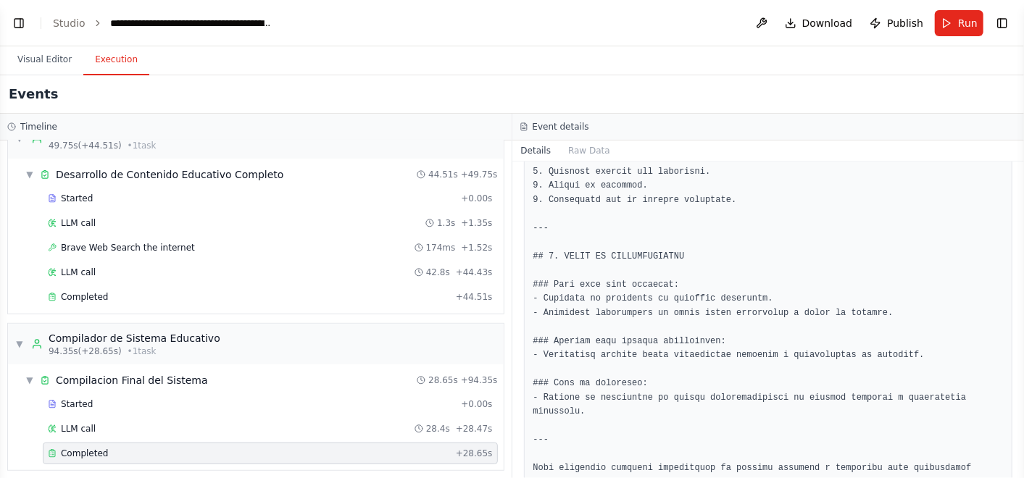
scroll to position [2311, 0]
